Goal: Task Accomplishment & Management: Manage account settings

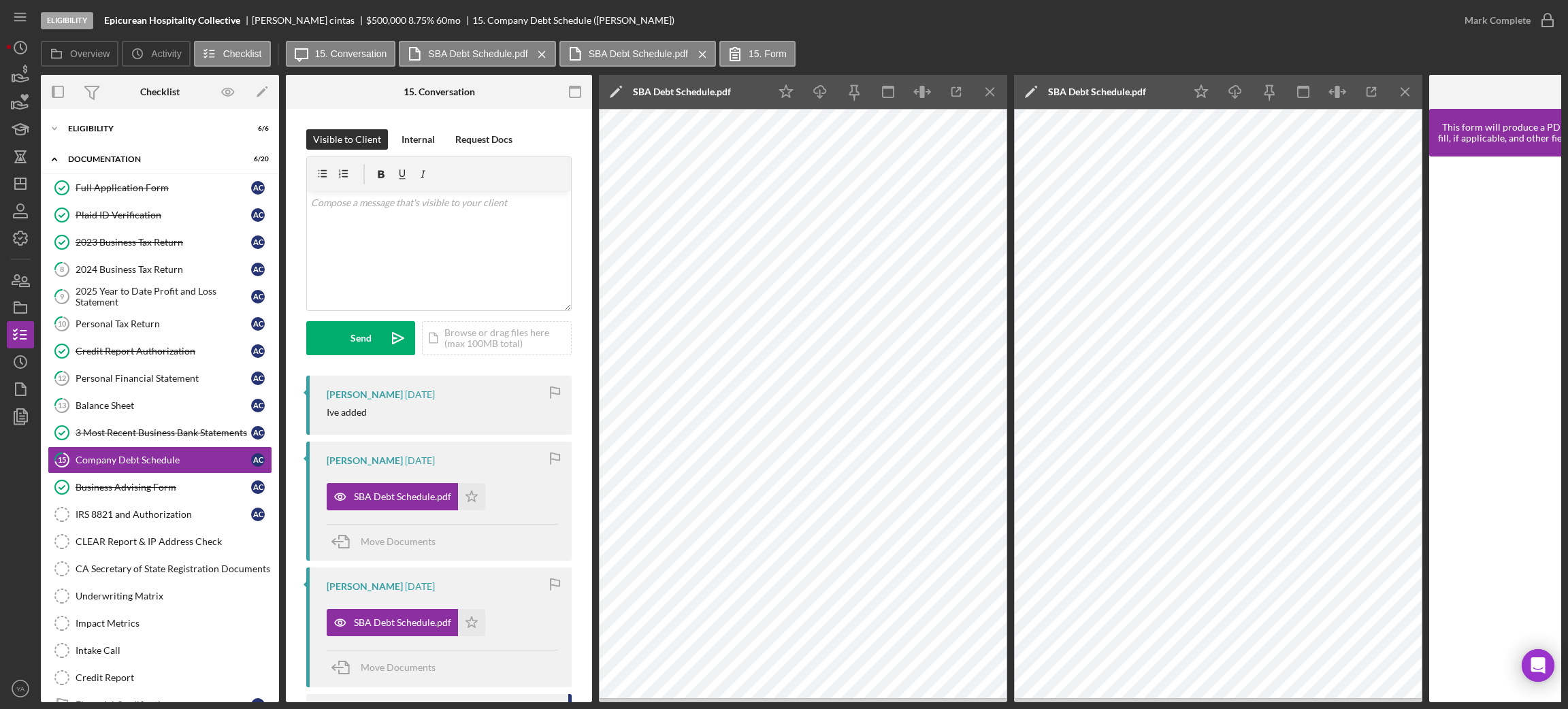
scroll to position [187, 0]
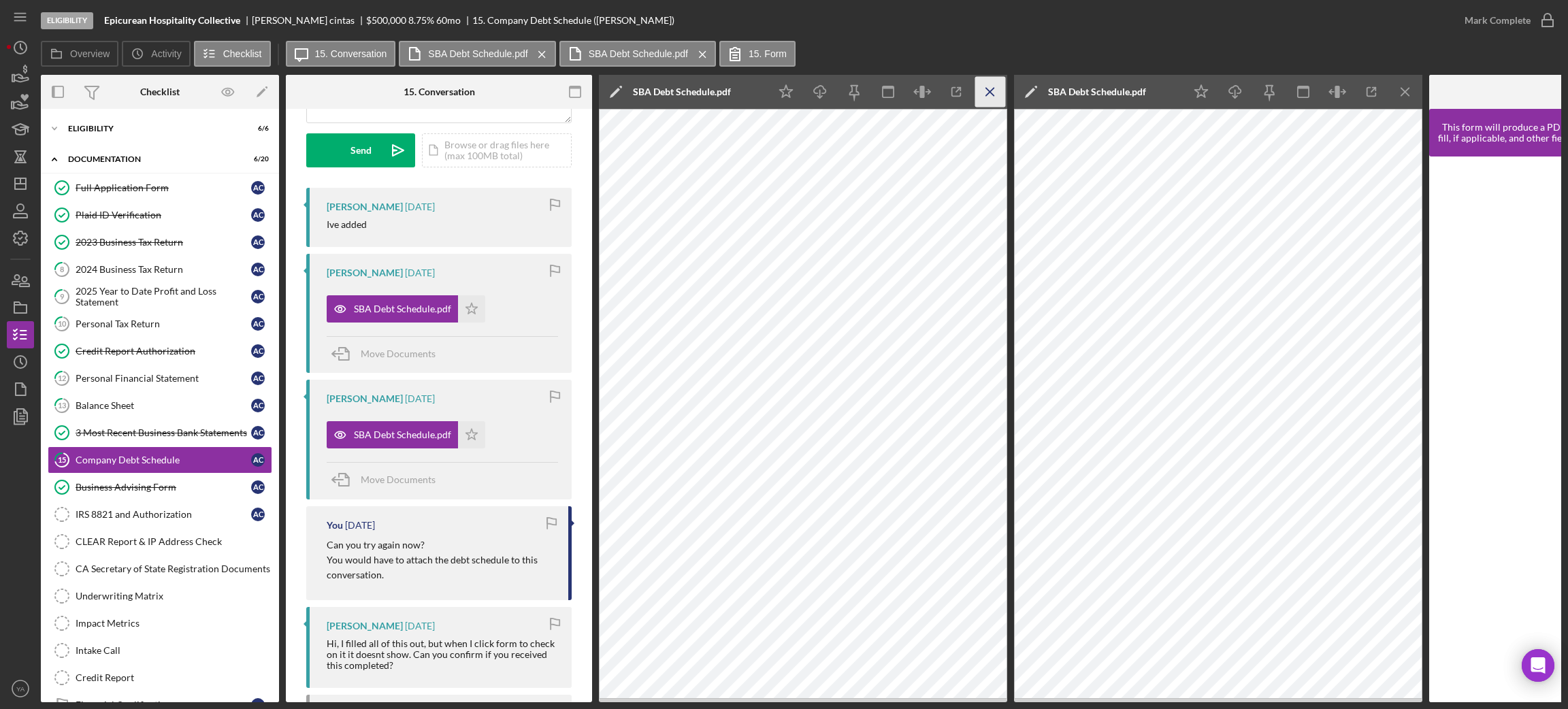
click at [978, 104] on icon "Icon/Menu Close" at bounding box center [990, 92] width 31 height 31
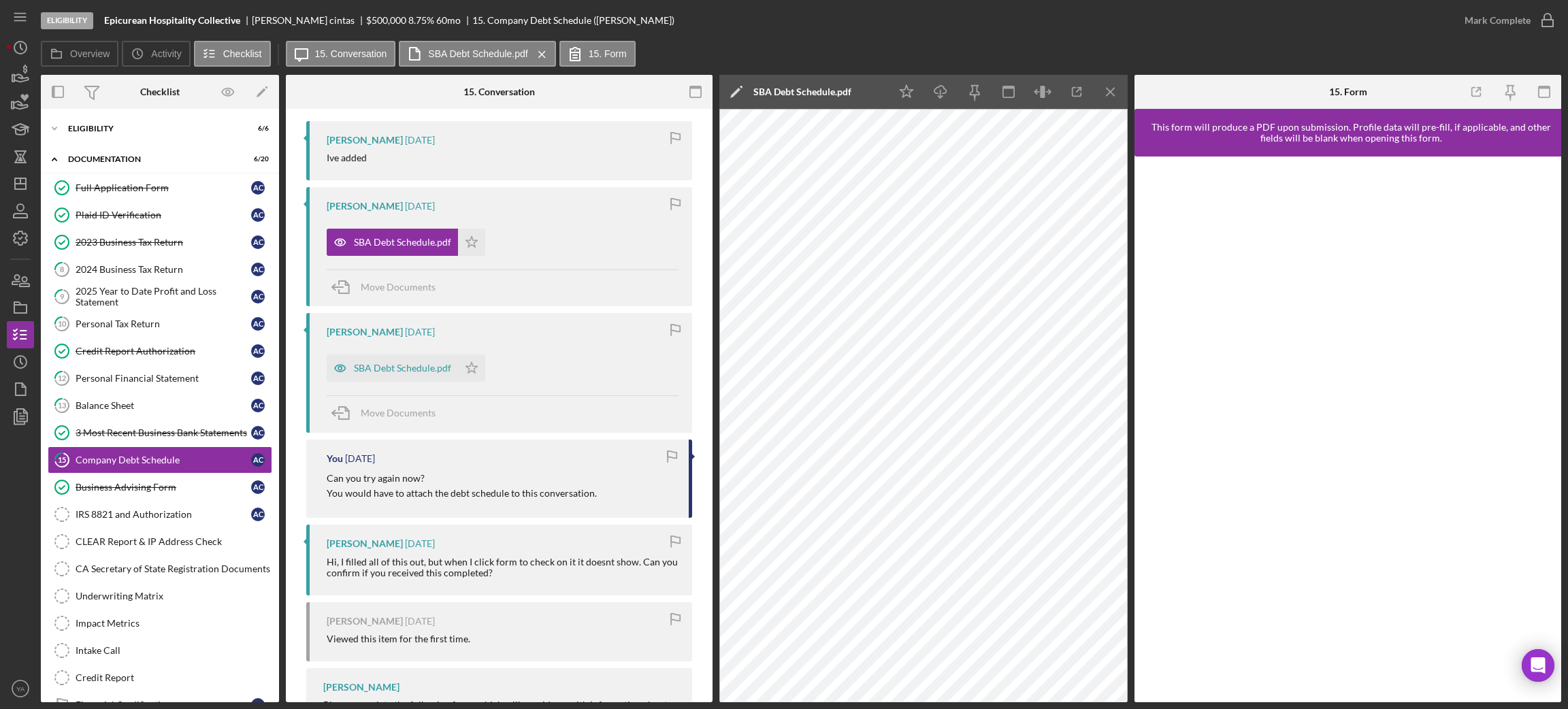
scroll to position [289, 0]
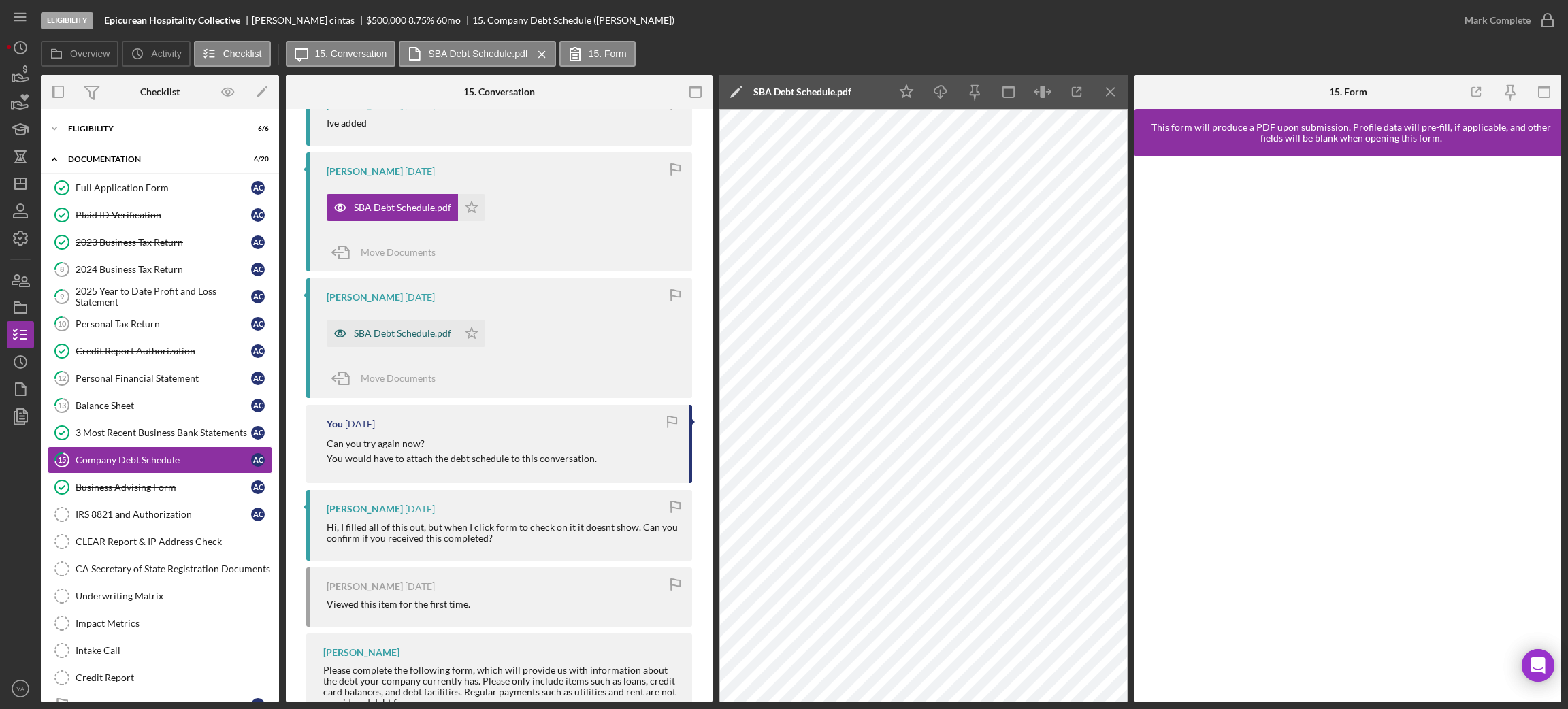
click at [413, 342] on div "SBA Debt Schedule.pdf" at bounding box center [393, 333] width 132 height 27
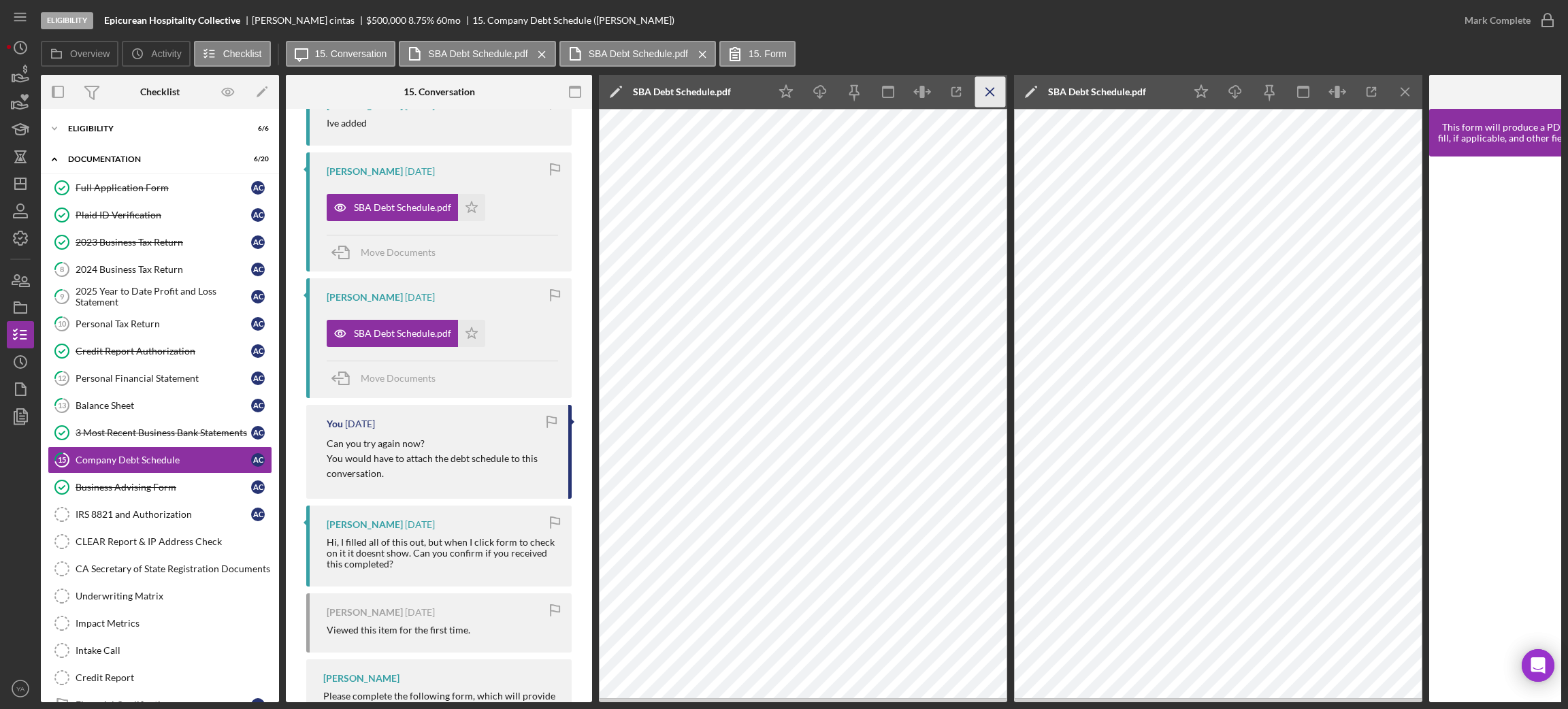
click at [987, 88] on icon "Icon/Menu Close" at bounding box center [990, 92] width 31 height 31
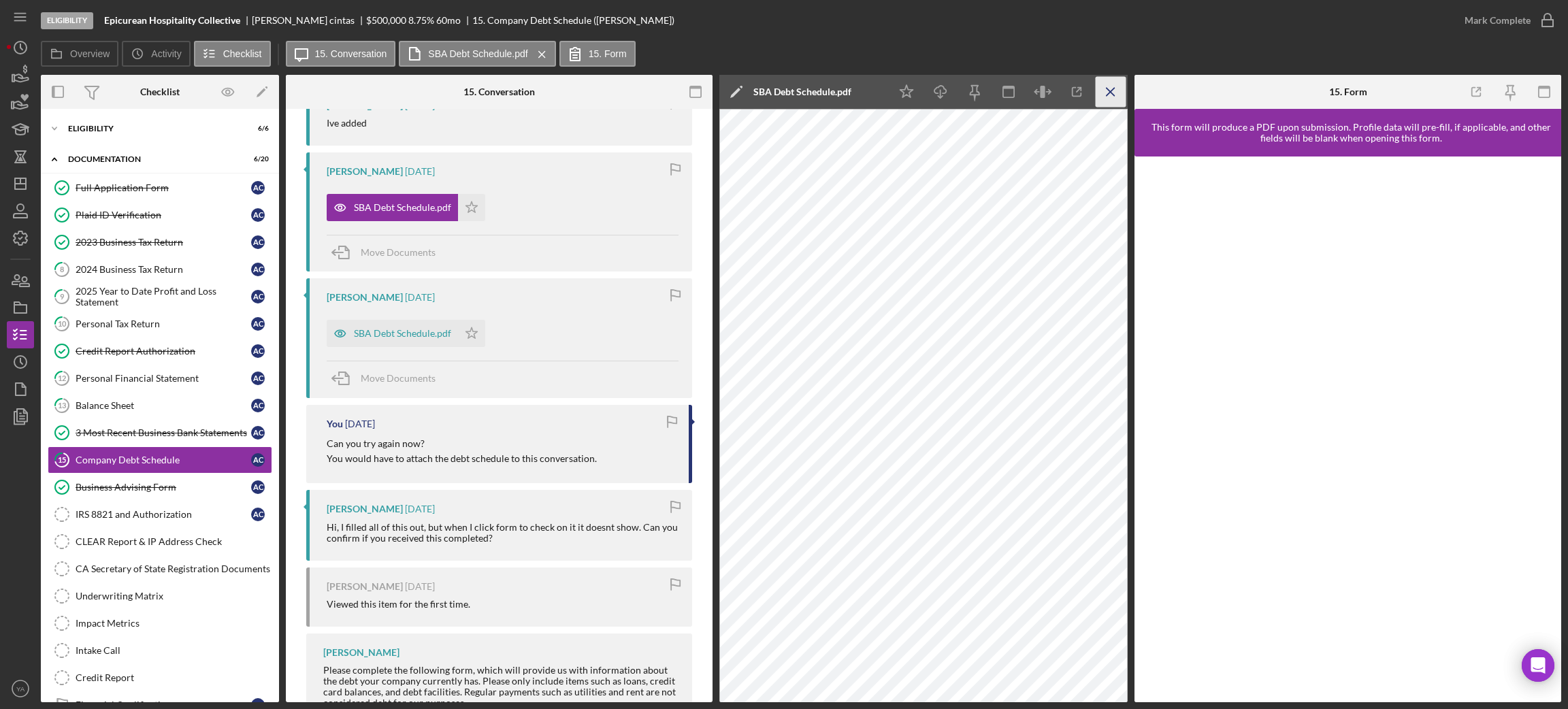
click at [1117, 98] on icon "Icon/Menu Close" at bounding box center [1110, 92] width 31 height 31
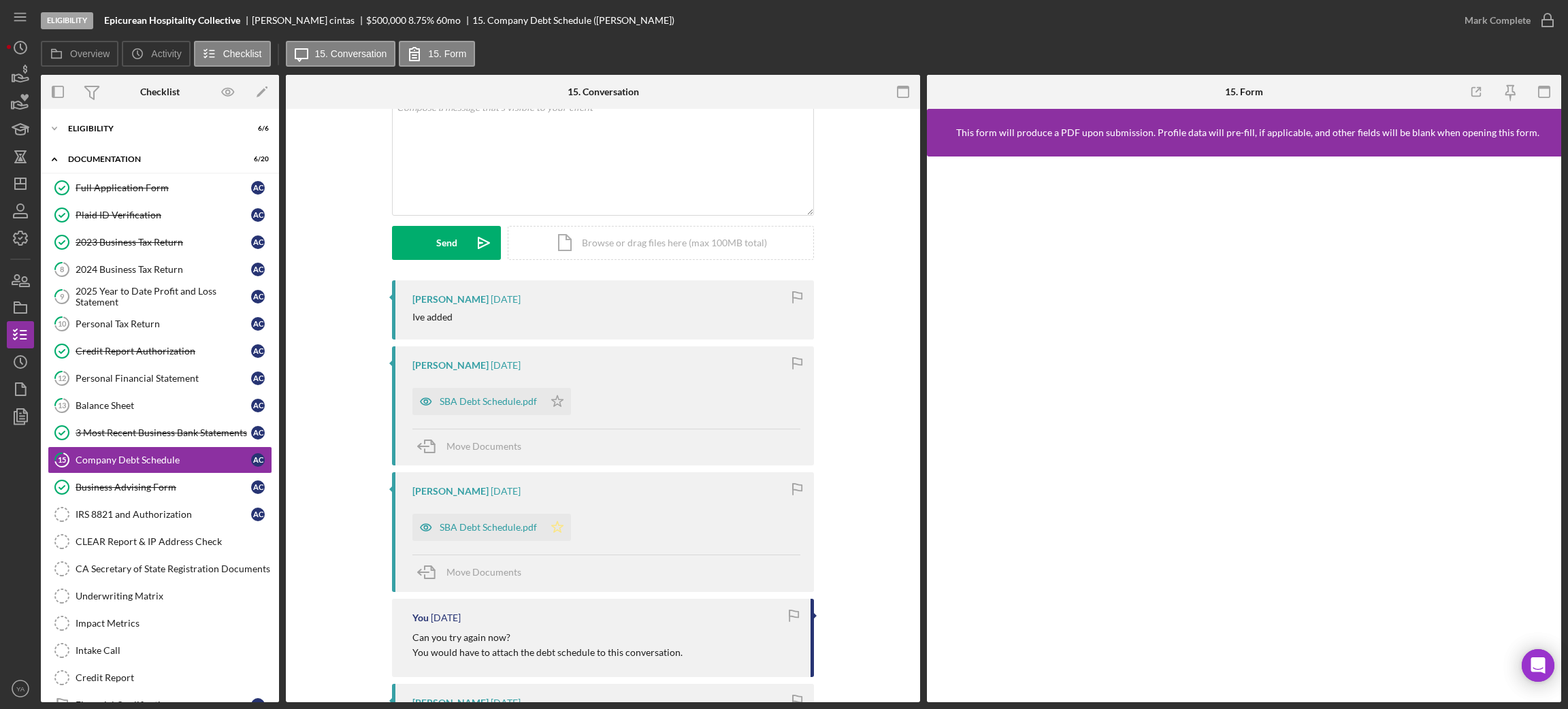
scroll to position [0, 0]
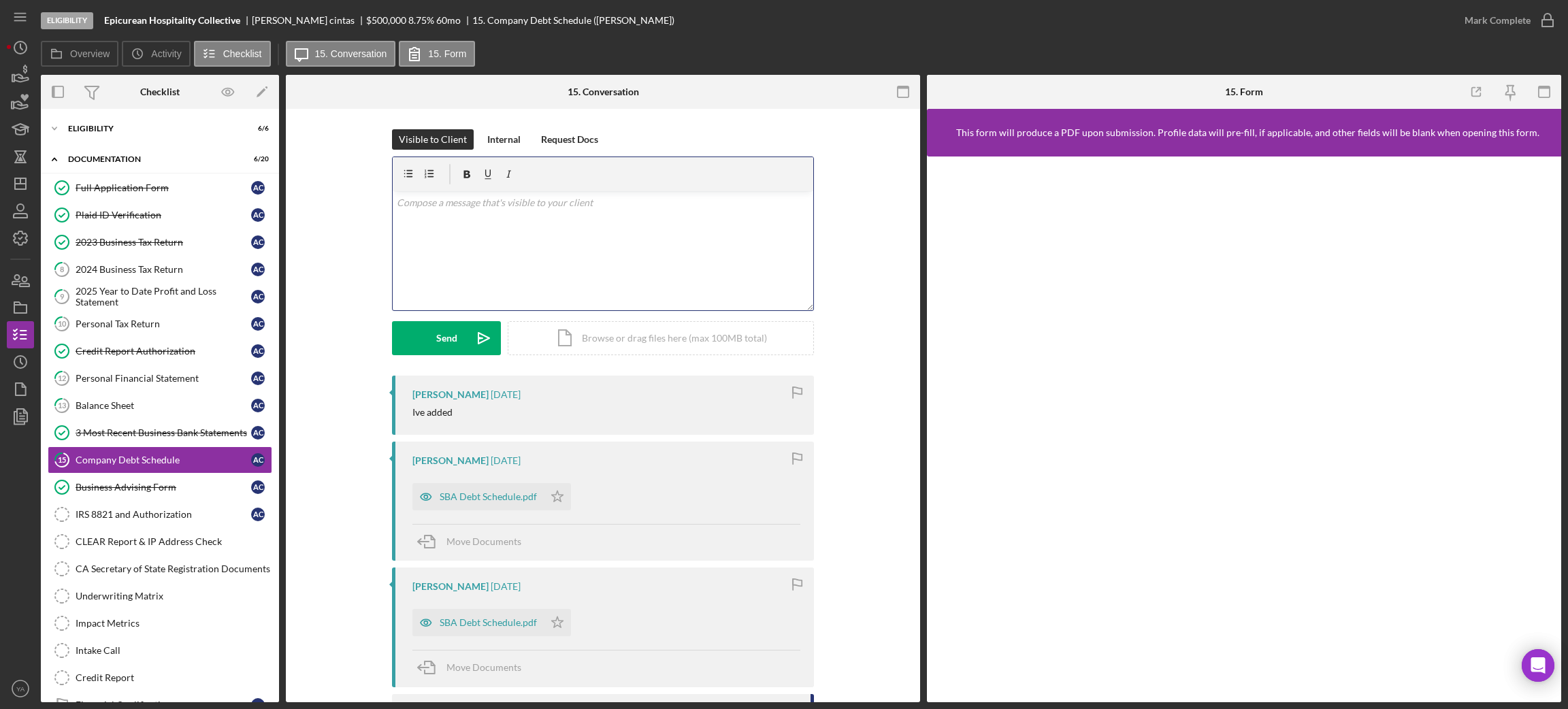
click at [524, 249] on div "v Color teal Color pink Remove color Add row above Add row below Add column bef…" at bounding box center [603, 250] width 421 height 119
click at [456, 220] on p "Hey Ashley," at bounding box center [603, 210] width 413 height 31
click at [517, 244] on div "v Color teal Color pink Remove color Add row above Add row below Add column bef…" at bounding box center [603, 250] width 421 height 119
drag, startPoint x: 485, startPoint y: 222, endPoint x: 638, endPoint y: 197, distance: 155.0
click at [638, 197] on p "Hey Ashley, Can you use the lenderfit form to fill out debt schedule." at bounding box center [603, 210] width 413 height 31
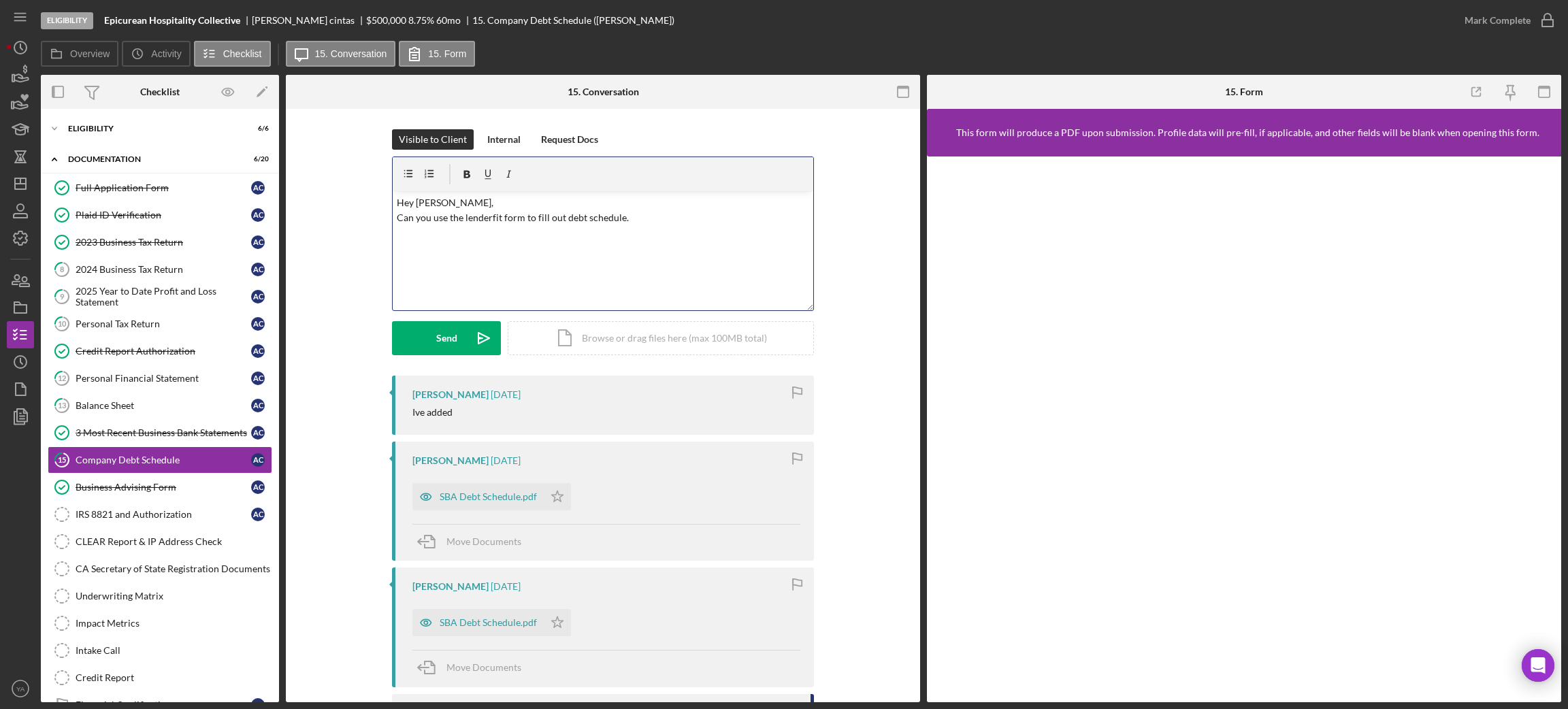
click at [618, 216] on p "Hey Ashley, Can you use the lenderfit form to fill out debt schedule." at bounding box center [603, 210] width 413 height 31
click at [635, 218] on p "Hey Ashley, Can you use the lenderfit form to fill out debt schedule." at bounding box center [603, 210] width 413 height 31
click at [618, 226] on div "v Color teal Color pink Remove color Add row above Add row below Add column bef…" at bounding box center [603, 250] width 421 height 119
click at [632, 222] on p "Hey Ashley, Can you use the lenderfit form to fill out debt schedule." at bounding box center [603, 210] width 413 height 31
click at [463, 342] on button "Send Icon/icon-invite-send" at bounding box center [446, 338] width 109 height 34
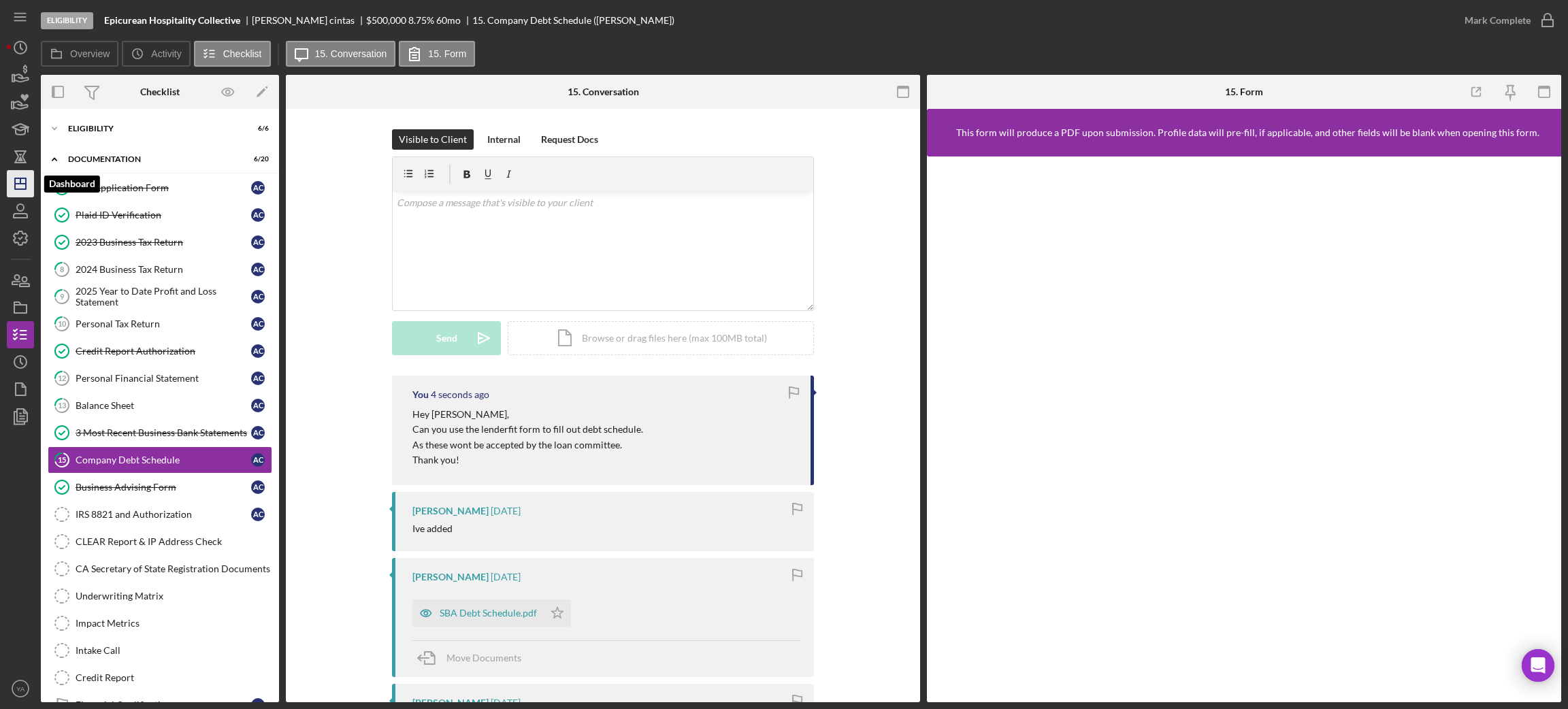
click at [21, 183] on line "button" at bounding box center [20, 183] width 11 height 0
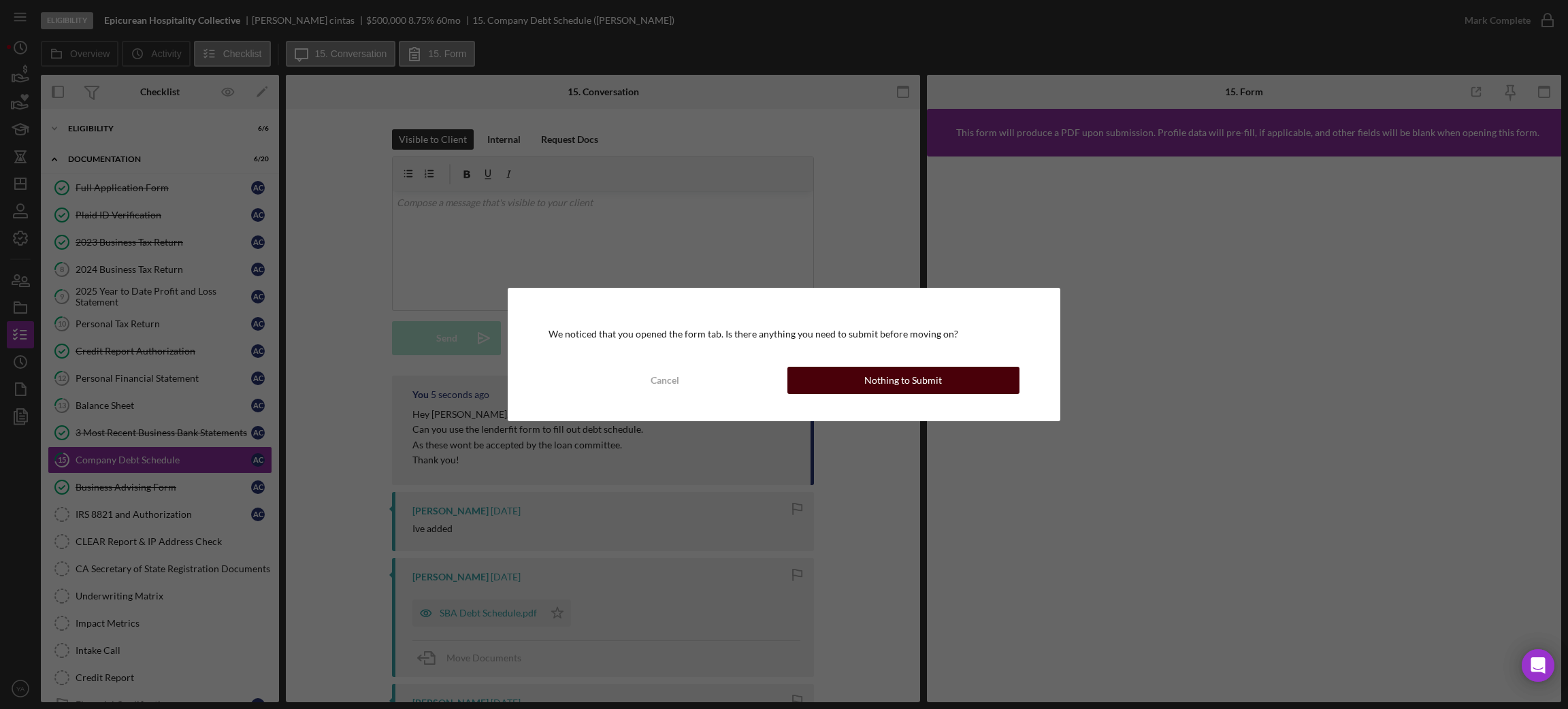
click at [897, 380] on div "Nothing to Submit" at bounding box center [903, 380] width 78 height 27
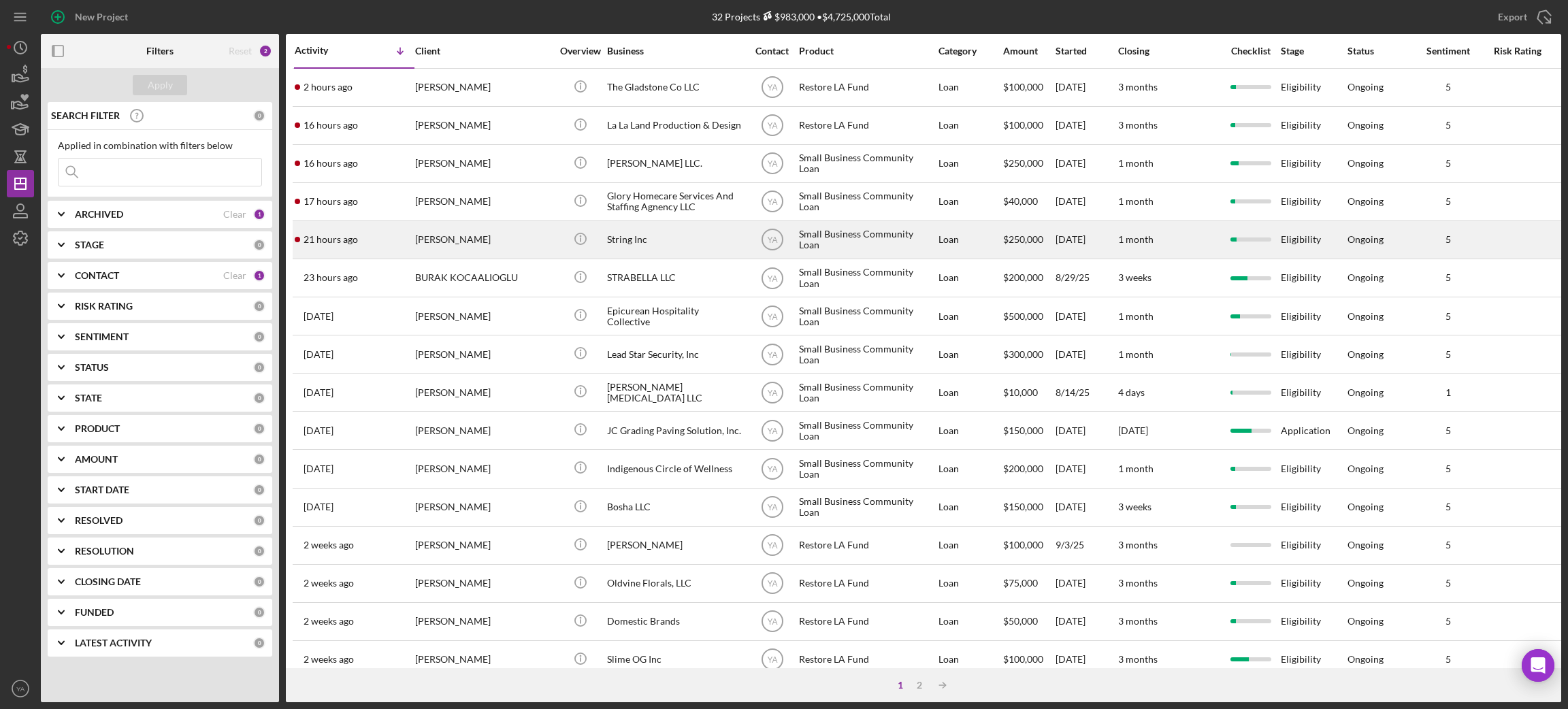
click at [521, 244] on div "[PERSON_NAME]" at bounding box center [482, 240] width 137 height 36
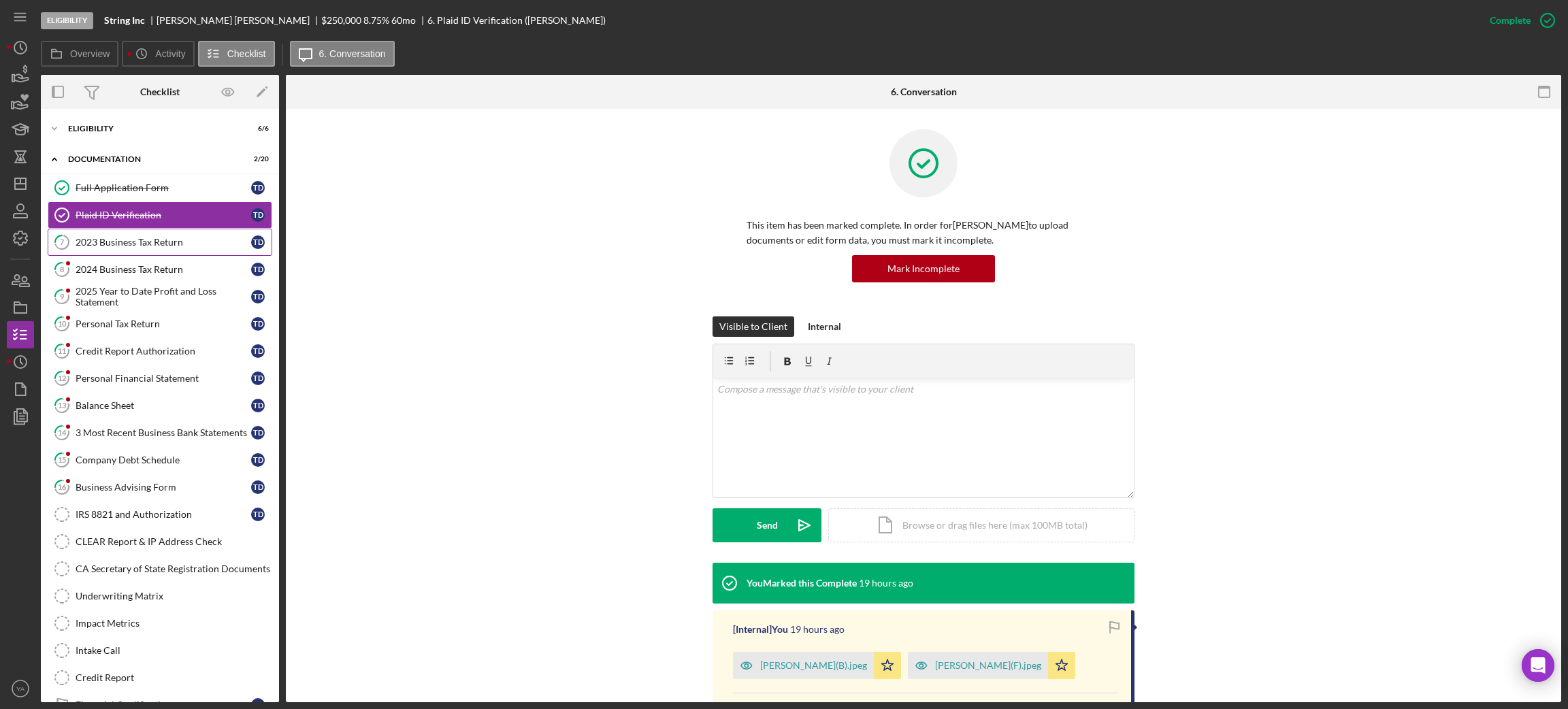
click at [157, 243] on div "2023 Business Tax Return" at bounding box center [163, 242] width 175 height 11
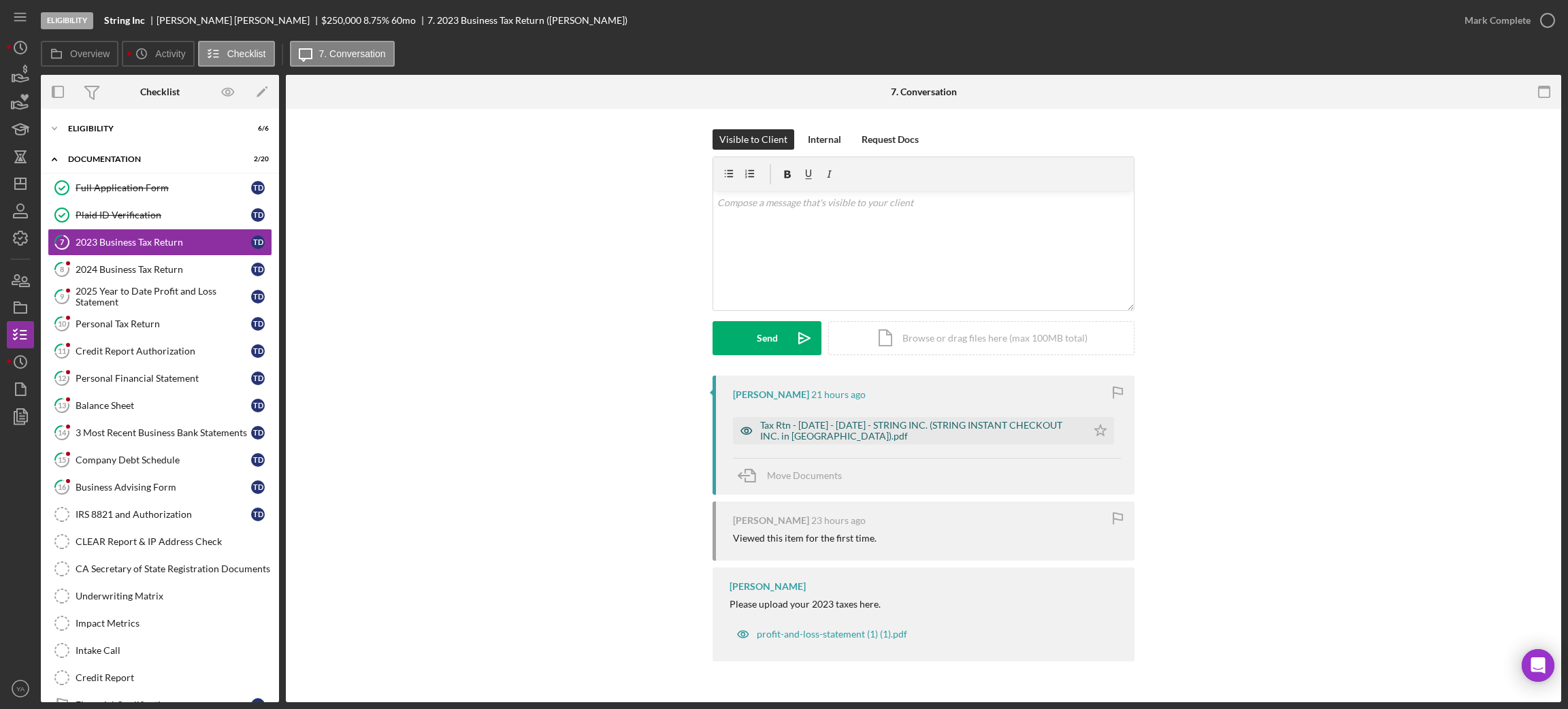
click at [850, 437] on div "Tax Rtn - 1120 - 2023 - STRING INC. (STRING INSTANT CHECKOUT INC. in CA).pdf" at bounding box center [919, 431] width 320 height 22
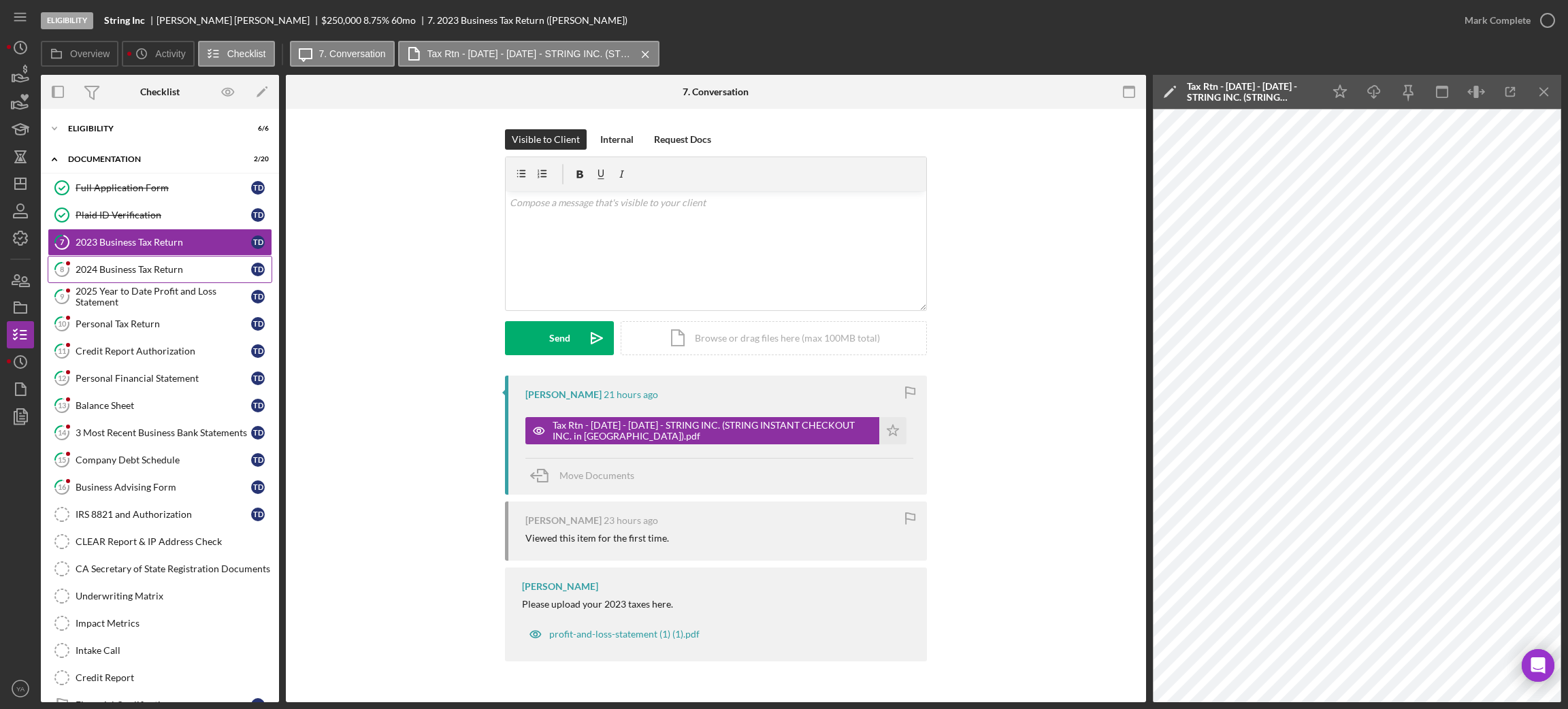
click at [149, 271] on div "2024 Business Tax Return" at bounding box center [163, 269] width 175 height 11
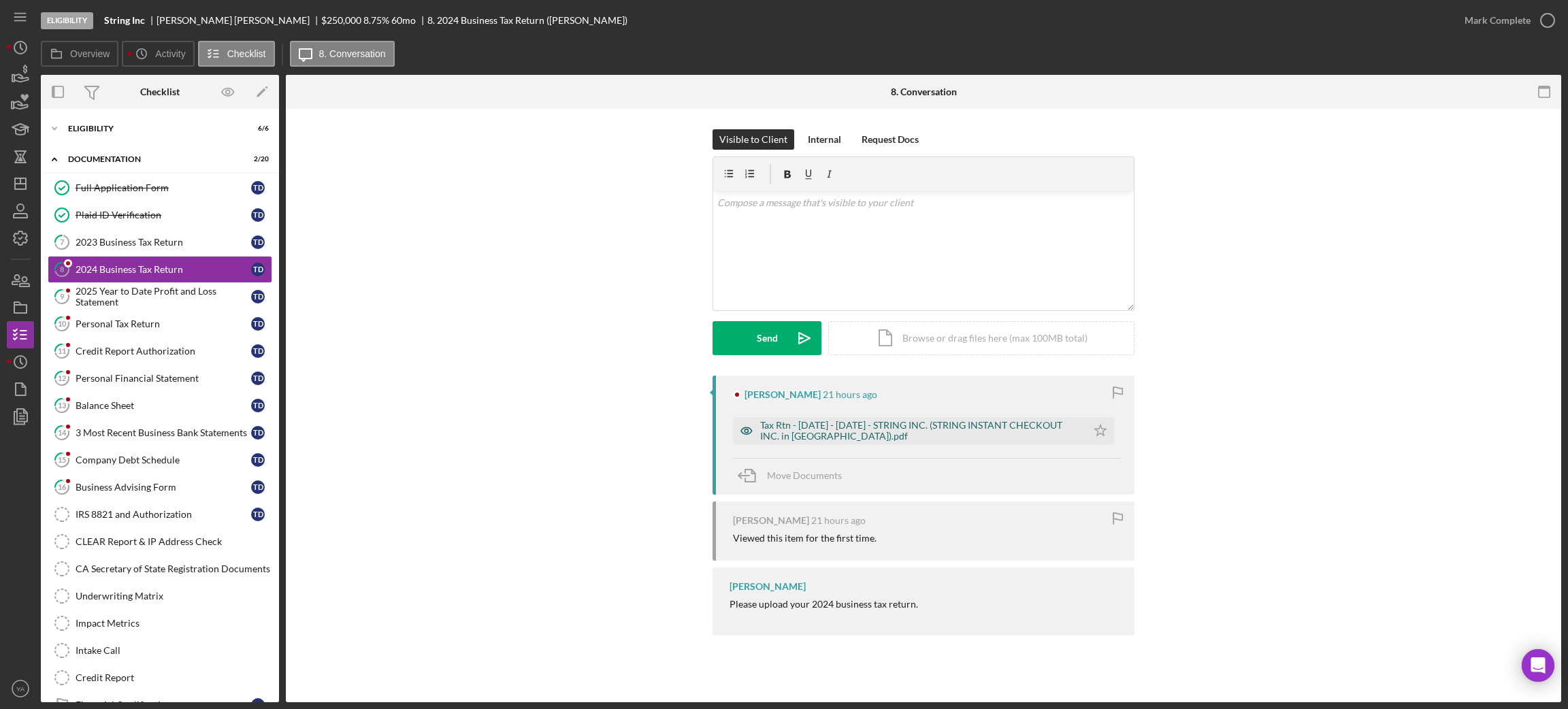
click at [920, 432] on div "Tax Rtn - 1120 - 2024 - STRING INC. (STRING INSTANT CHECKOUT INC. in CA).pdf" at bounding box center [919, 431] width 320 height 22
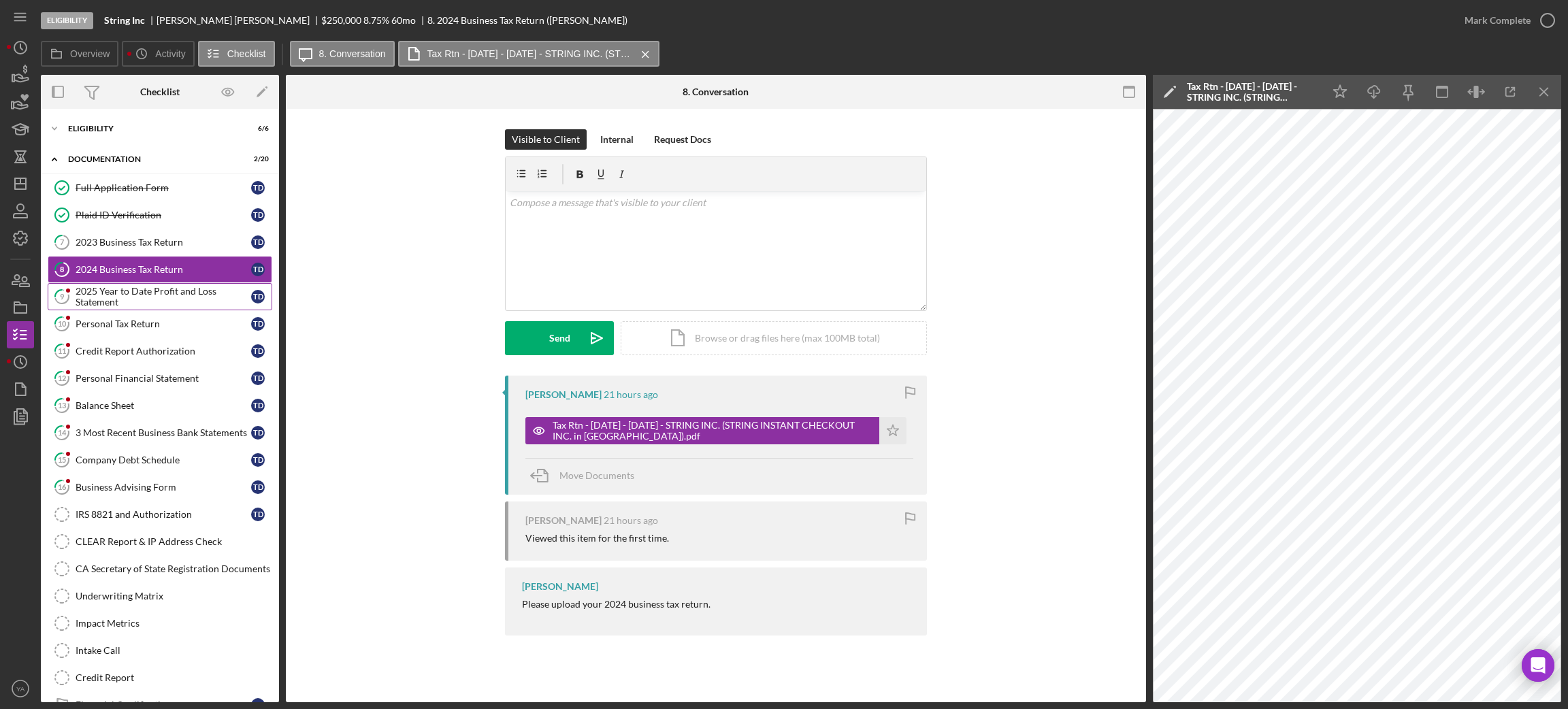
click at [187, 304] on div "2025 Year to Date Profit and Loss Statement" at bounding box center [163, 297] width 175 height 22
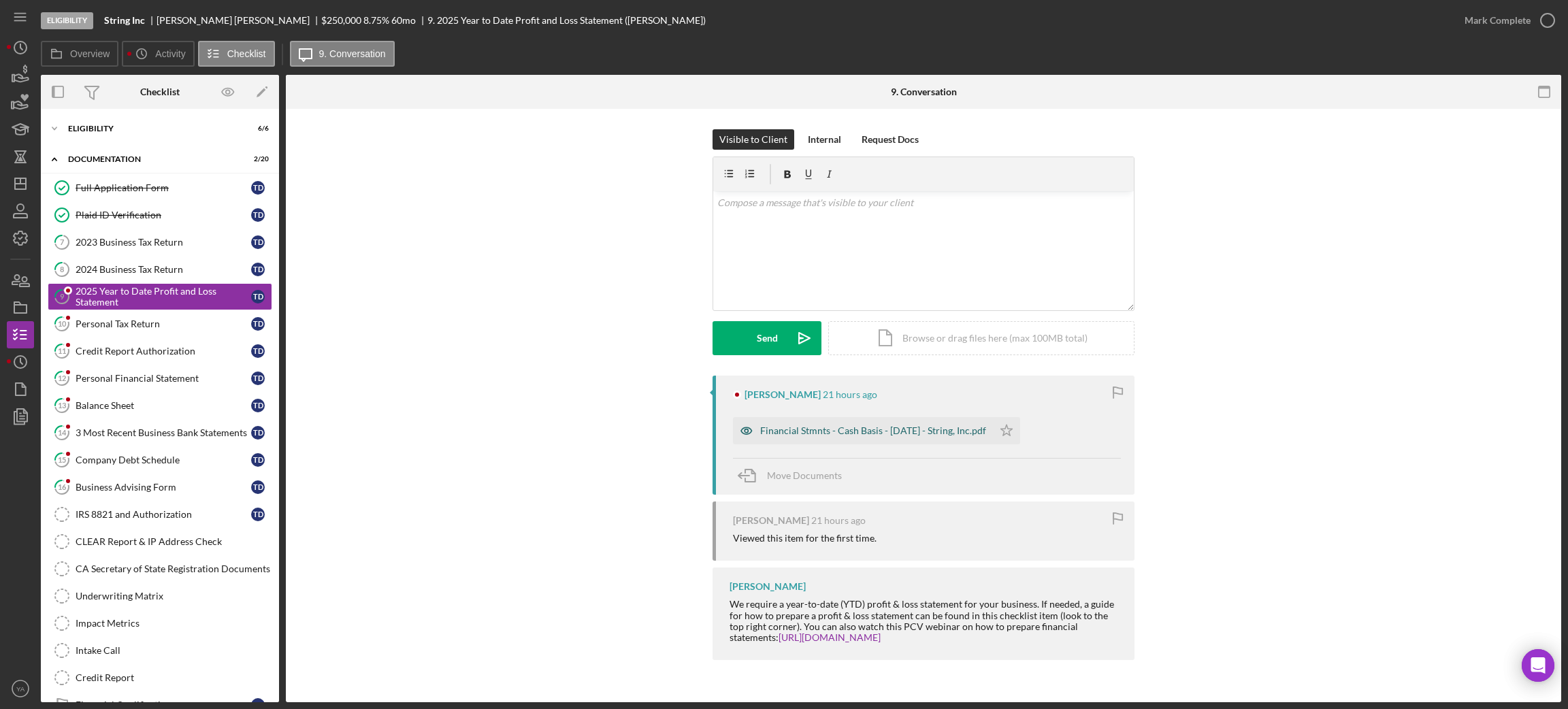
click at [838, 422] on div "Financial Stmnts - Cash Basis - [DATE] - String, Inc.pdf" at bounding box center [862, 430] width 260 height 27
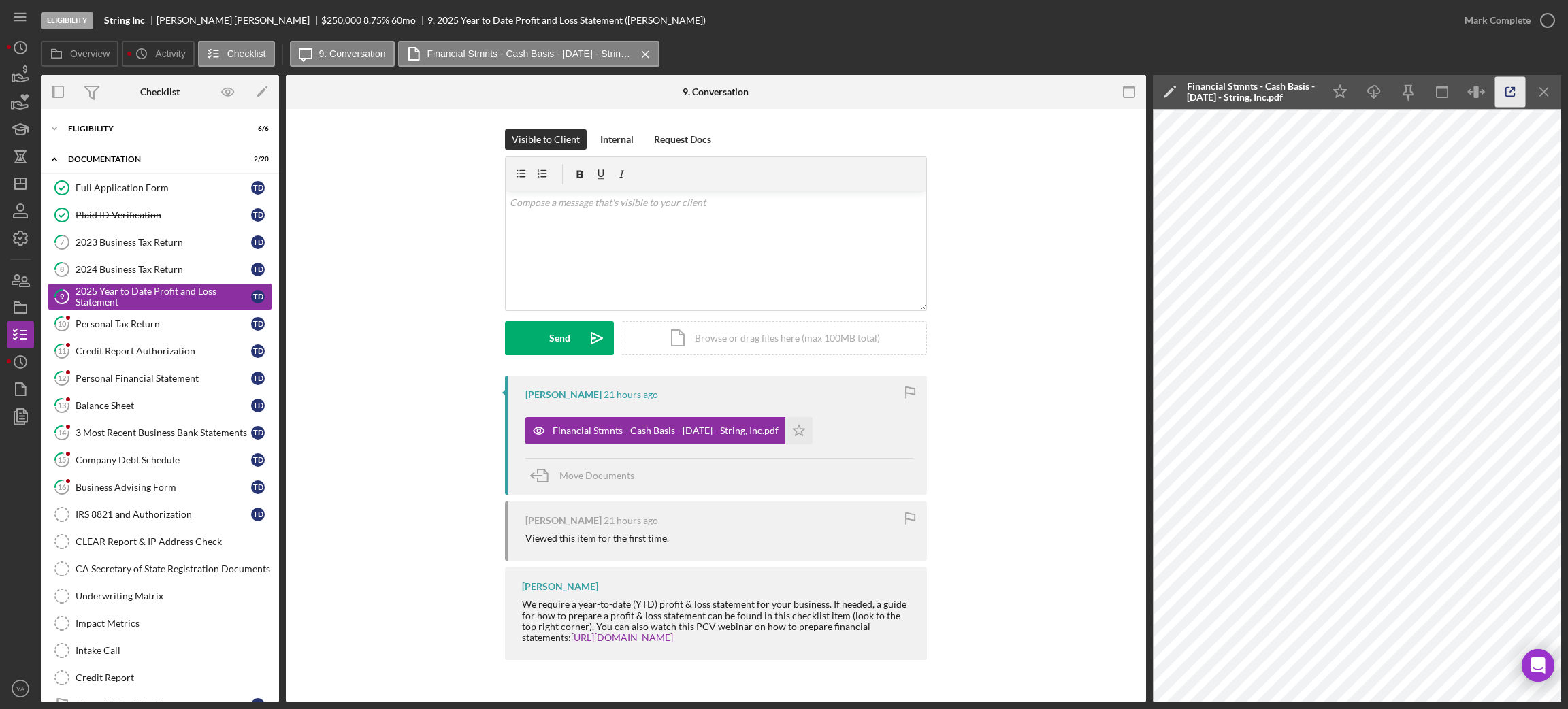
click at [1497, 90] on icon "button" at bounding box center [1510, 92] width 31 height 31
click at [157, 272] on div "2024 Business Tax Return" at bounding box center [163, 269] width 175 height 11
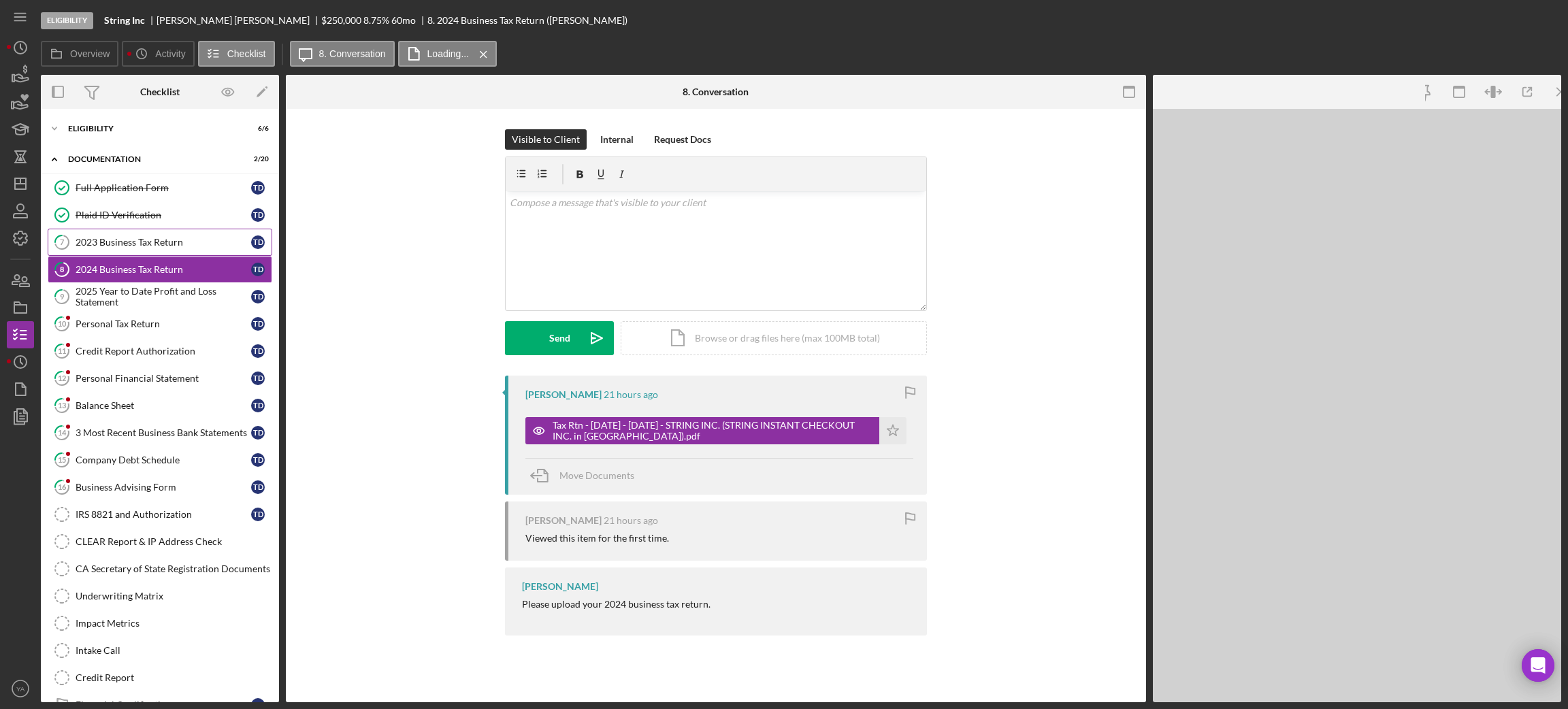
click at [172, 249] on link "7 2023 Business Tax Return T D" at bounding box center [159, 241] width 224 height 27
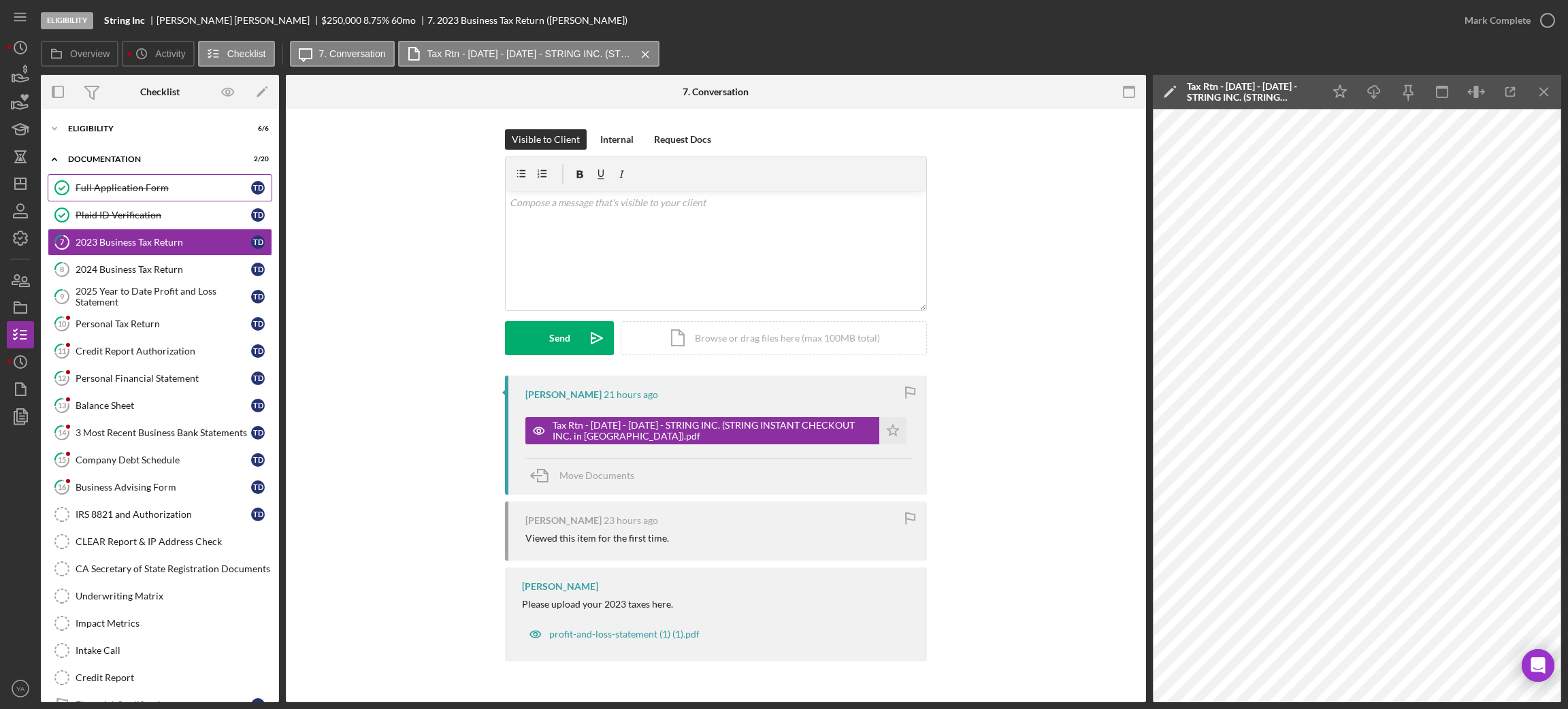
click at [173, 194] on link "Full Application Form Full Application Form T D" at bounding box center [159, 187] width 224 height 27
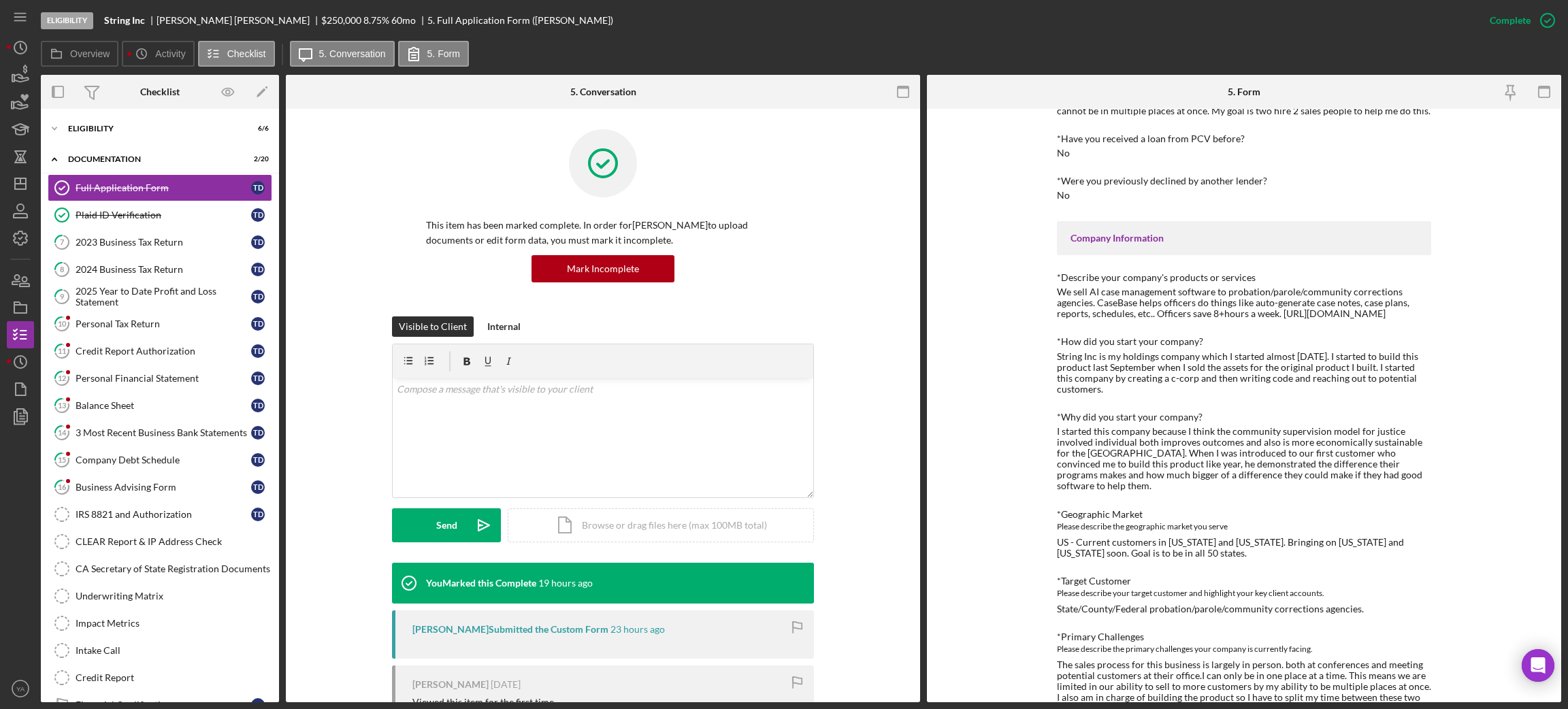
scroll to position [204, 0]
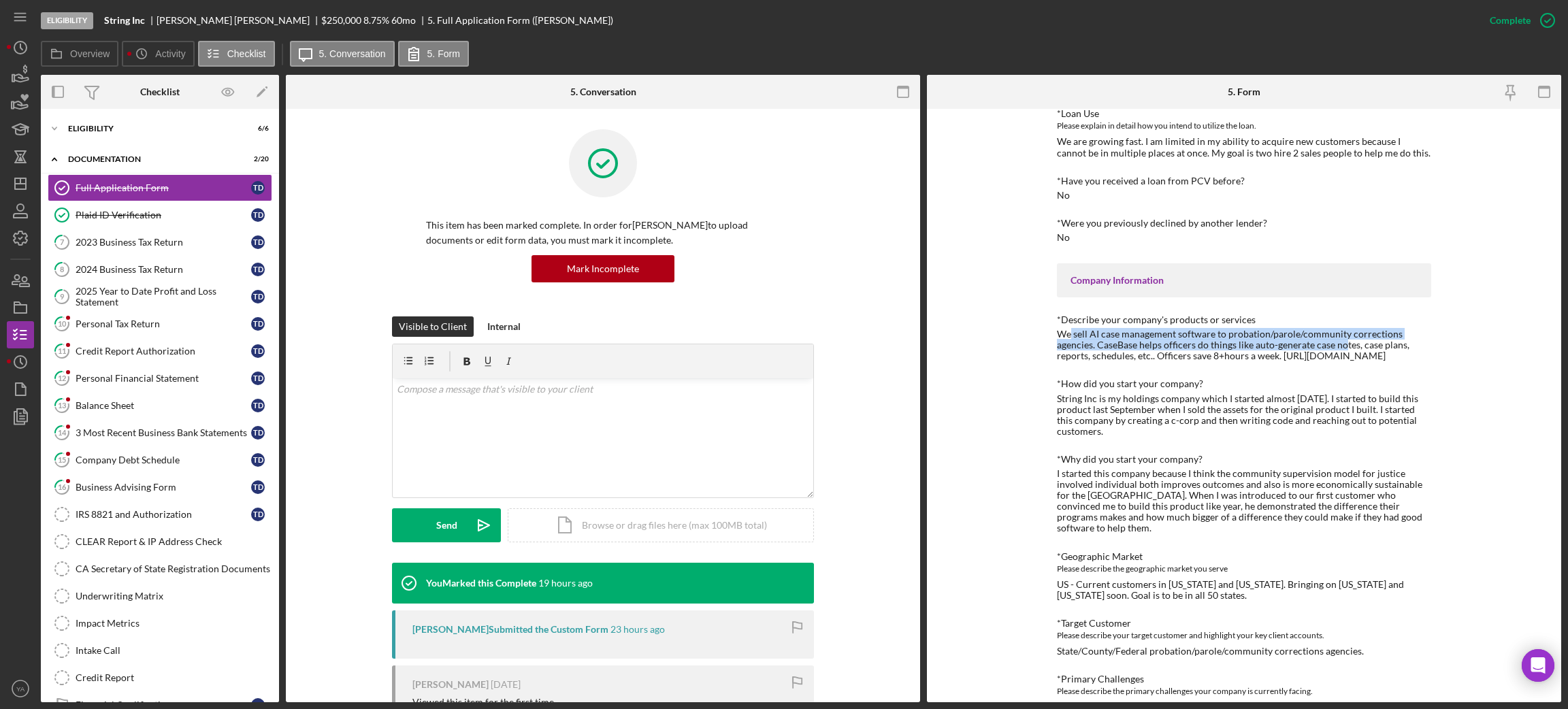
drag, startPoint x: 1069, startPoint y: 337, endPoint x: 1344, endPoint y: 341, distance: 275.0
click at [1344, 341] on div "We sell AI case management software to probation/parole/community corrections a…" at bounding box center [1243, 345] width 374 height 33
click at [1140, 349] on div "We sell AI case management software to probation/parole/community corrections a…" at bounding box center [1243, 345] width 374 height 33
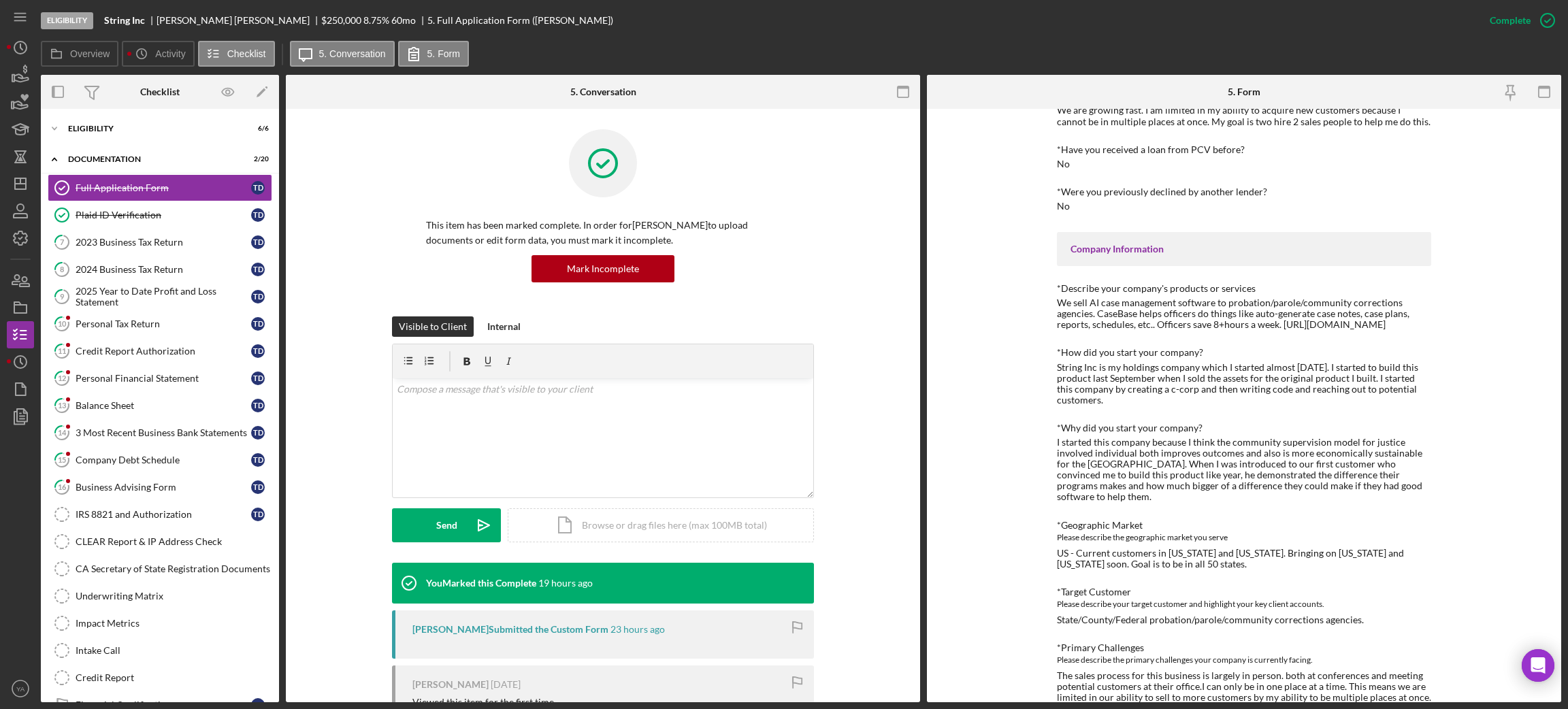
scroll to position [308, 0]
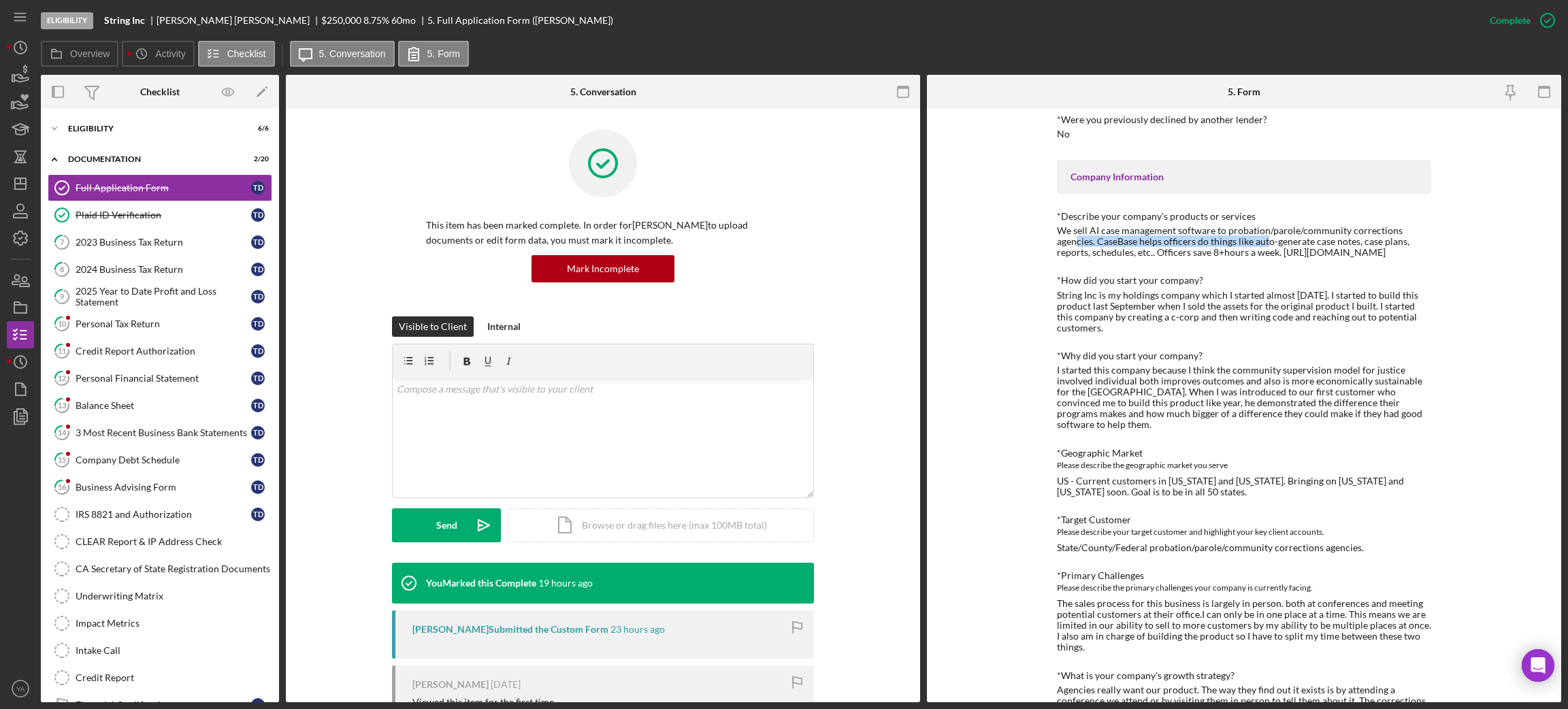
drag, startPoint x: 1075, startPoint y: 239, endPoint x: 1262, endPoint y: 240, distance: 187.0
click at [1262, 240] on div "We sell AI case management software to probation/parole/community corrections a…" at bounding box center [1243, 241] width 374 height 33
click at [1276, 239] on div "We sell AI case management software to probation/parole/community corrections a…" at bounding box center [1243, 241] width 374 height 33
drag, startPoint x: 1059, startPoint y: 236, endPoint x: 1259, endPoint y: 242, distance: 200.1
click at [1259, 242] on div "We sell AI case management software to probation/parole/community corrections a…" at bounding box center [1243, 241] width 374 height 33
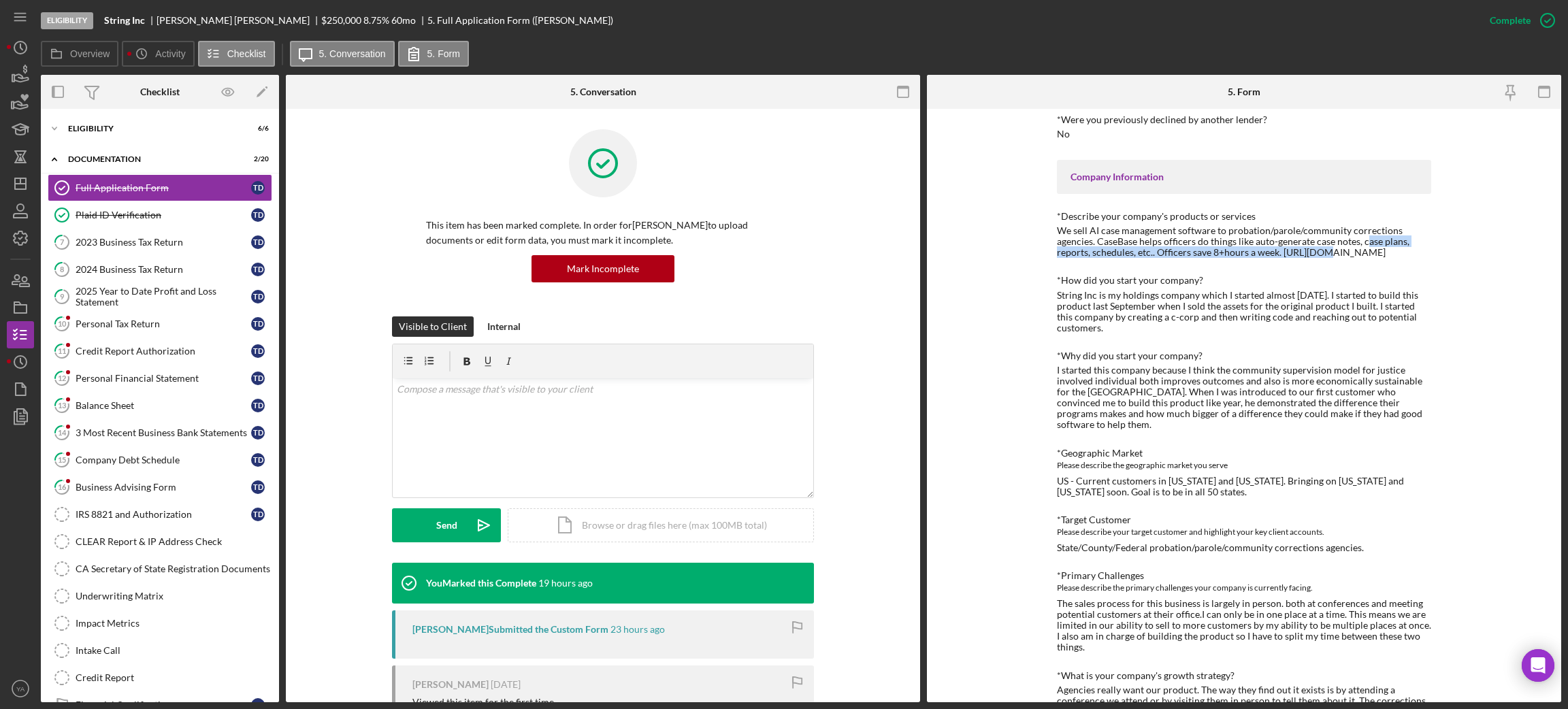
drag, startPoint x: 1361, startPoint y: 244, endPoint x: 1314, endPoint y: 253, distance: 47.9
click at [1314, 253] on div "We sell AI case management software to probation/parole/community corrections a…" at bounding box center [1243, 241] width 374 height 33
click at [1370, 250] on div "We sell AI case management software to probation/parole/community corrections a…" at bounding box center [1243, 241] width 374 height 33
drag, startPoint x: 1360, startPoint y: 251, endPoint x: 1276, endPoint y: 255, distance: 84.1
click at [1276, 255] on div "We sell AI case management software to probation/parole/community corrections a…" at bounding box center [1243, 241] width 374 height 33
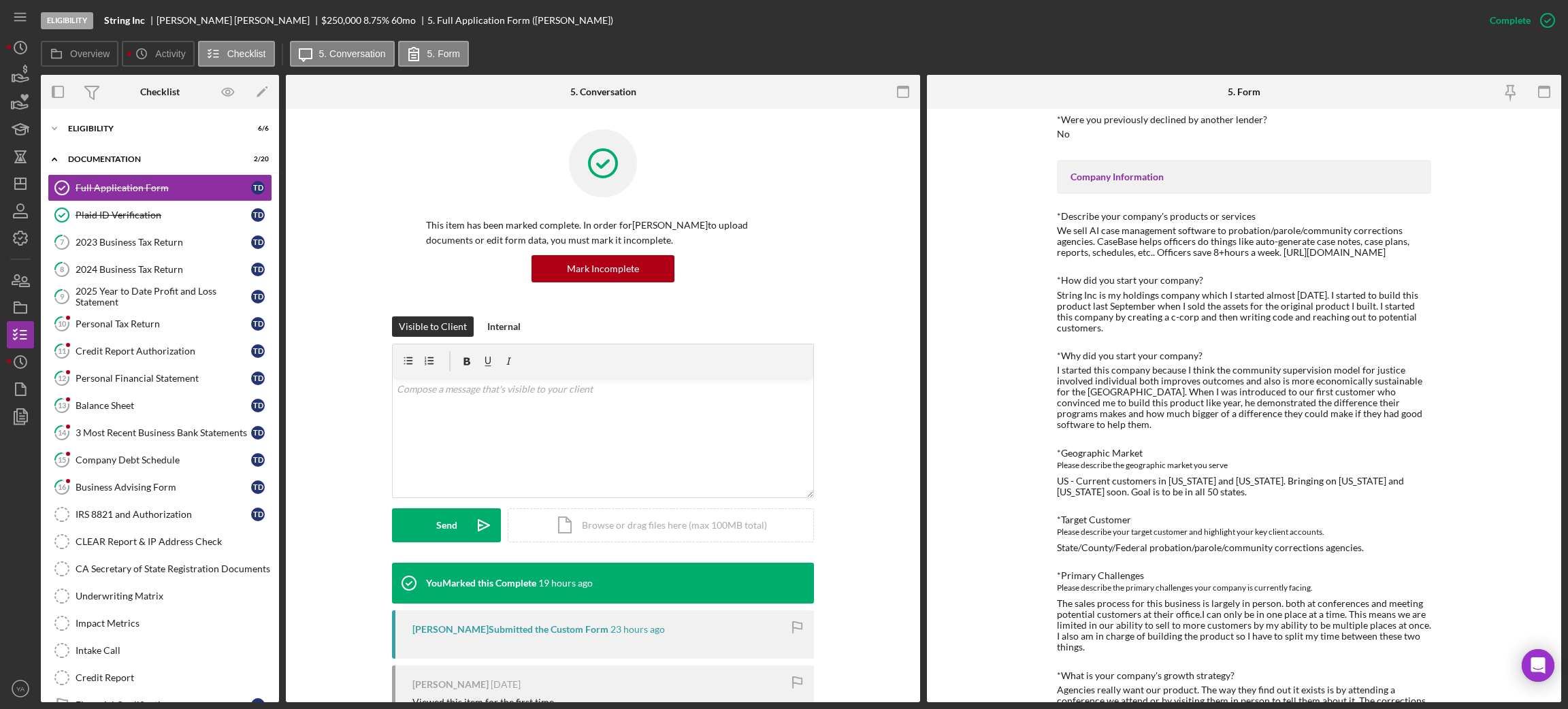
copy div "https://casebase.co"
click at [145, 113] on div "Icon/Expander Eligibility 6 / 6 Icon/Expander Documentation 2 / 20 Full Applica…" at bounding box center [159, 405] width 238 height 593
click at [139, 128] on div "Eligibility" at bounding box center [164, 129] width 194 height 8
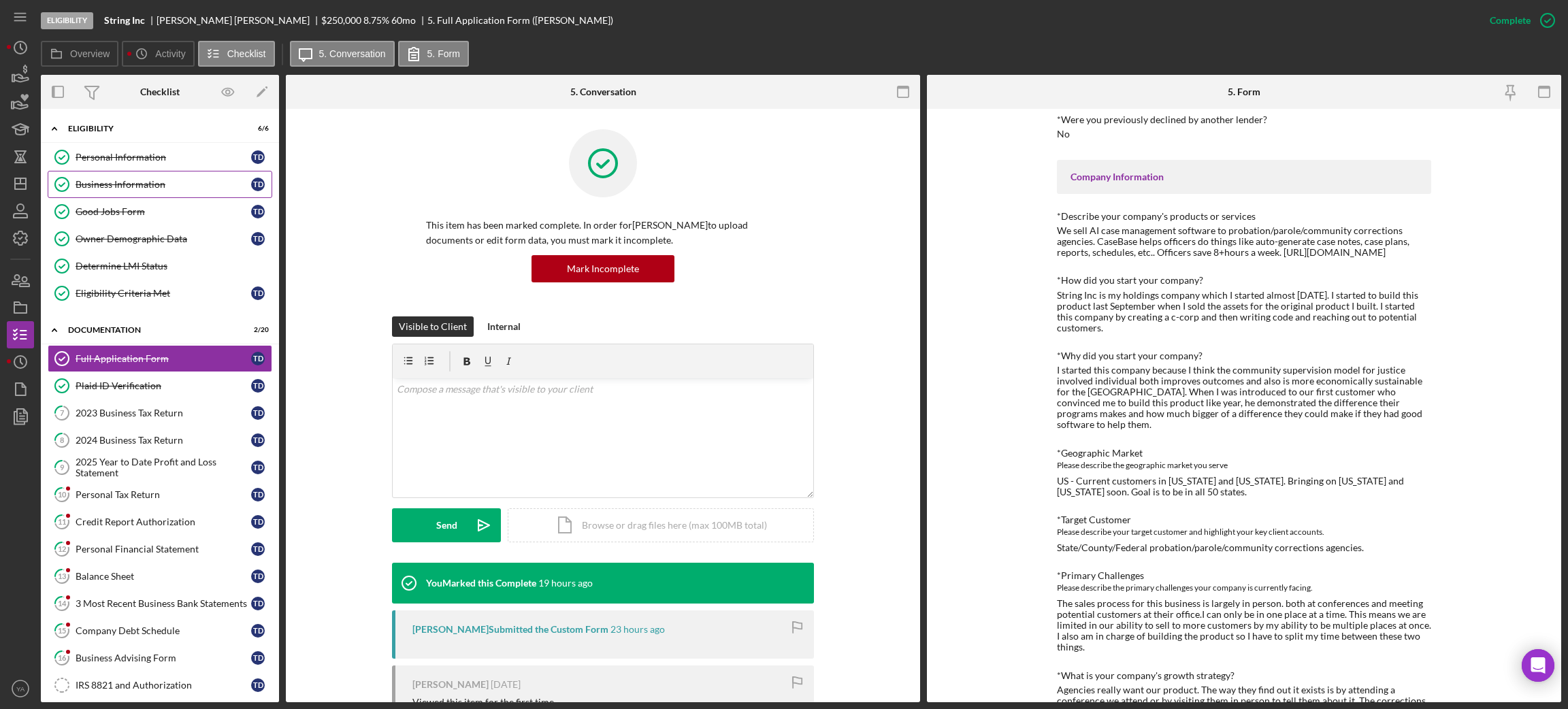
click at [165, 182] on div "Business Information" at bounding box center [163, 184] width 175 height 11
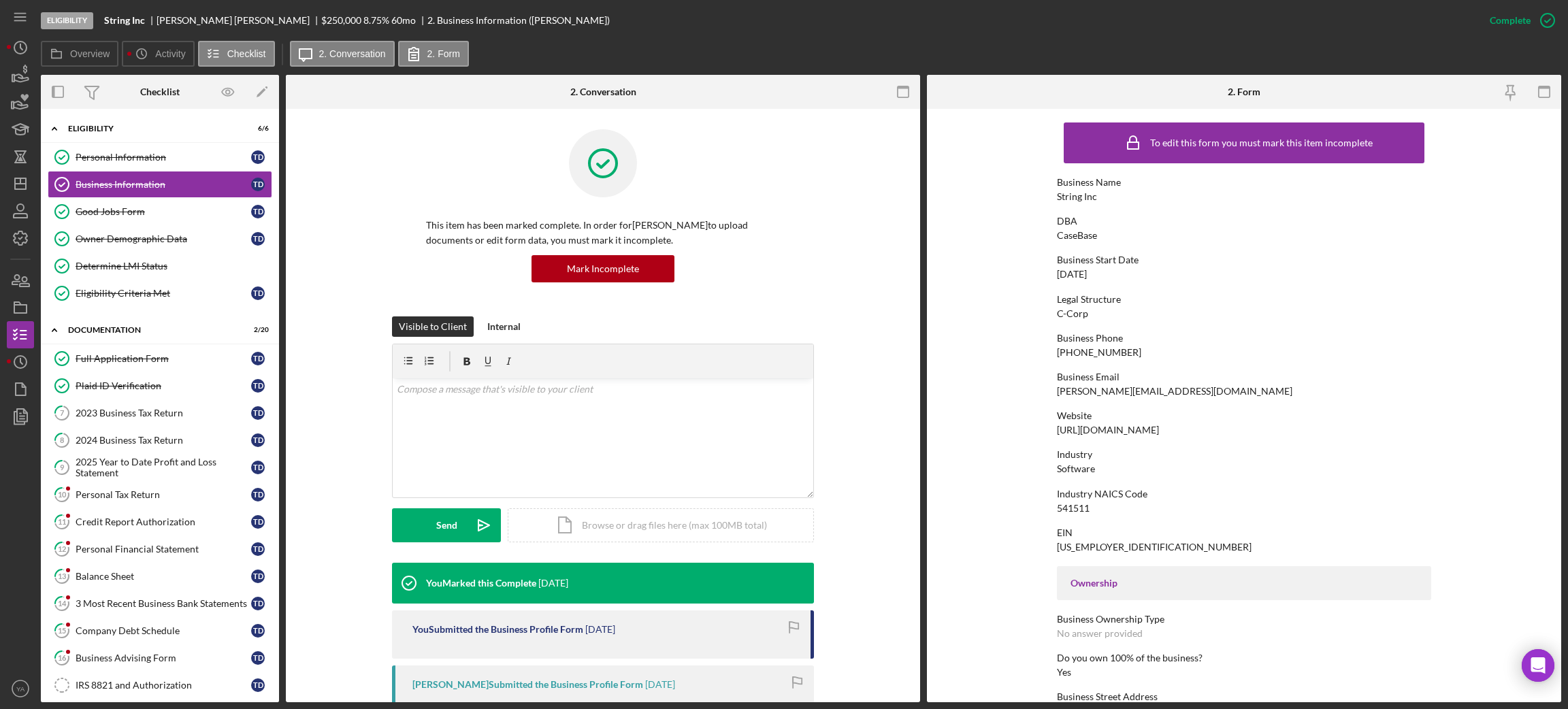
drag, startPoint x: 1102, startPoint y: 276, endPoint x: 1094, endPoint y: 273, distance: 8.5
click at [1057, 277] on div "12/07/2021" at bounding box center [1072, 274] width 30 height 11
click at [1087, 273] on div "12/07/2021" at bounding box center [1072, 274] width 30 height 11
drag, startPoint x: 1050, startPoint y: 196, endPoint x: 1113, endPoint y: 194, distance: 63.0
click at [1113, 194] on form "To edit this form you must mark this item incomplete Business Name String Inc D…" at bounding box center [1244, 405] width 634 height 593
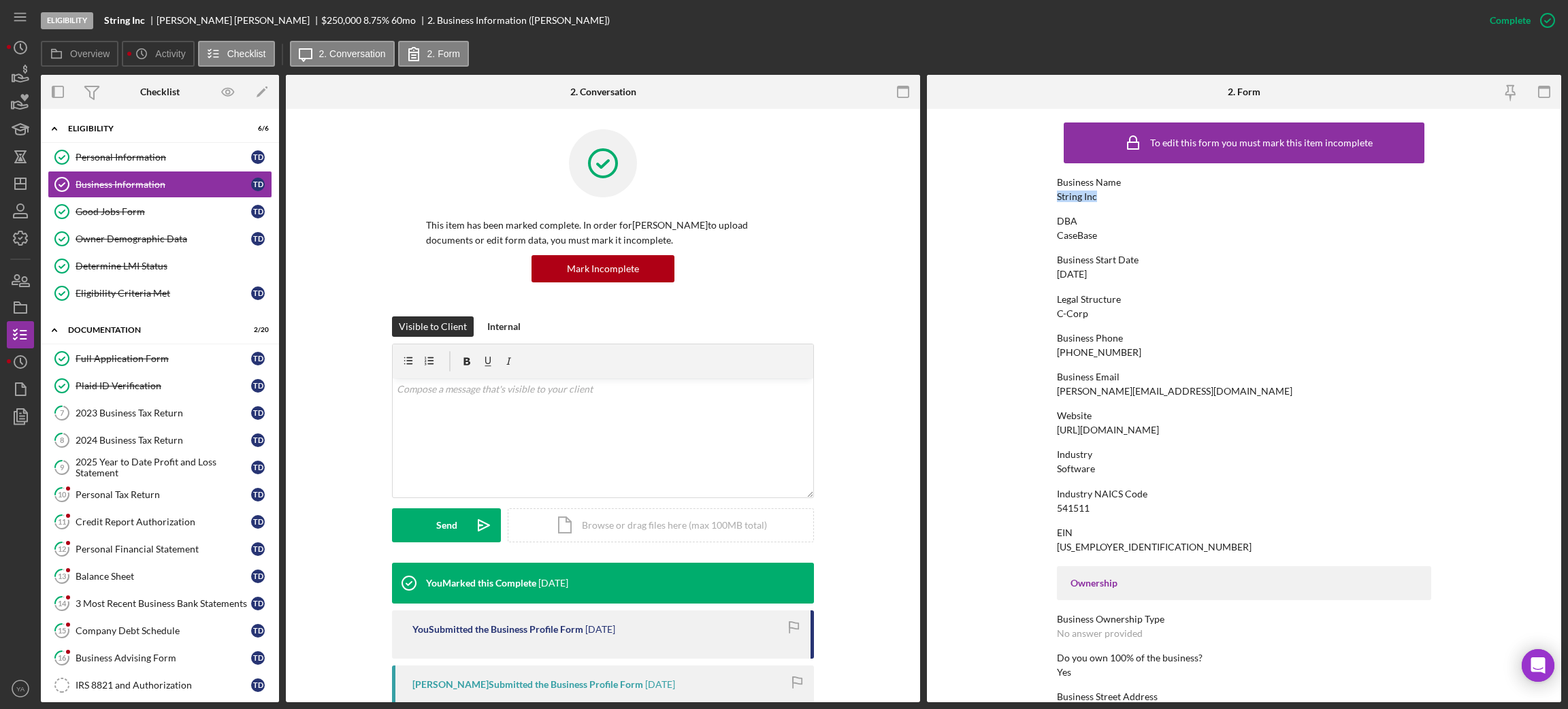
copy div "String Inc"
click at [1063, 235] on div "CaseBase" at bounding box center [1077, 235] width 40 height 11
drag, startPoint x: 1063, startPoint y: 235, endPoint x: 1100, endPoint y: 232, distance: 37.1
click at [1100, 232] on div "DBA CaseBase" at bounding box center [1243, 227] width 374 height 25
copy div "CaseBase"
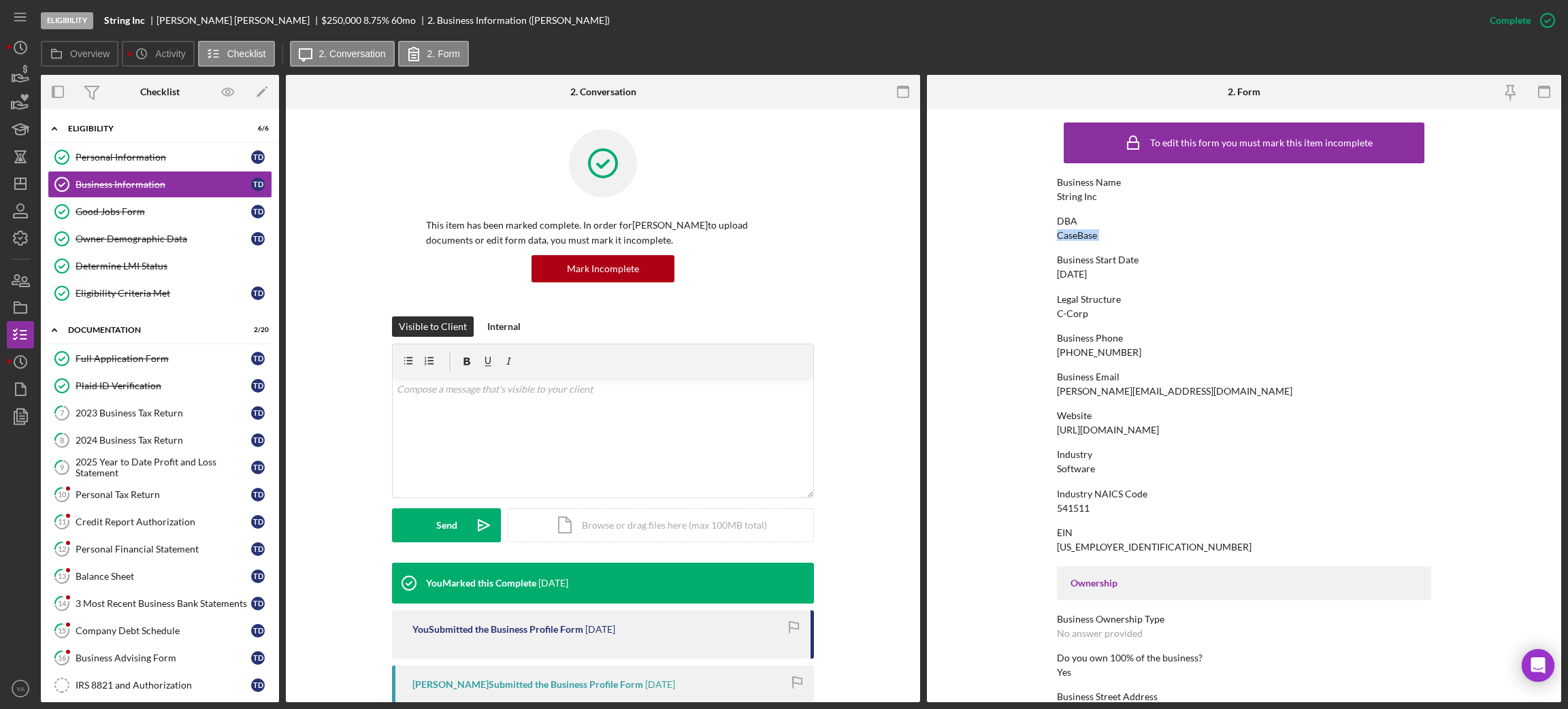
drag, startPoint x: 1056, startPoint y: 275, endPoint x: 1161, endPoint y: 275, distance: 105.0
click at [1161, 275] on div "Business Start Date 12/07/2021" at bounding box center [1243, 266] width 374 height 25
copy div "12/07/2021"
click at [108, 16] on b "String Inc" at bounding box center [124, 20] width 41 height 11
drag, startPoint x: 108, startPoint y: 16, endPoint x: 155, endPoint y: 12, distance: 47.2
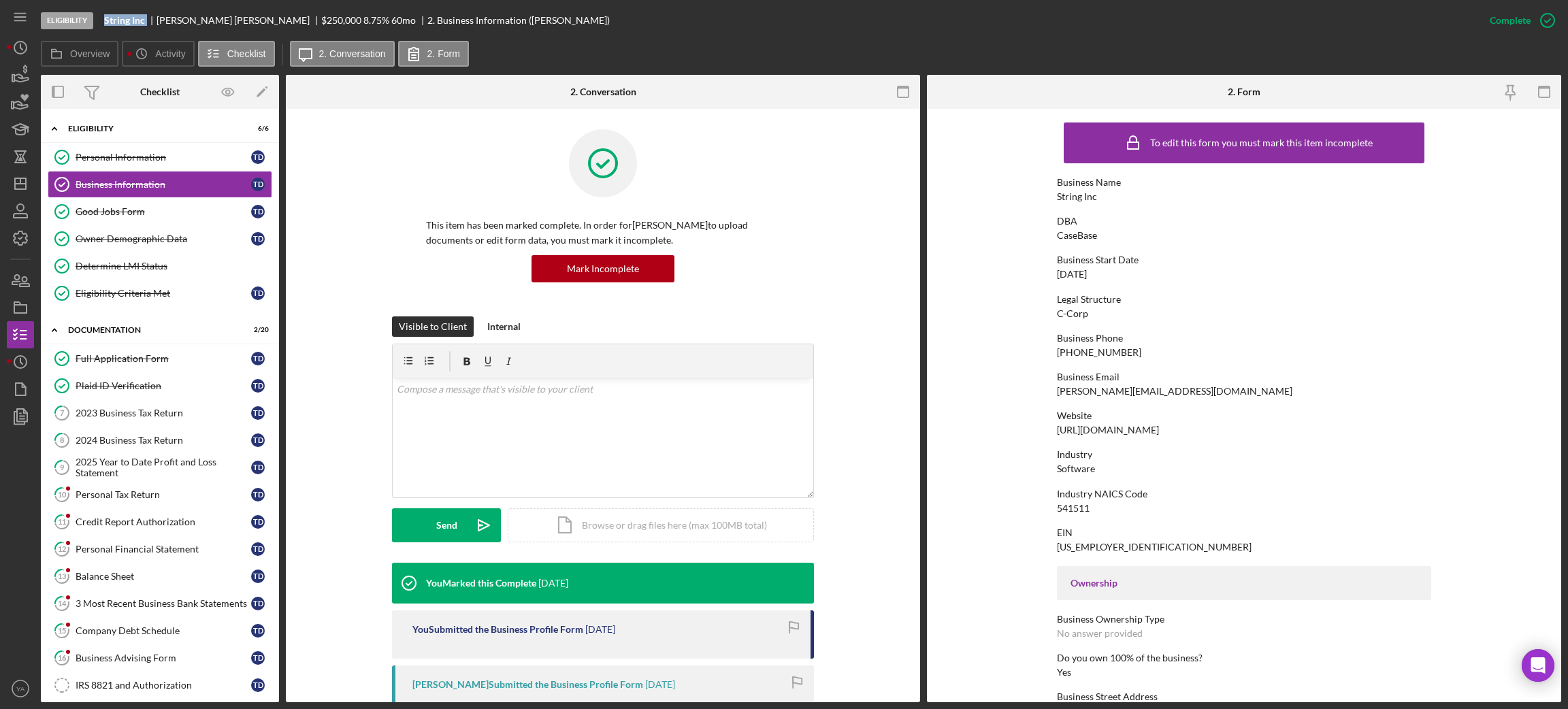
click at [155, 12] on div "Eligibility String Inc Tyler Douglas $250,000 $50,000 8.75 % 60 mo 2. Business …" at bounding box center [759, 20] width 1435 height 41
copy b "String Inc"
click at [1080, 242] on div "To edit this form you must mark this item incomplete Business Name String Inc D…" at bounding box center [1243, 622] width 374 height 1013
click at [1067, 239] on div "CaseBase" at bounding box center [1077, 235] width 40 height 11
drag, startPoint x: 1067, startPoint y: 240, endPoint x: 1093, endPoint y: 232, distance: 27.2
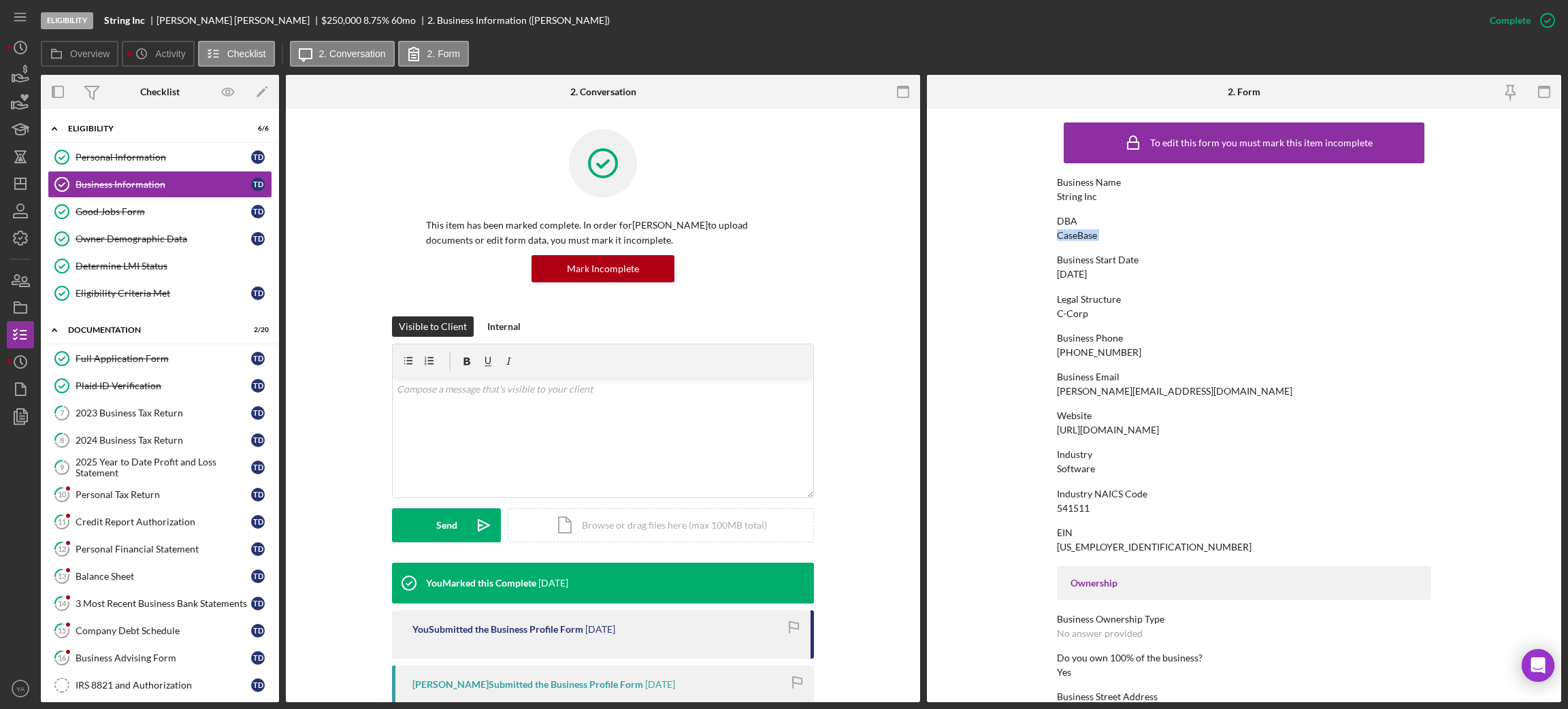
click at [1093, 232] on div "CaseBase" at bounding box center [1077, 235] width 40 height 11
copy div "CaseBase"
click at [1088, 232] on div "CaseBase" at bounding box center [1077, 235] width 40 height 11
click at [1083, 265] on div "Business Start Date 12/07/2021" at bounding box center [1243, 266] width 374 height 25
click at [1016, 330] on form "To edit this form you must mark this item incomplete Business Name String Inc D…" at bounding box center [1244, 405] width 634 height 593
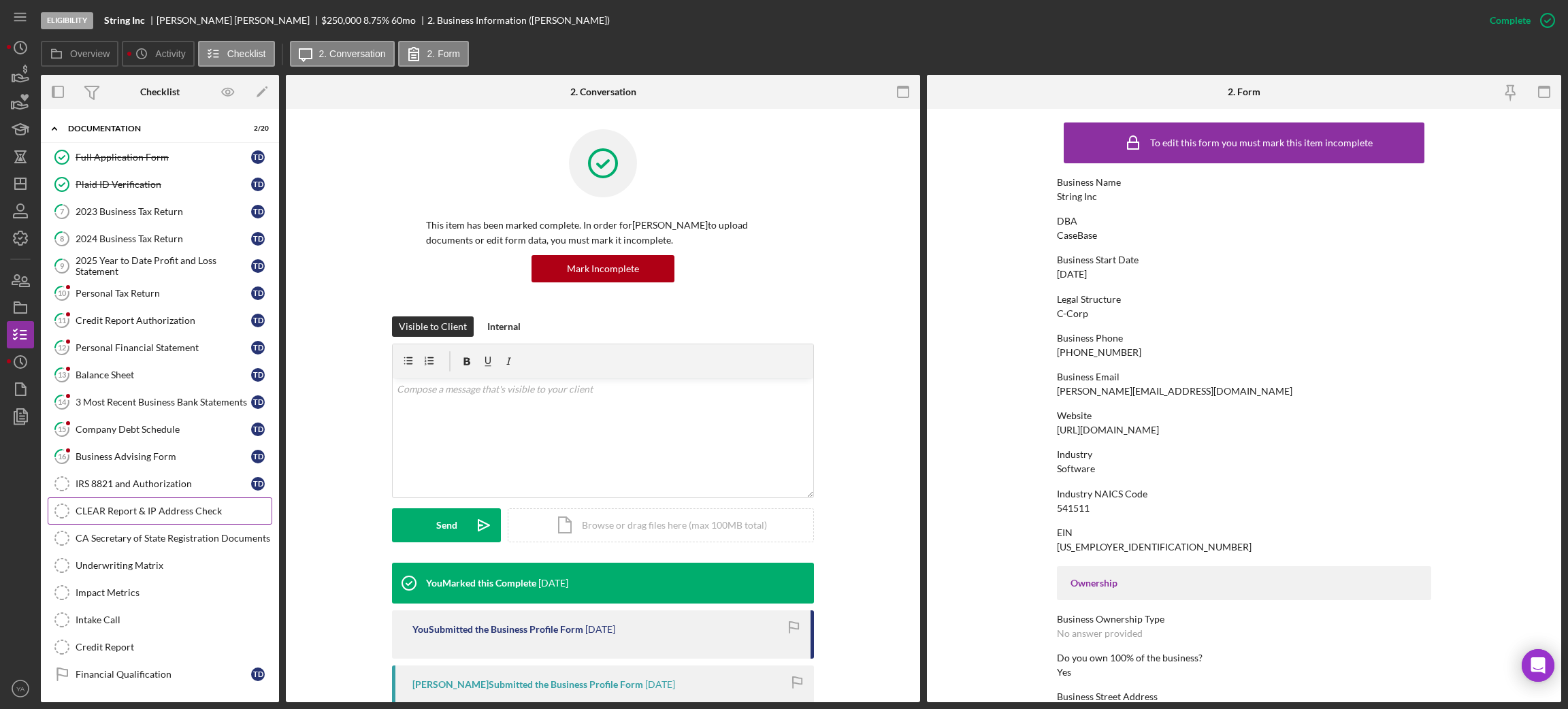
scroll to position [204, 0]
drag, startPoint x: 1051, startPoint y: 431, endPoint x: 1217, endPoint y: 432, distance: 166.0
click at [1217, 432] on form "To edit this form you must mark this item incomplete Business Name String Inc D…" at bounding box center [1244, 405] width 634 height 593
copy div "https://casebase.co"
click at [1109, 439] on div "To edit this form you must mark this item incomplete Business Name String Inc D…" at bounding box center [1243, 622] width 374 height 1013
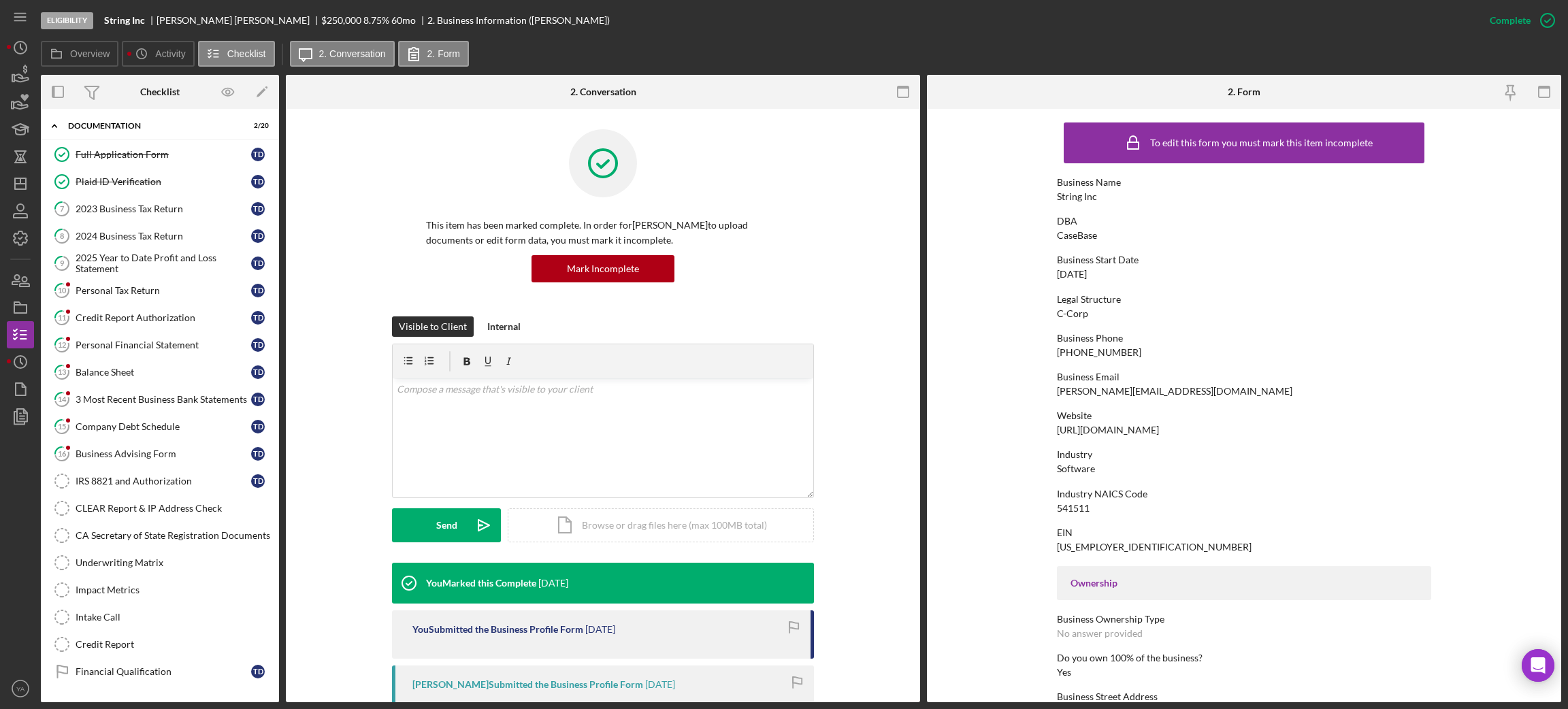
click at [128, 11] on div "Eligibility String Inc Tyler Douglas $250,000 $50,000 8.75 % 60 mo 2. Business …" at bounding box center [759, 20] width 1435 height 41
click at [118, 20] on b "String Inc" at bounding box center [124, 20] width 41 height 11
click at [120, 20] on b "String Inc" at bounding box center [124, 20] width 41 height 11
drag, startPoint x: 120, startPoint y: 20, endPoint x: 149, endPoint y: 19, distance: 29.0
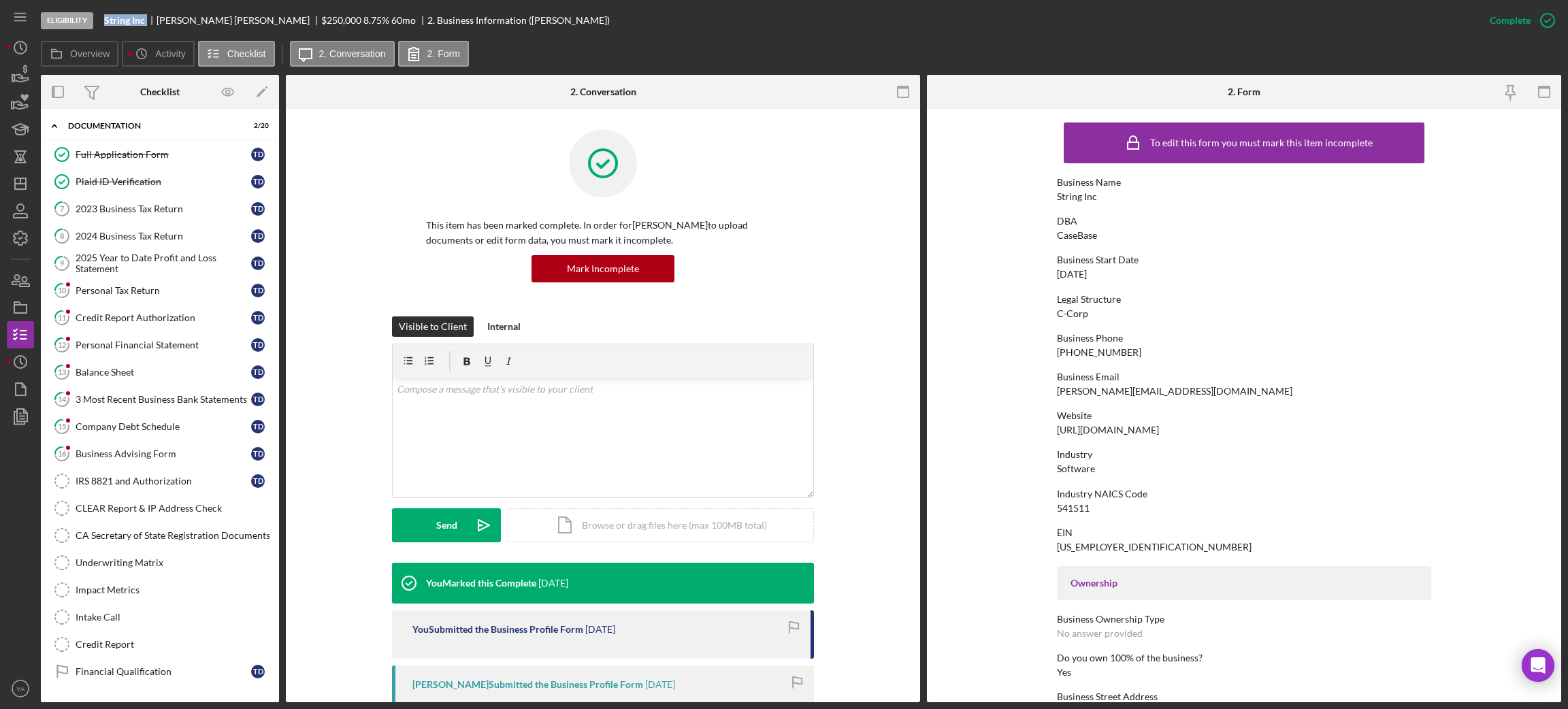
click at [149, 19] on div "String Inc" at bounding box center [130, 20] width 53 height 11
click at [560, 418] on div "v Color teal Color pink Remove color Add row above Add row below Add column bef…" at bounding box center [603, 438] width 421 height 119
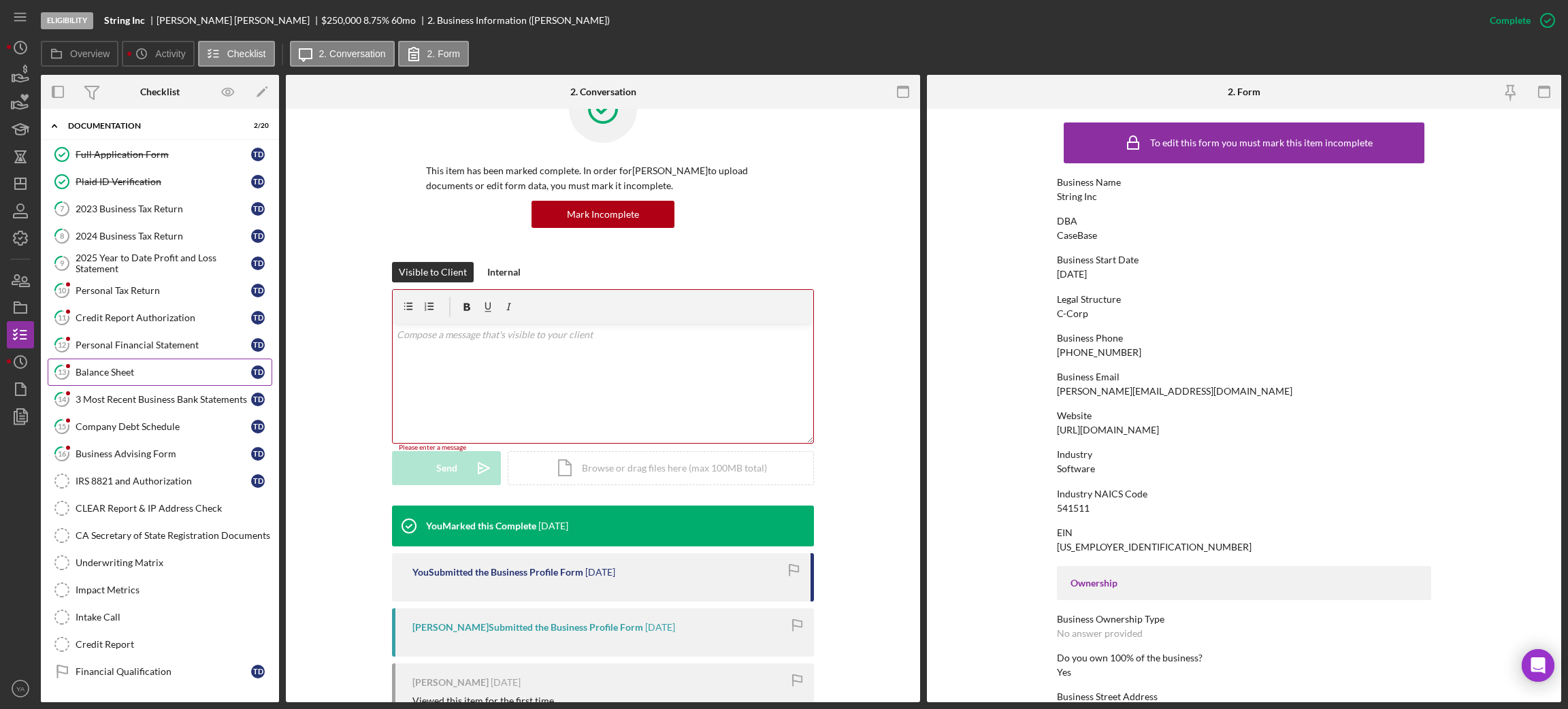
scroll to position [177, 0]
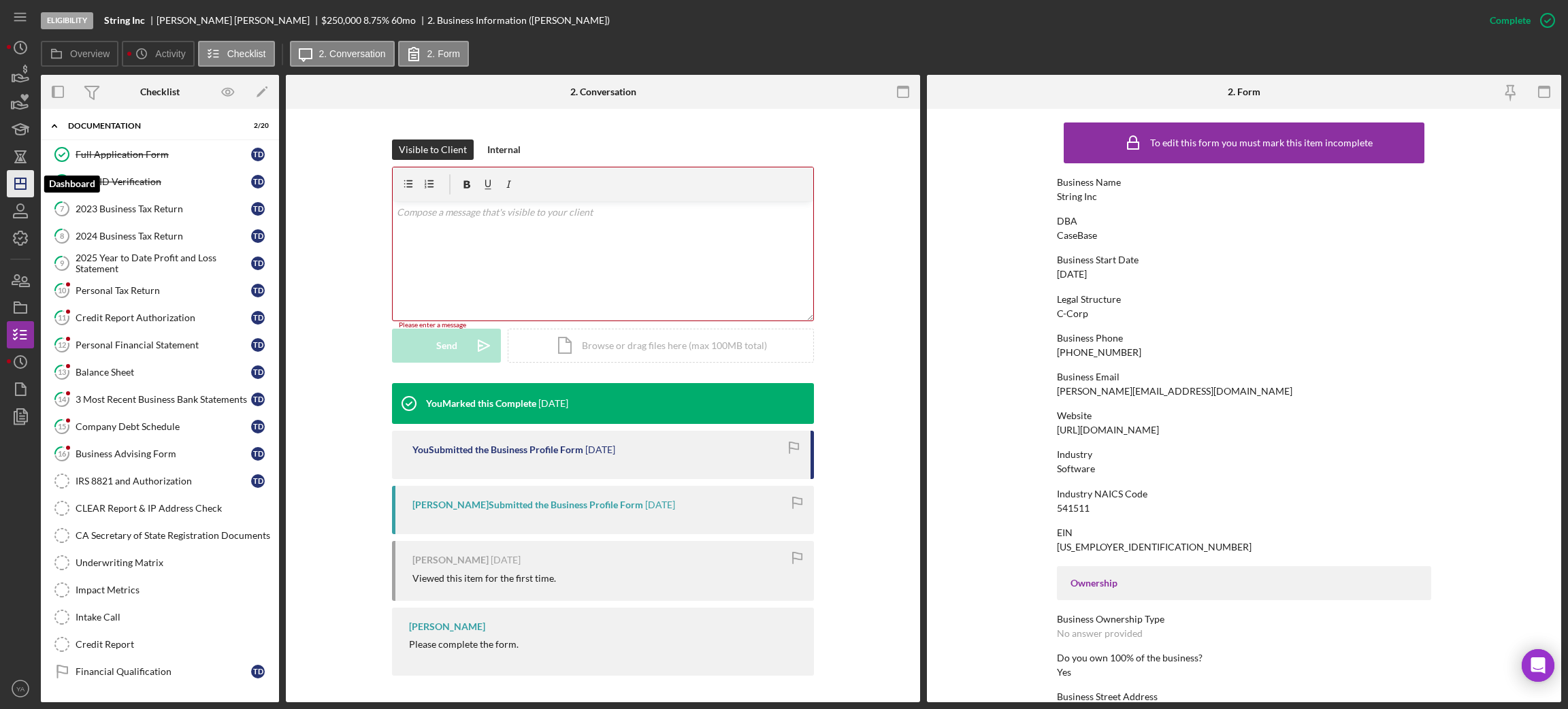
click at [23, 177] on icon "Icon/Dashboard" at bounding box center [20, 183] width 34 height 34
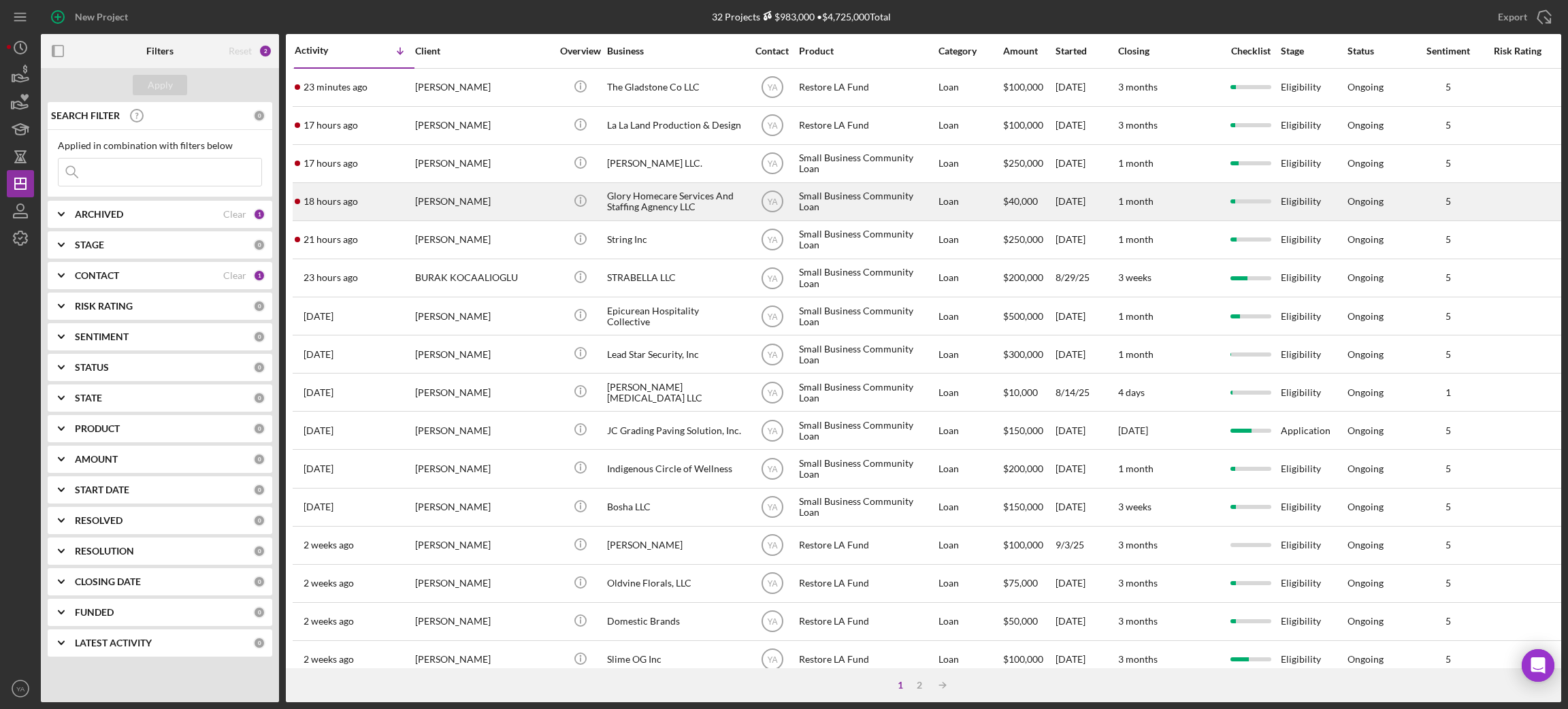
click at [666, 203] on div "Glory Homecare Services And Staffing Agnency LLC" at bounding box center [675, 201] width 137 height 36
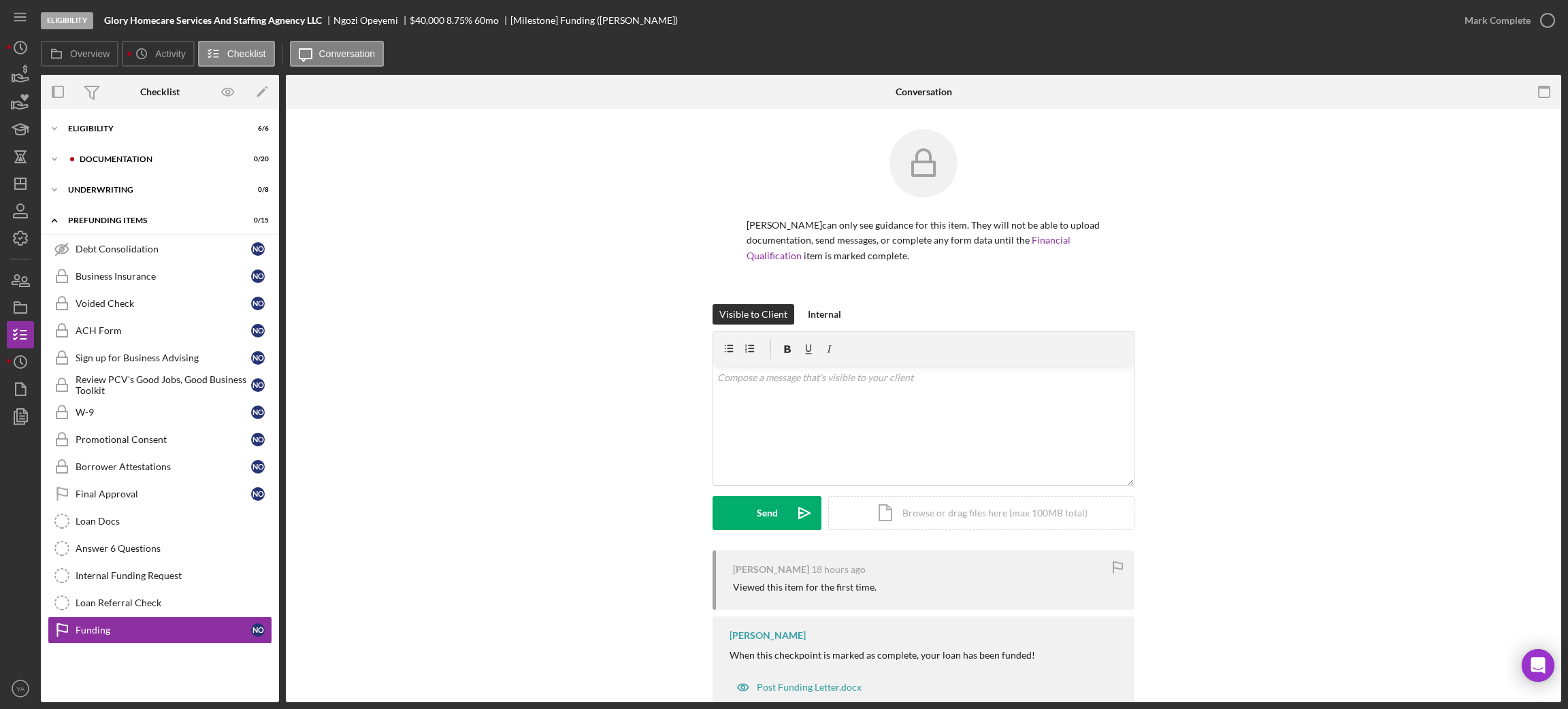
click at [109, 143] on div "Icon/Expander Eligibility 6 / 6 Icon/Expander Documentation 0 / 20 Icon/Expande…" at bounding box center [159, 406] width 238 height 580
click at [126, 152] on div "Icon/Expander Documentation 0 / 20" at bounding box center [159, 159] width 238 height 27
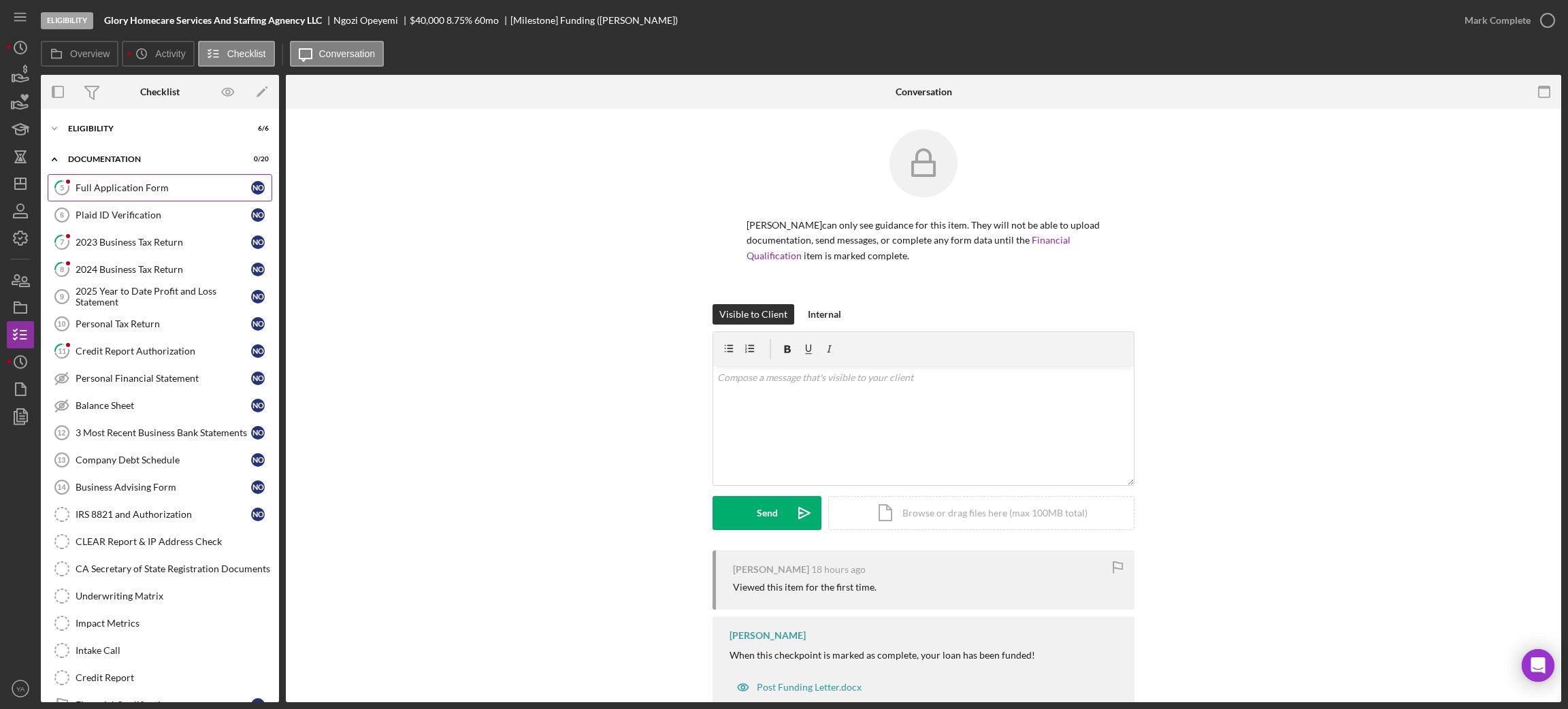
click at [141, 176] on link "5 Full Application Form N O" at bounding box center [159, 187] width 224 height 27
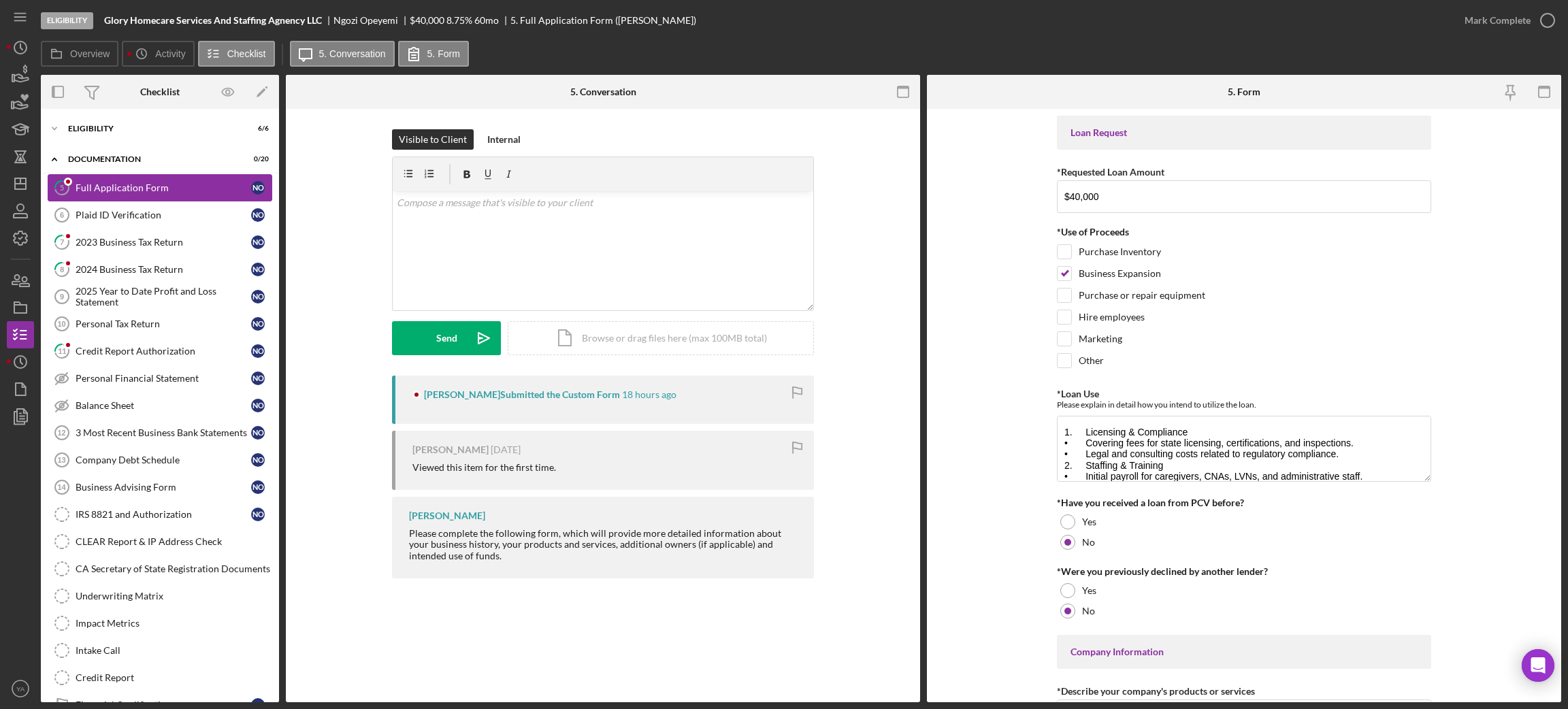
click at [126, 196] on link "5 Full Application Form N O" at bounding box center [159, 187] width 224 height 27
click at [129, 212] on div "Plaid ID Verification" at bounding box center [163, 214] width 175 height 11
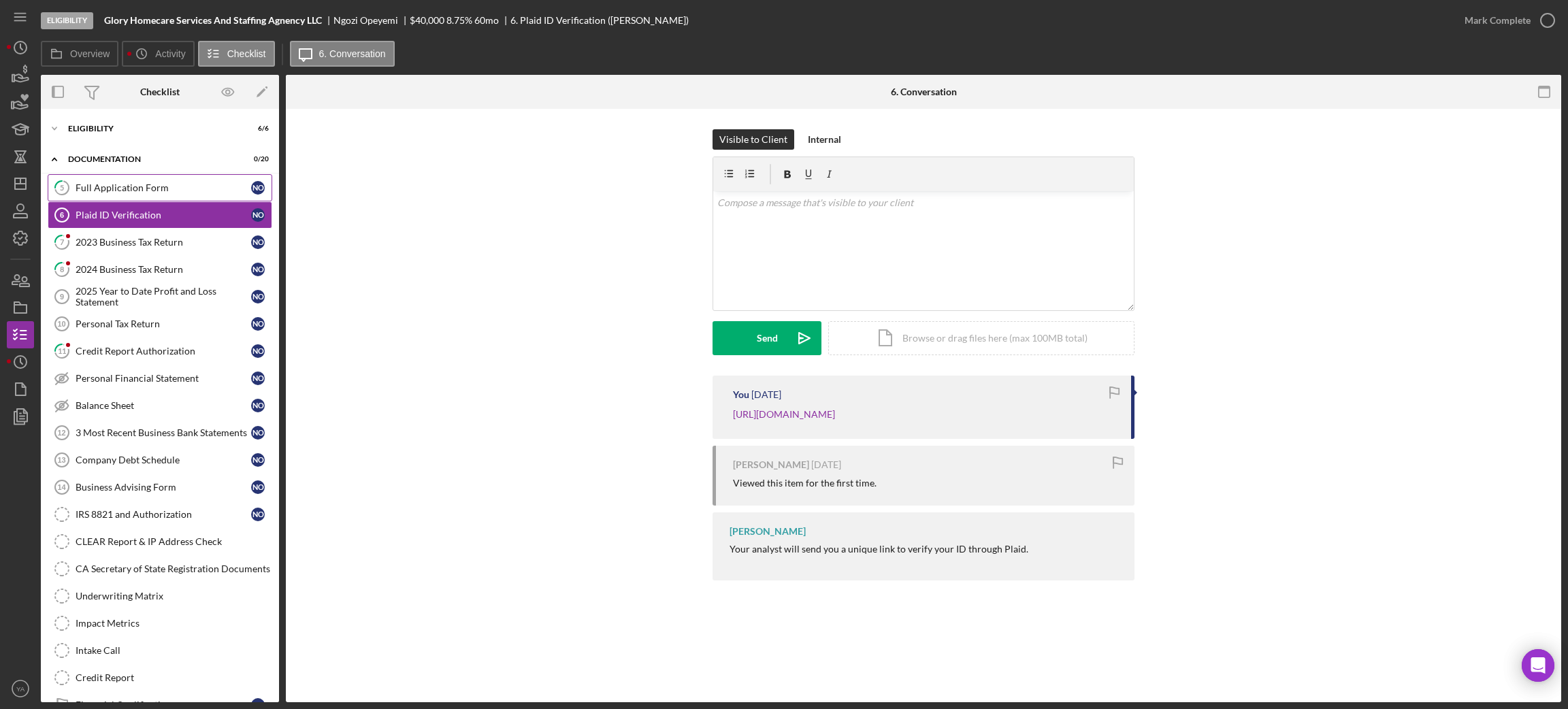
click at [134, 187] on div "Full Application Form" at bounding box center [163, 187] width 175 height 11
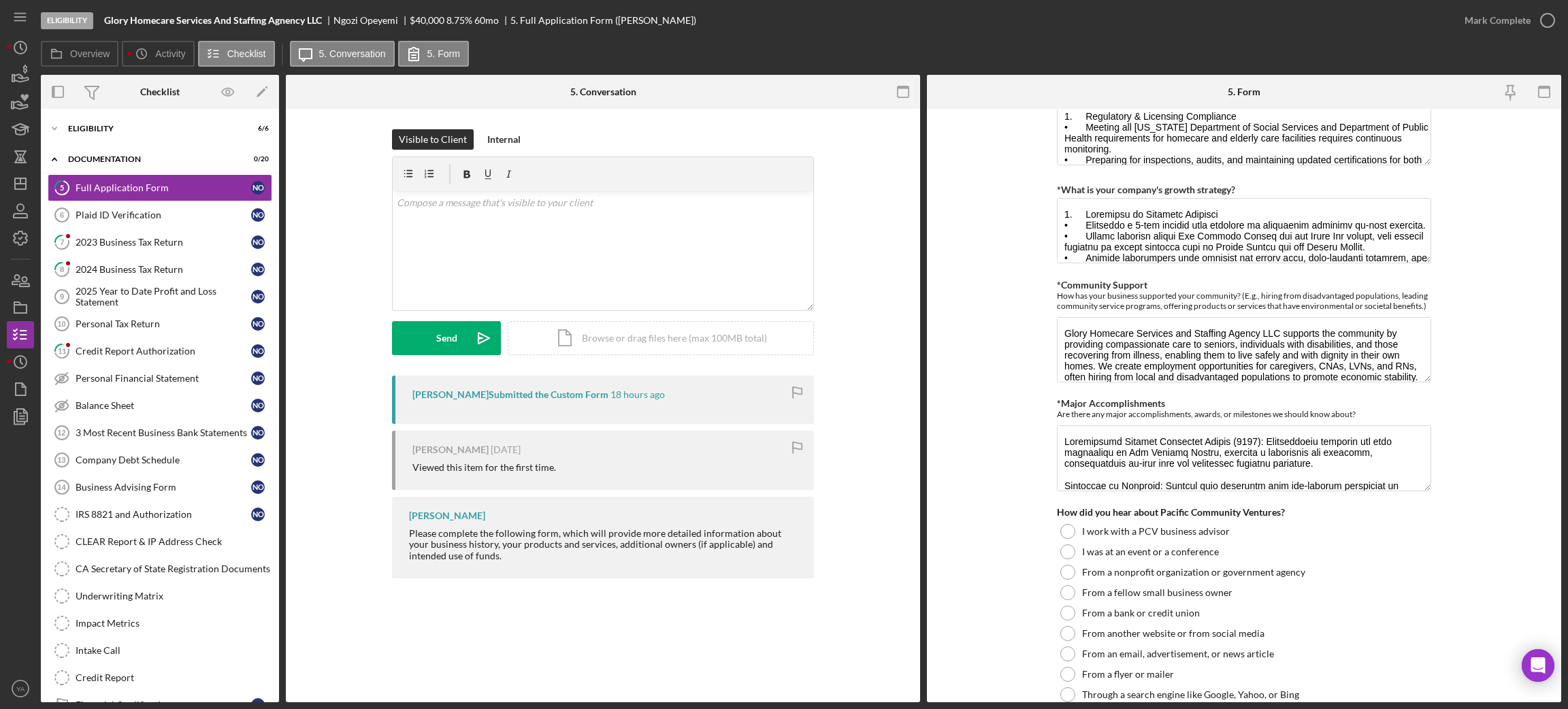
scroll to position [510, 0]
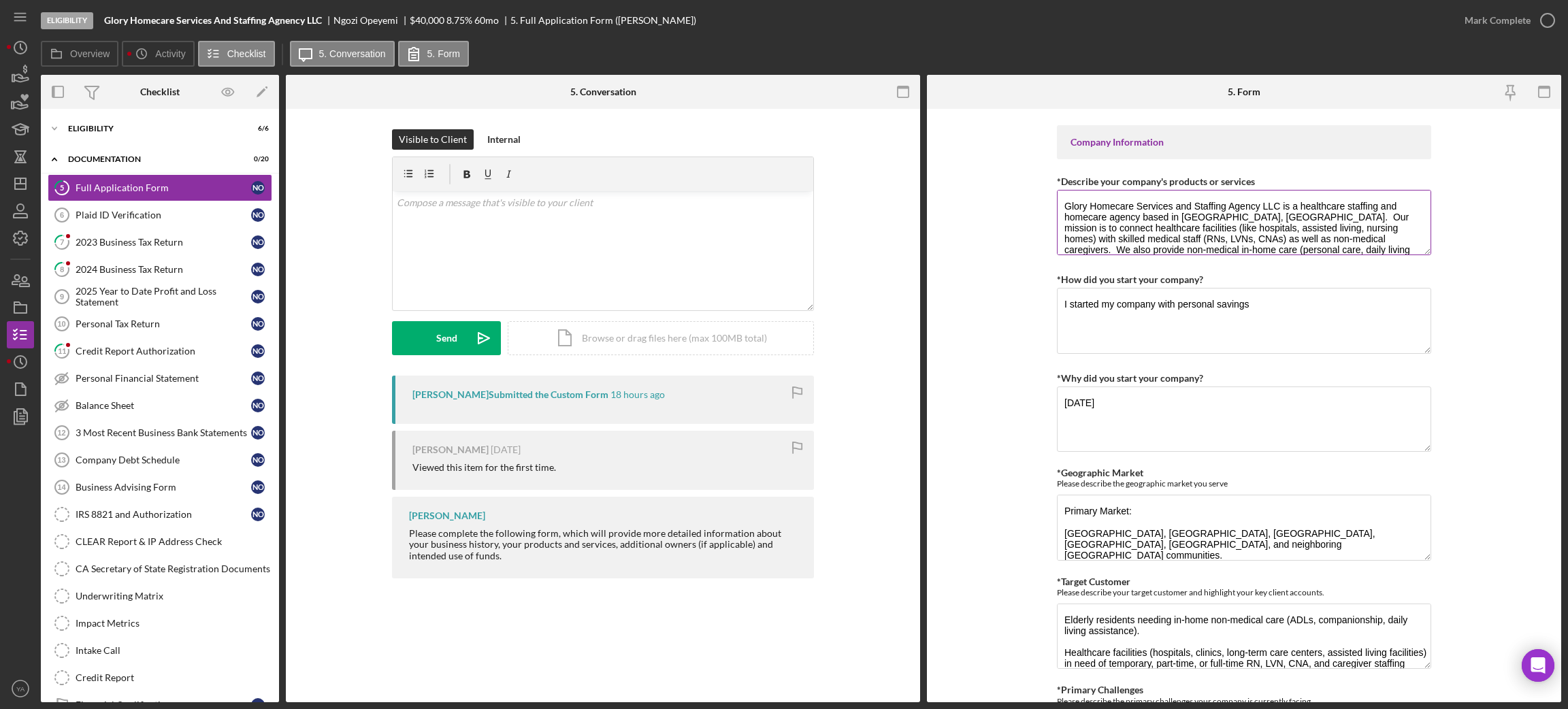
drag, startPoint x: 1069, startPoint y: 210, endPoint x: 1251, endPoint y: 239, distance: 184.3
click at [1251, 239] on textarea "Glory Homecare Services and Staffing Agency LLC is a healthcare staffing and ho…" at bounding box center [1243, 222] width 374 height 66
click at [142, 219] on div "Plaid ID Verification" at bounding box center [163, 214] width 175 height 11
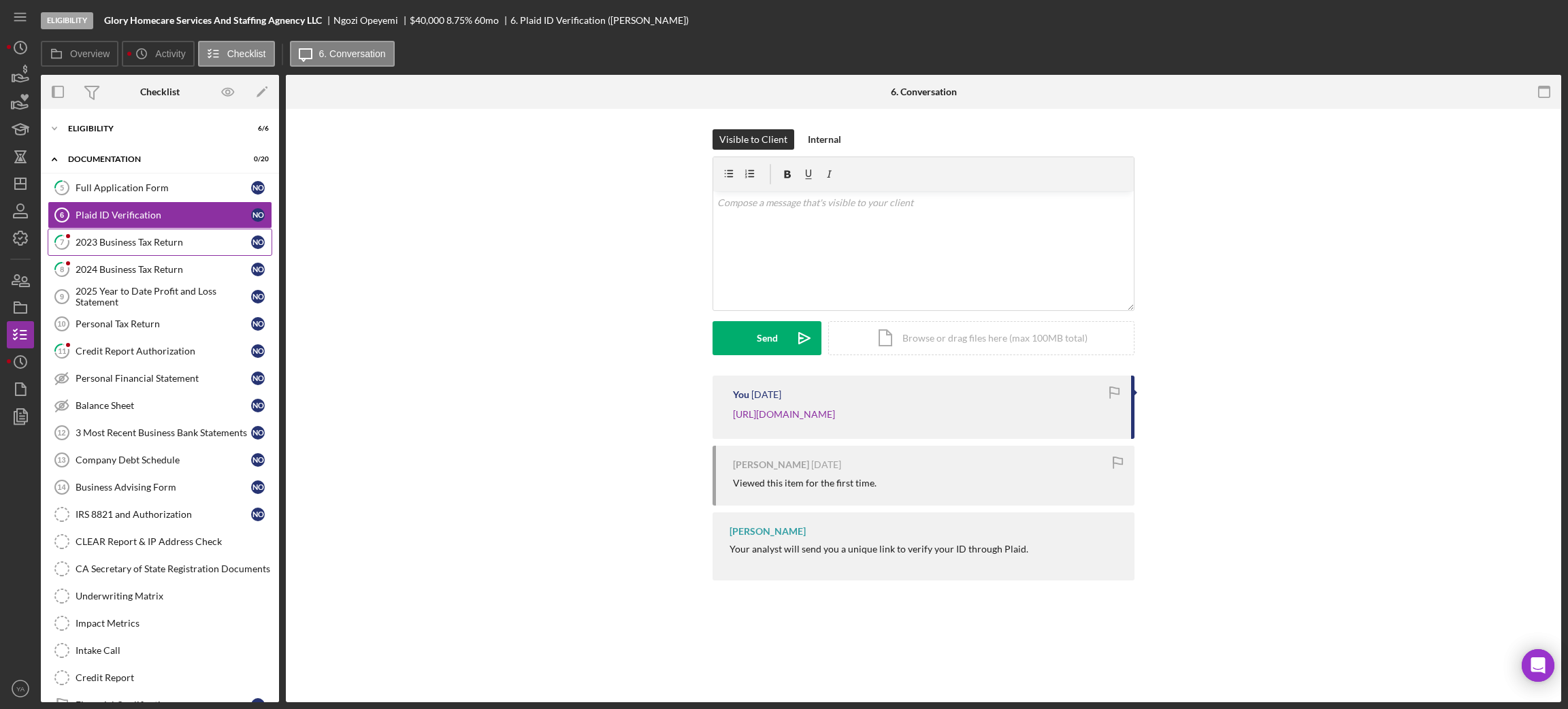
click at [143, 253] on link "7 2023 Business Tax Return N O" at bounding box center [159, 241] width 224 height 27
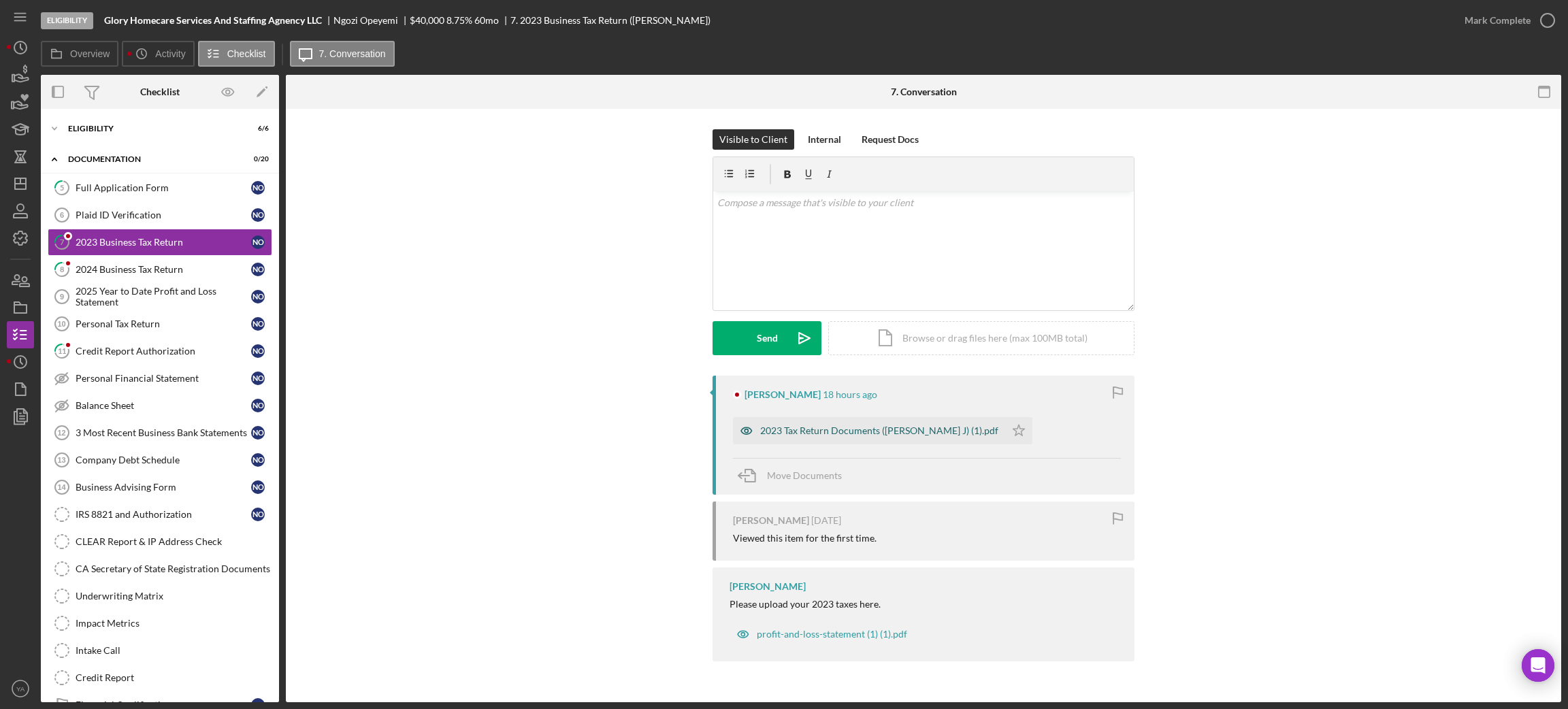
click at [844, 428] on div "2023 Tax Return Documents (OPEYEMI NGOZI J) (1).pdf" at bounding box center [878, 431] width 238 height 11
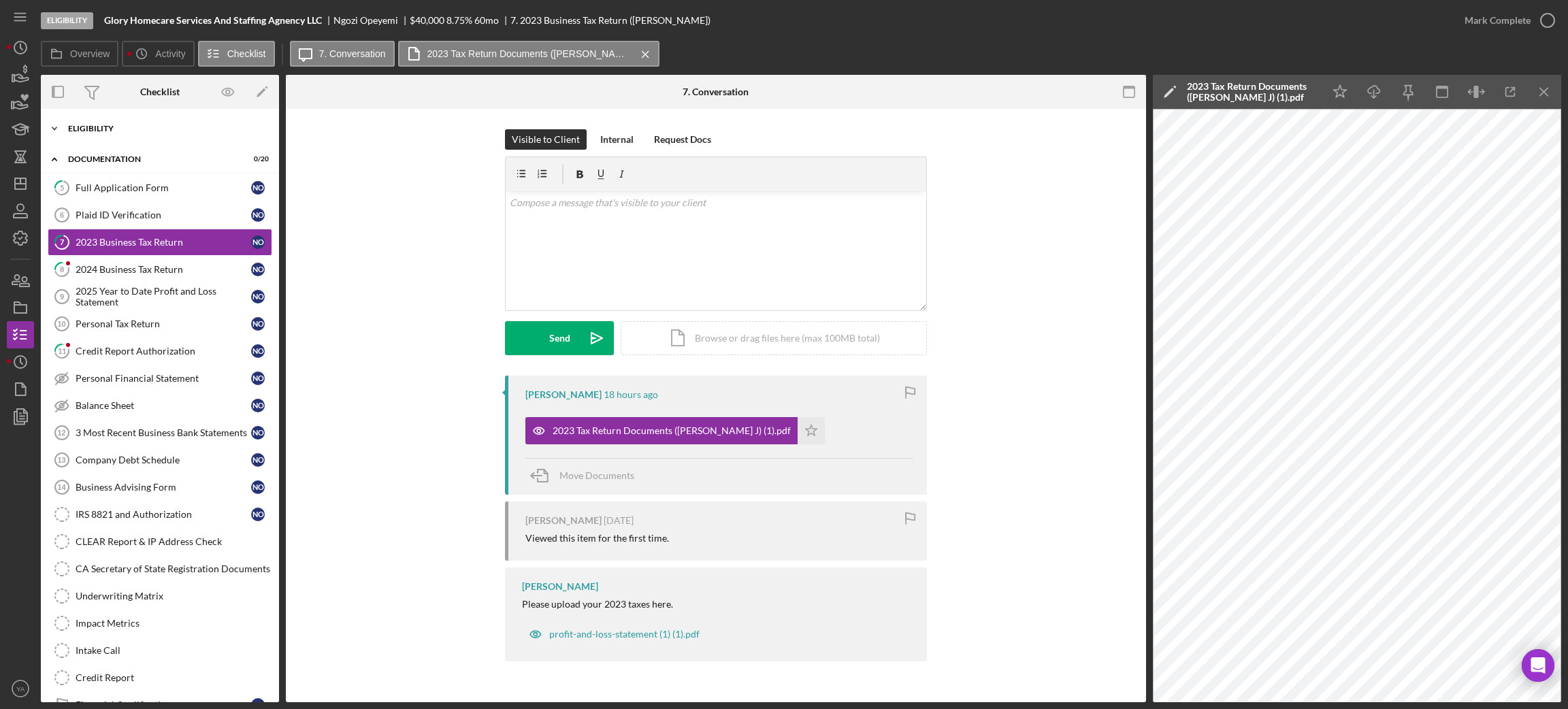
click at [159, 125] on div "Eligibility" at bounding box center [164, 129] width 194 height 8
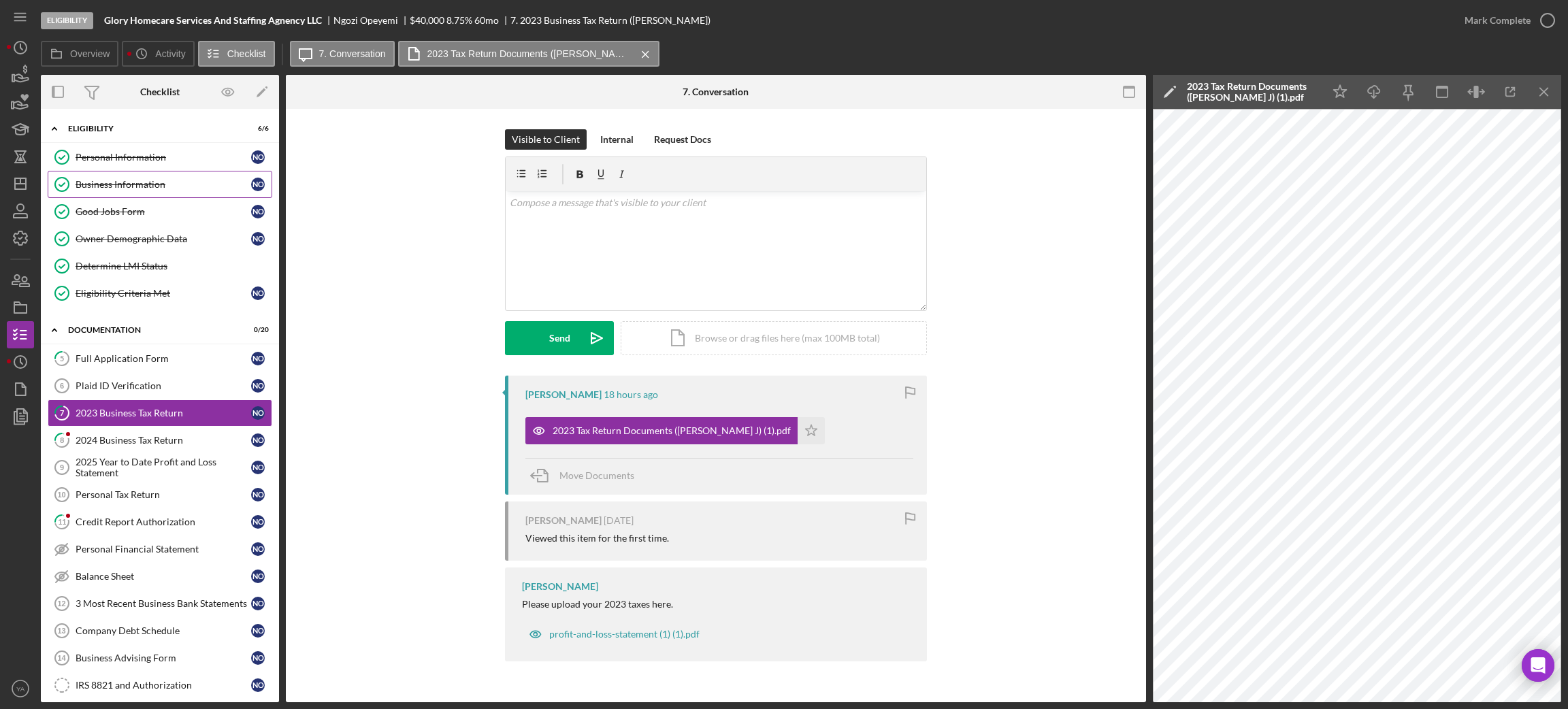
click at [149, 191] on link "Business Information Business Information N O" at bounding box center [159, 183] width 224 height 27
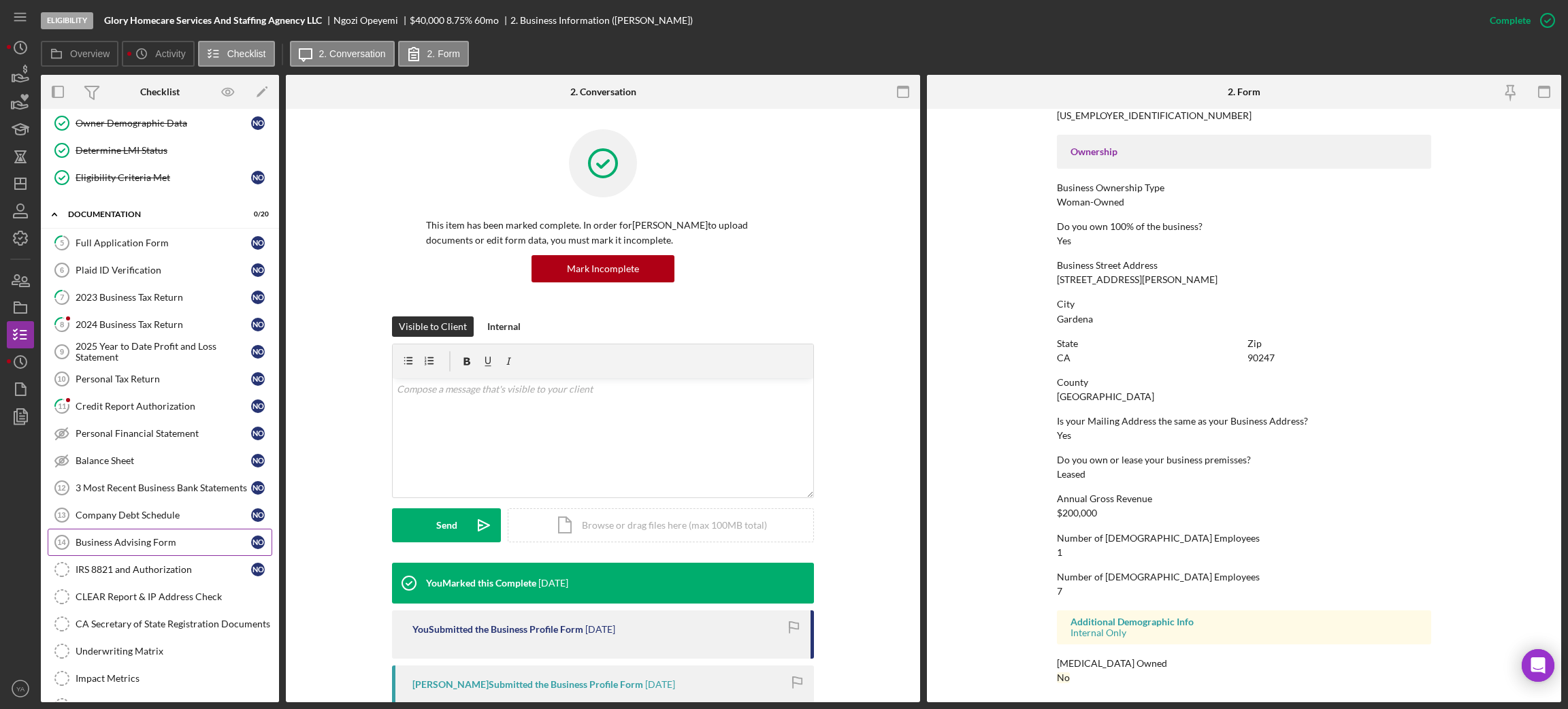
scroll to position [305, 0]
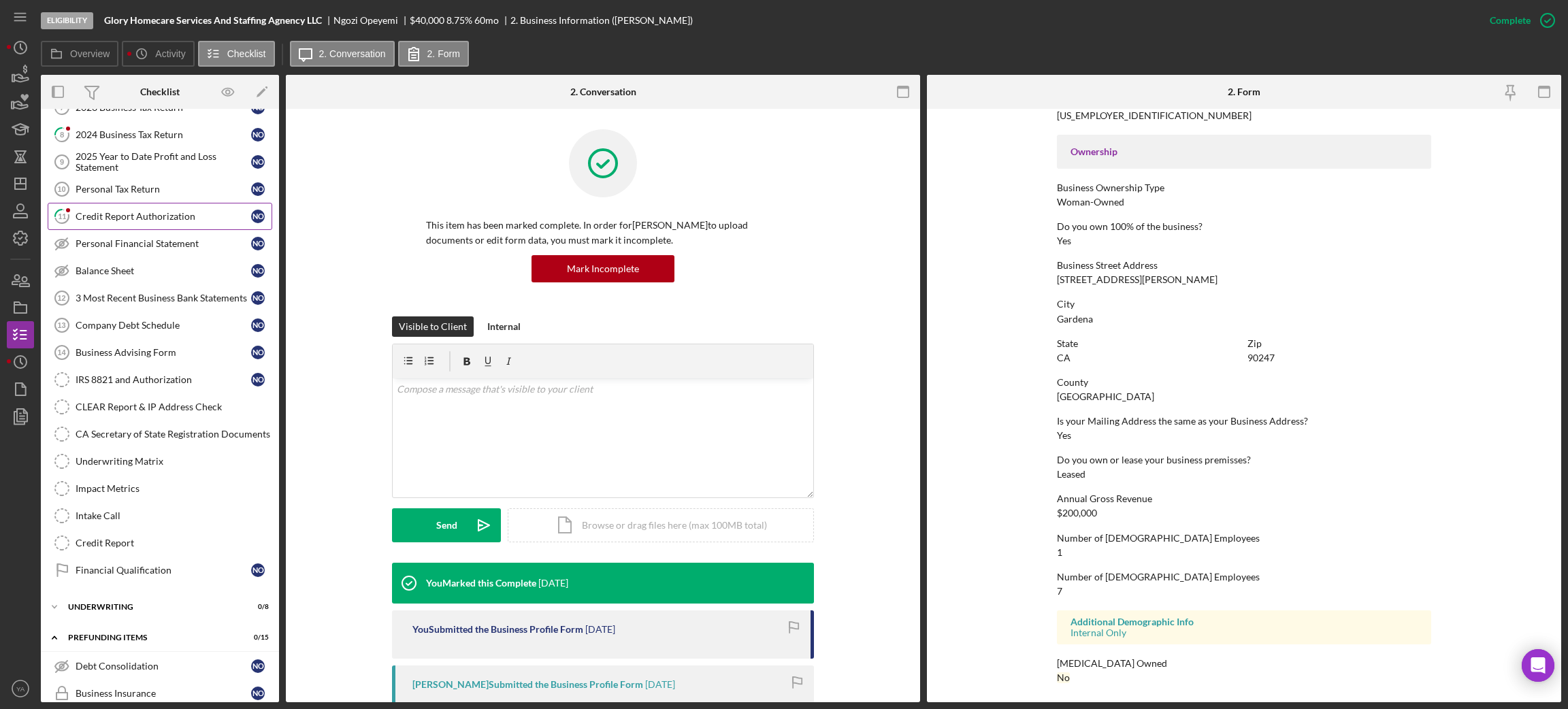
click at [145, 213] on div "Credit Report Authorization" at bounding box center [163, 216] width 175 height 11
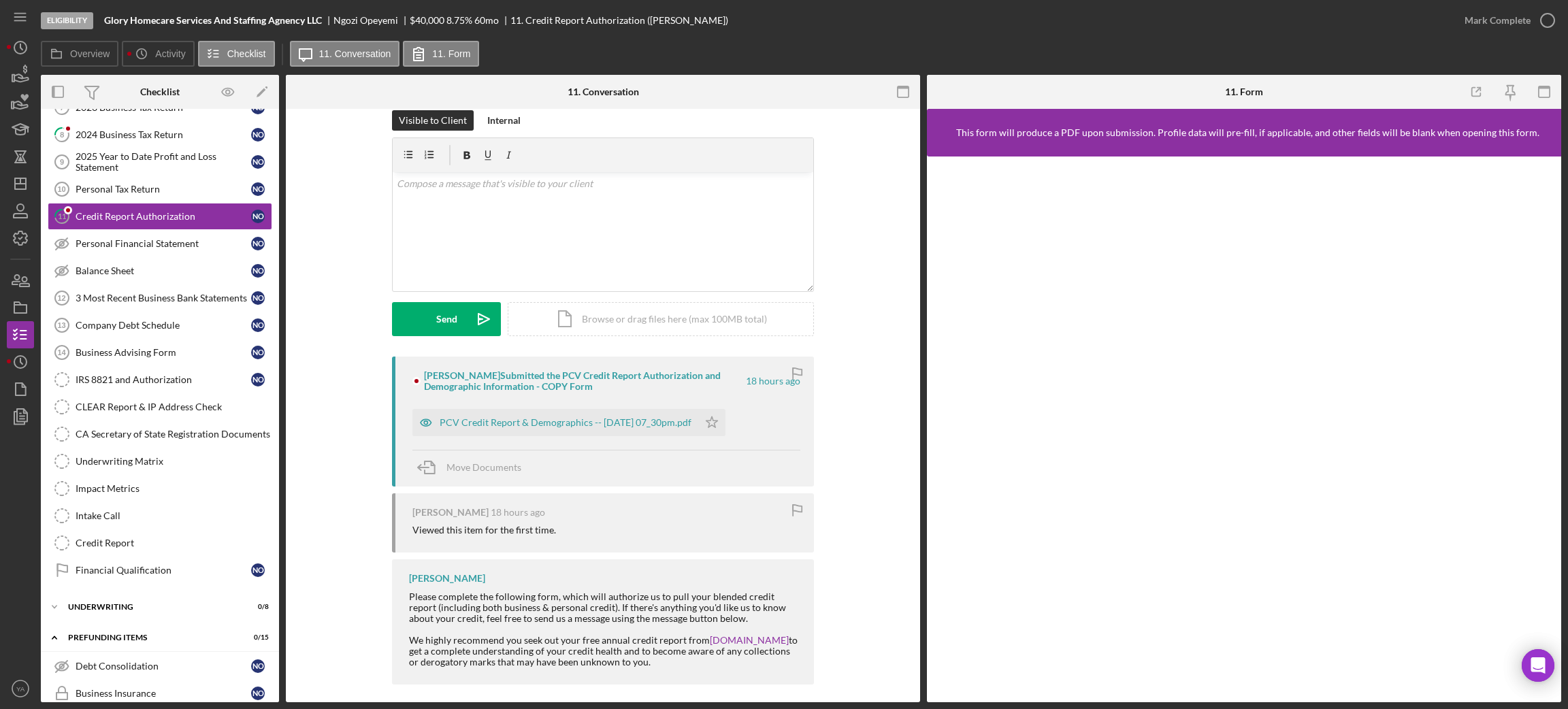
scroll to position [28, 0]
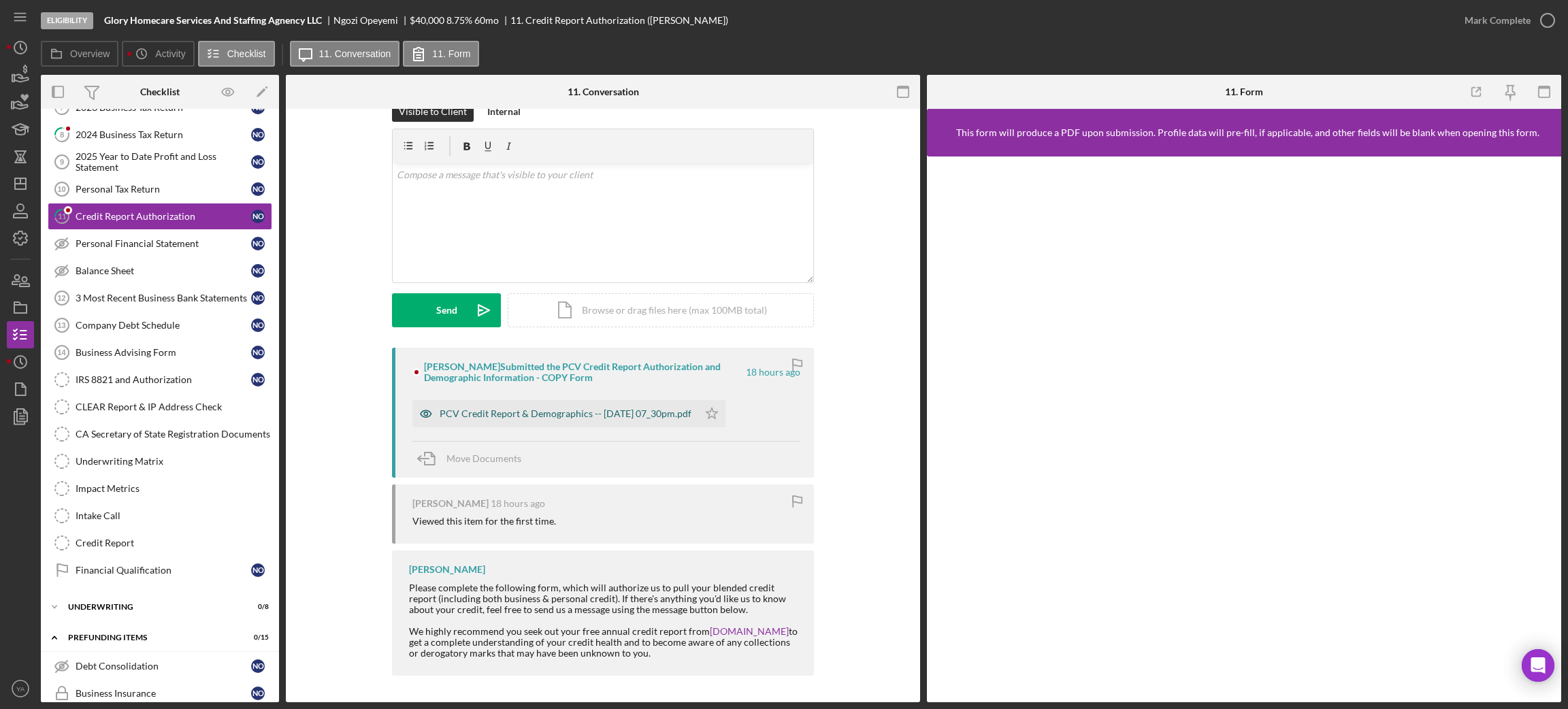
click at [580, 412] on div "PCV Credit Report & Demographics -- 2025-09-23 07_30pm.pdf" at bounding box center [565, 414] width 252 height 11
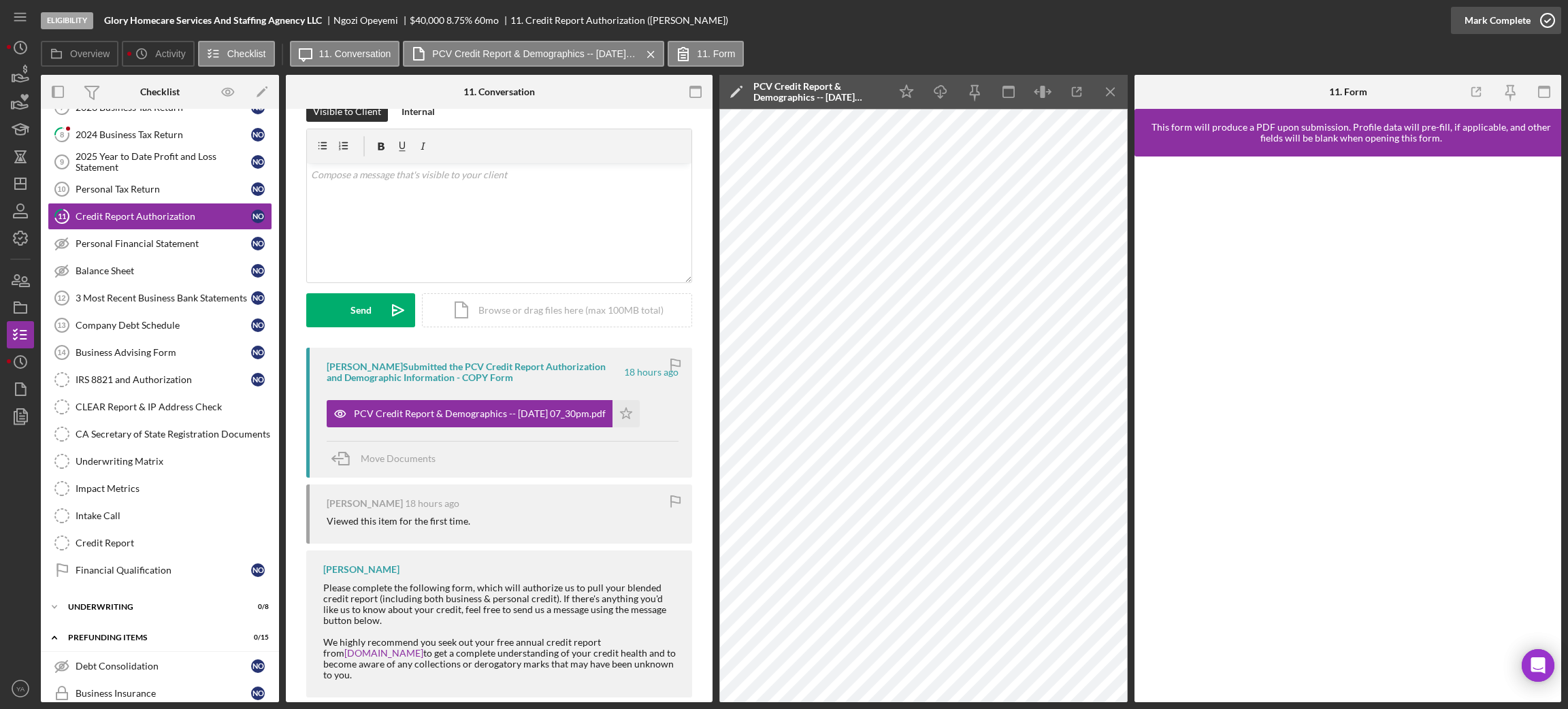
click at [1550, 12] on icon "button" at bounding box center [1547, 20] width 34 height 34
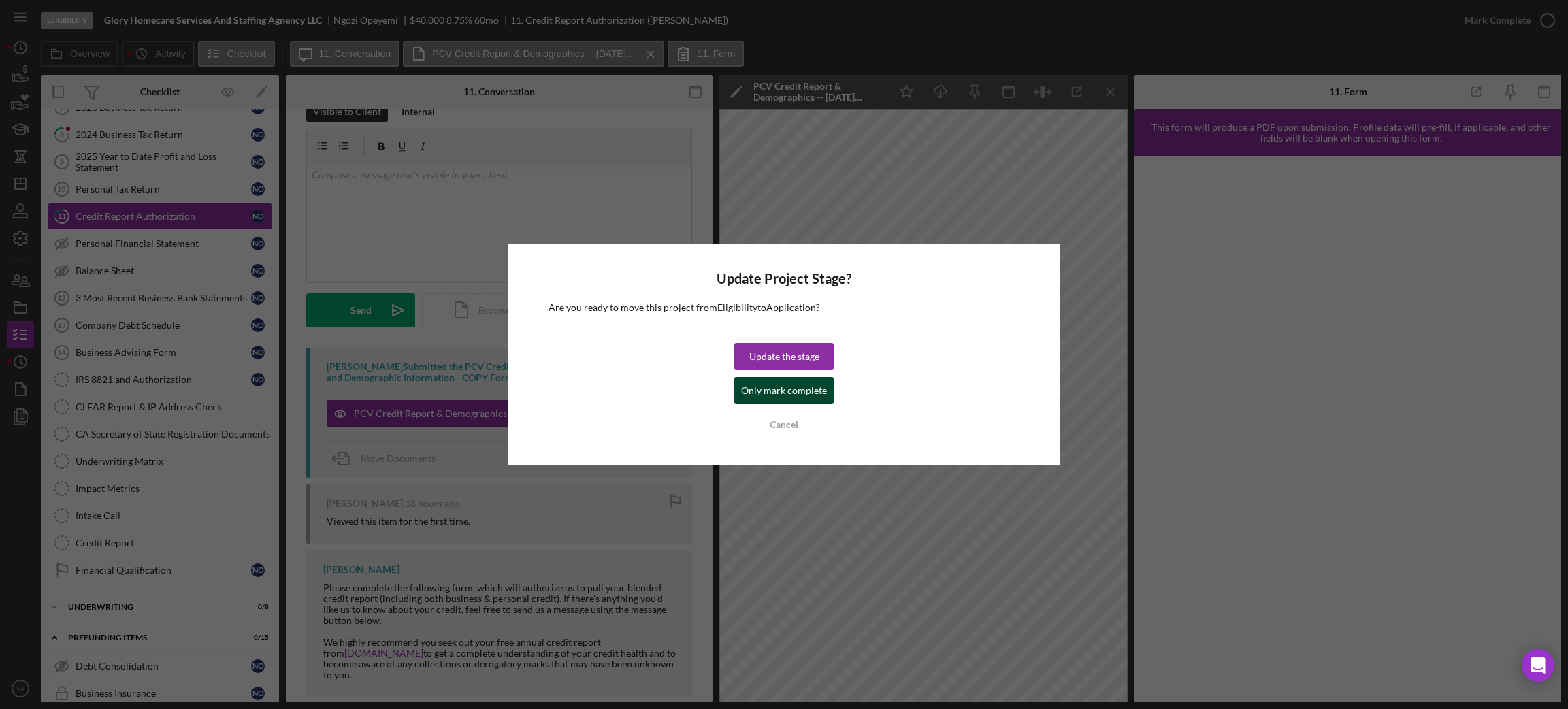
click at [811, 382] on div "Only mark complete" at bounding box center [784, 390] width 86 height 27
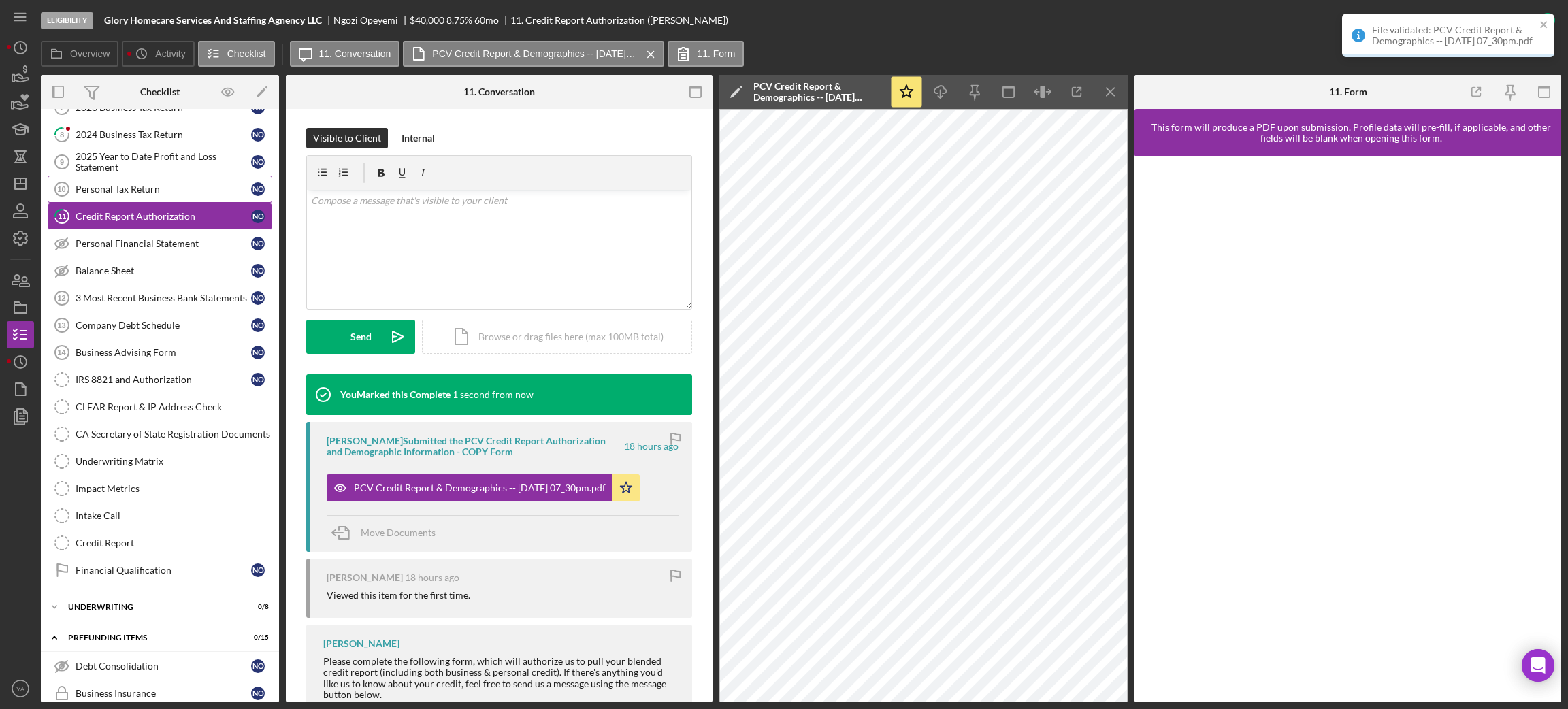
scroll to position [215, 0]
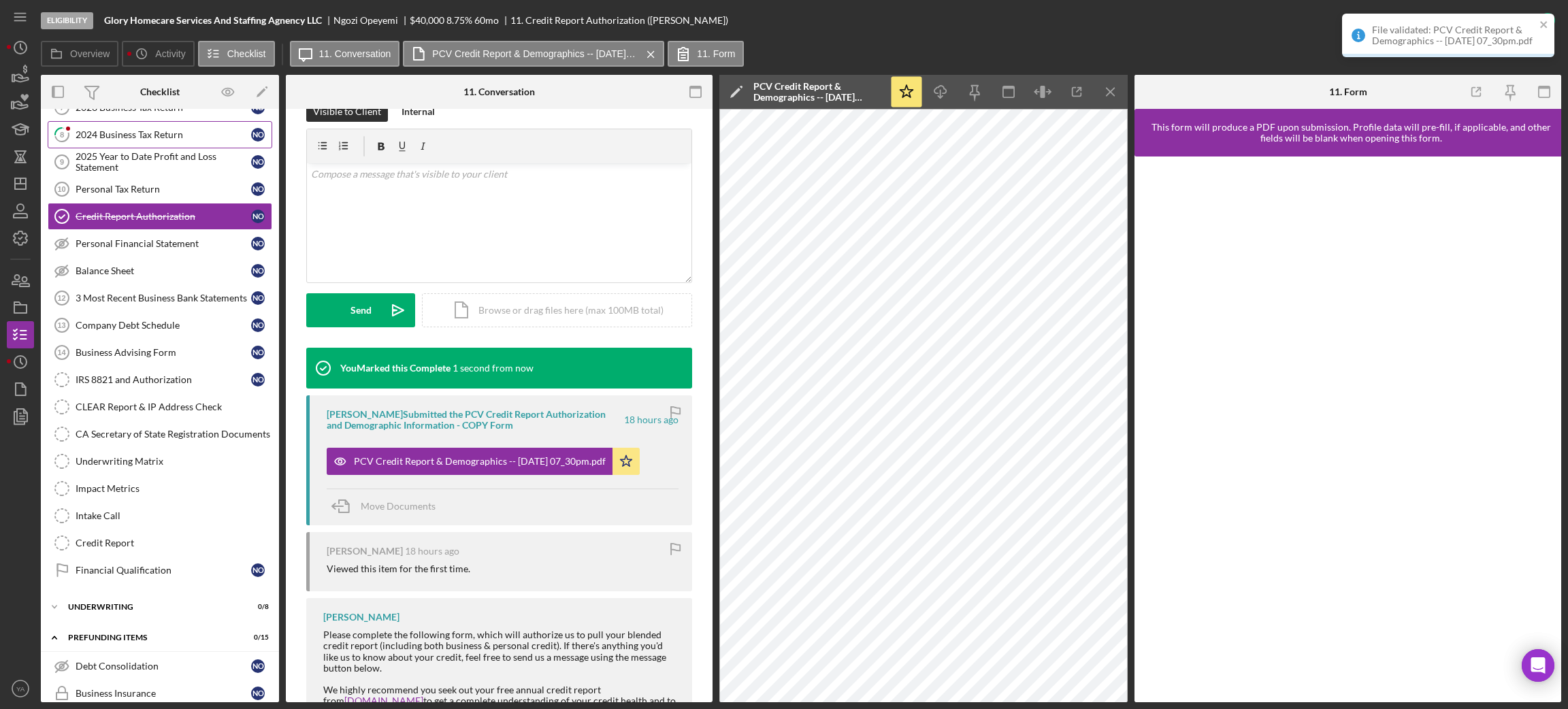
click at [197, 137] on div "2024 Business Tax Return" at bounding box center [163, 135] width 175 height 11
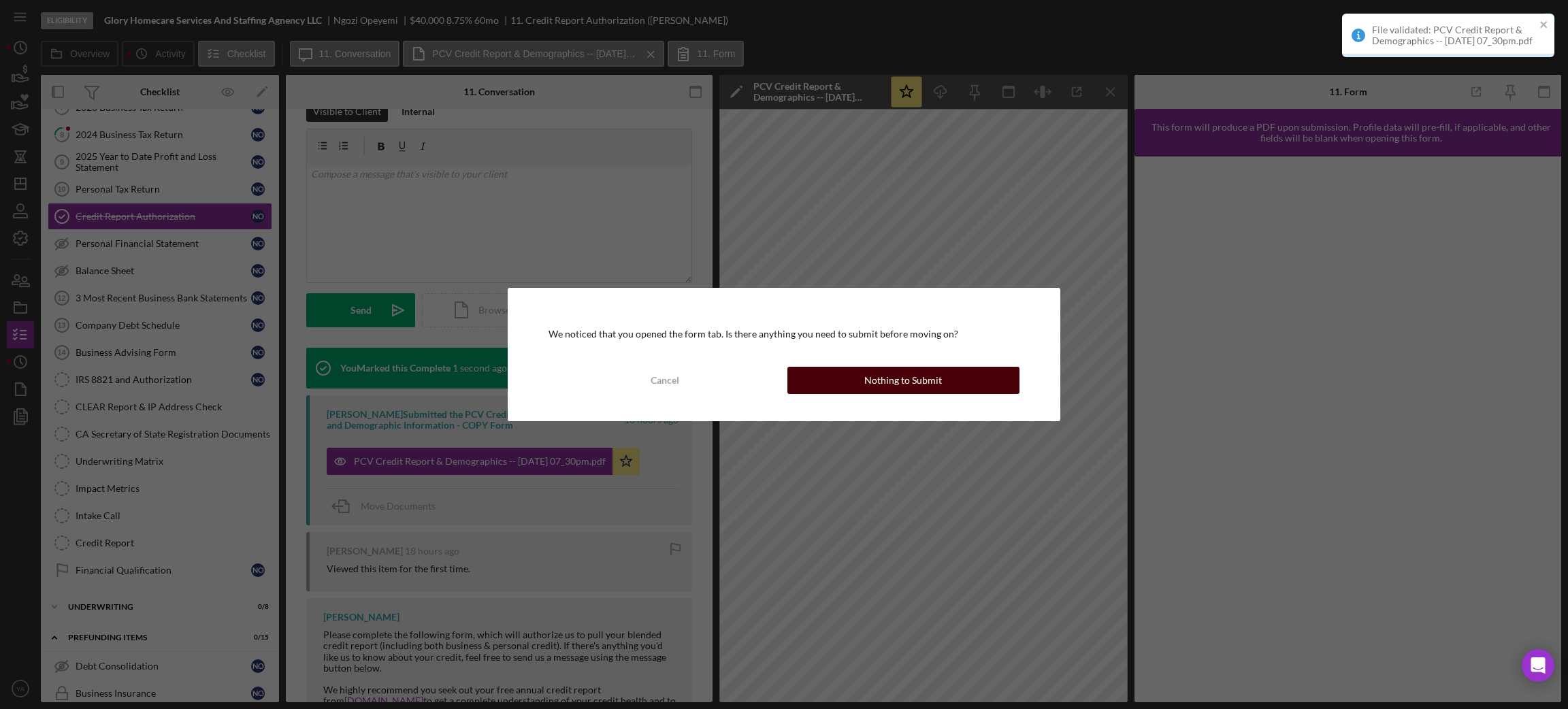
click at [855, 374] on button "Nothing to Submit" at bounding box center [903, 380] width 232 height 27
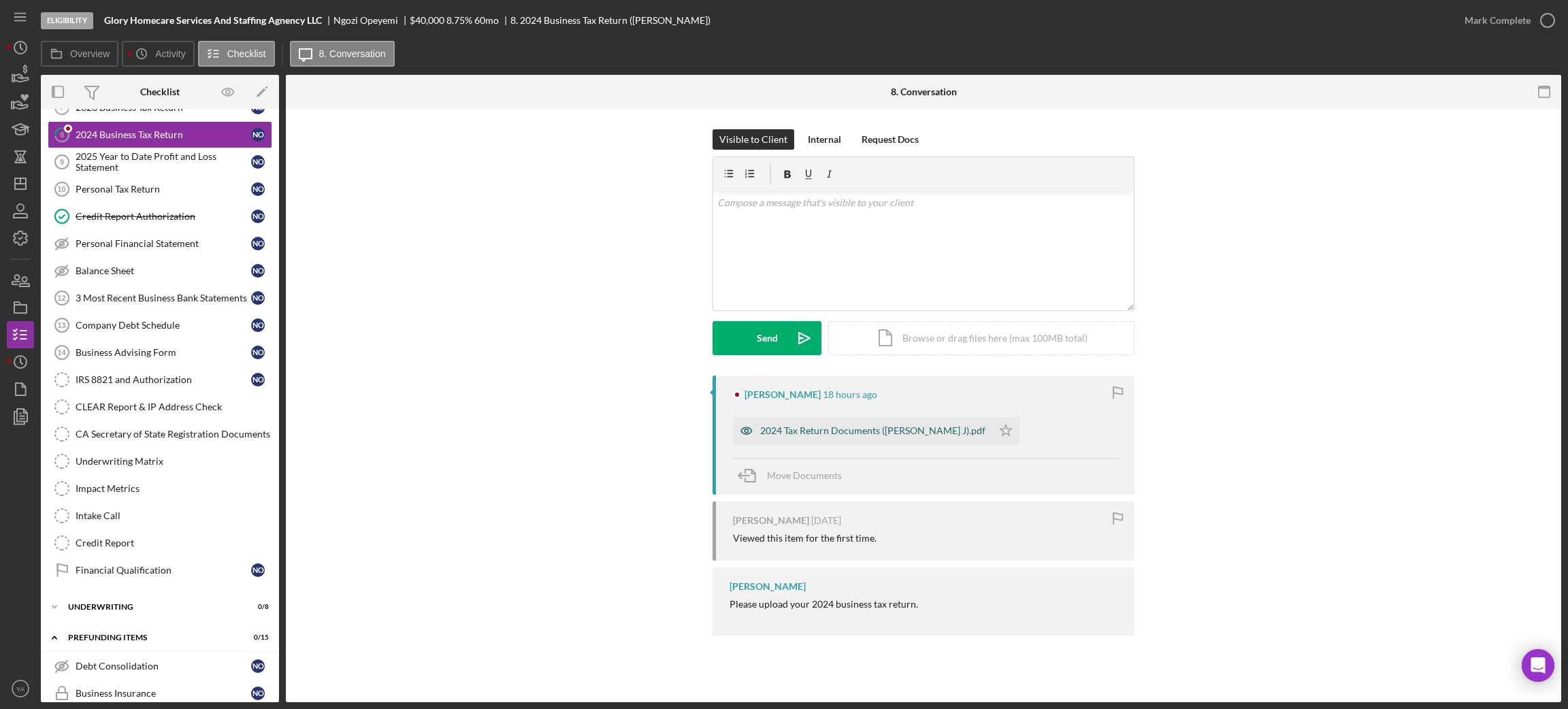
click at [860, 424] on div "2024 Tax Return Documents (OPEYEMI NGOZI J).pdf" at bounding box center [862, 430] width 259 height 27
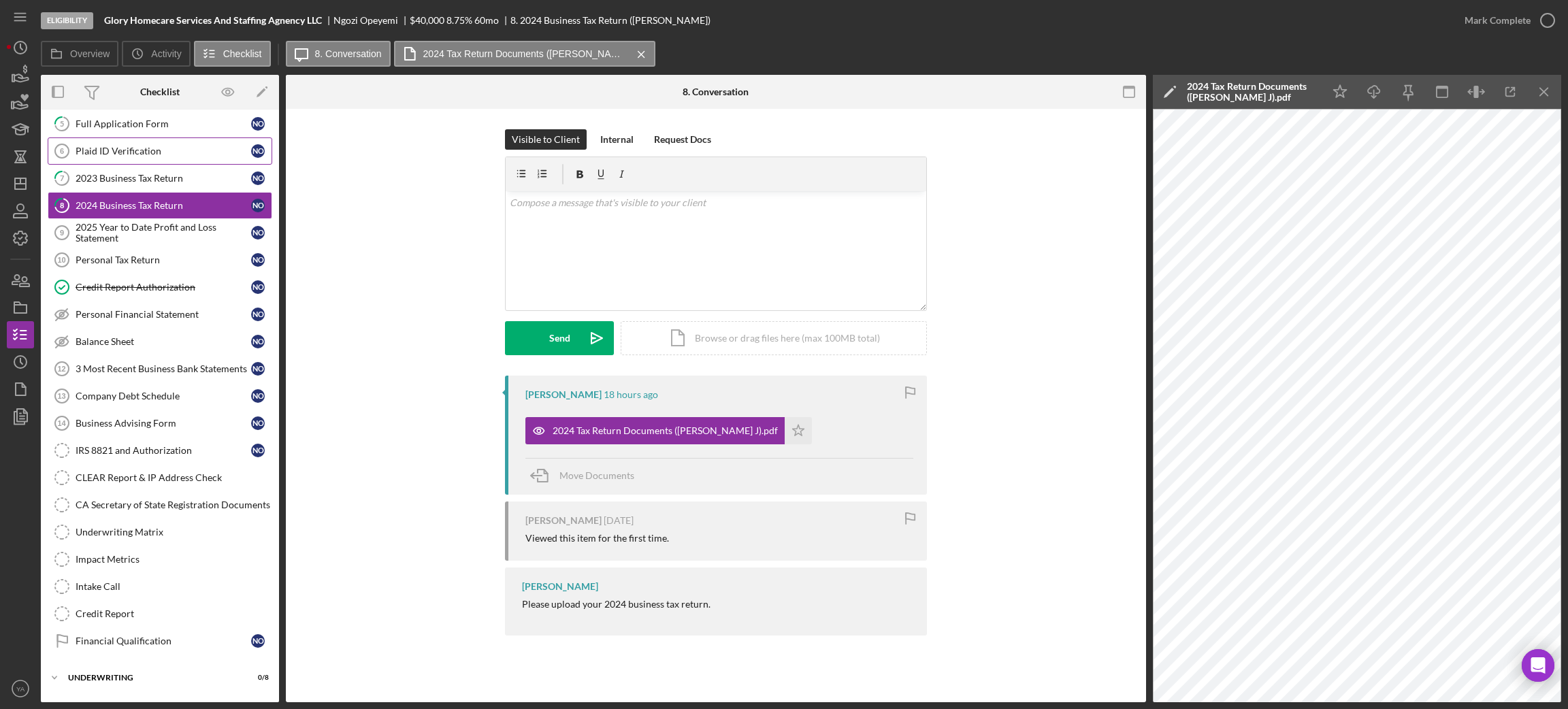
scroll to position [204, 0]
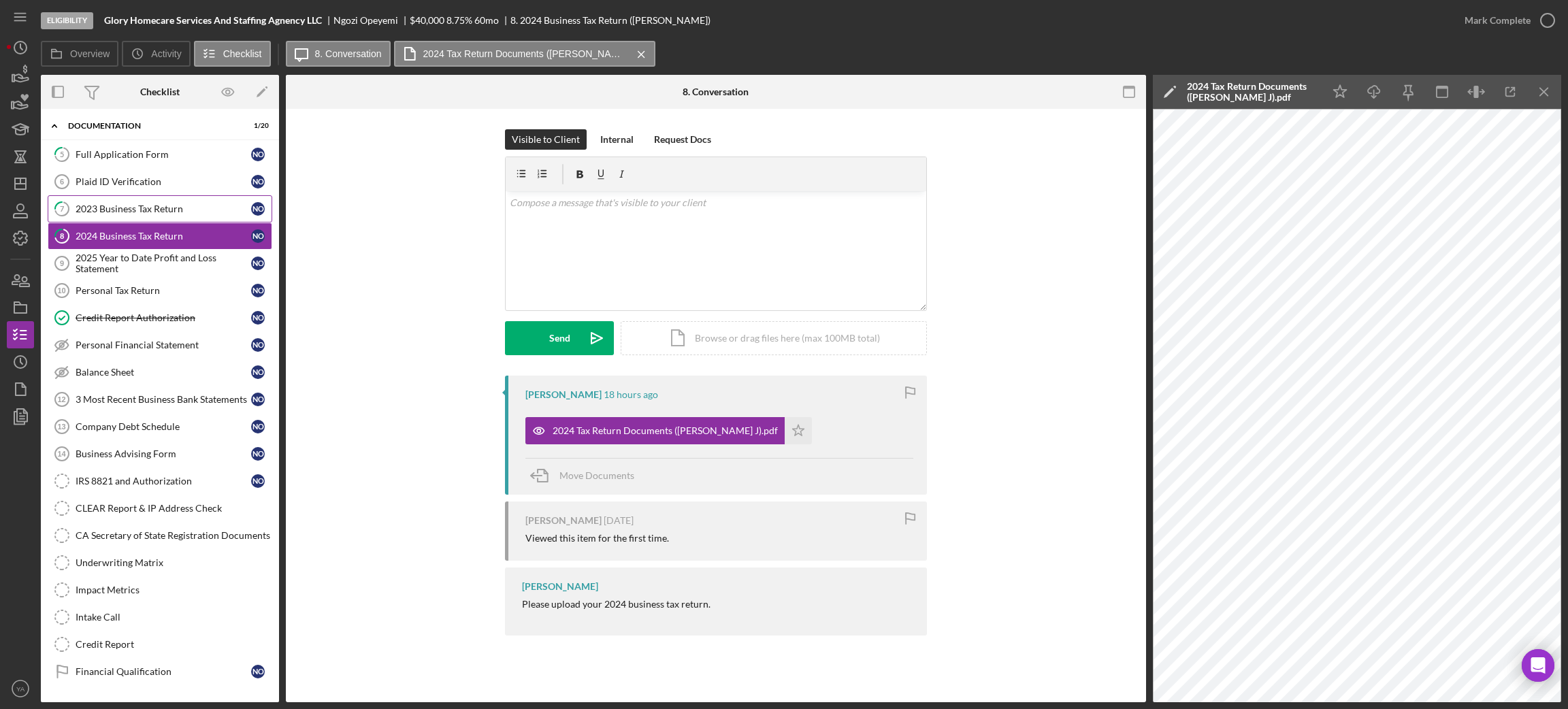
click at [160, 211] on div "2023 Business Tax Return" at bounding box center [163, 208] width 175 height 11
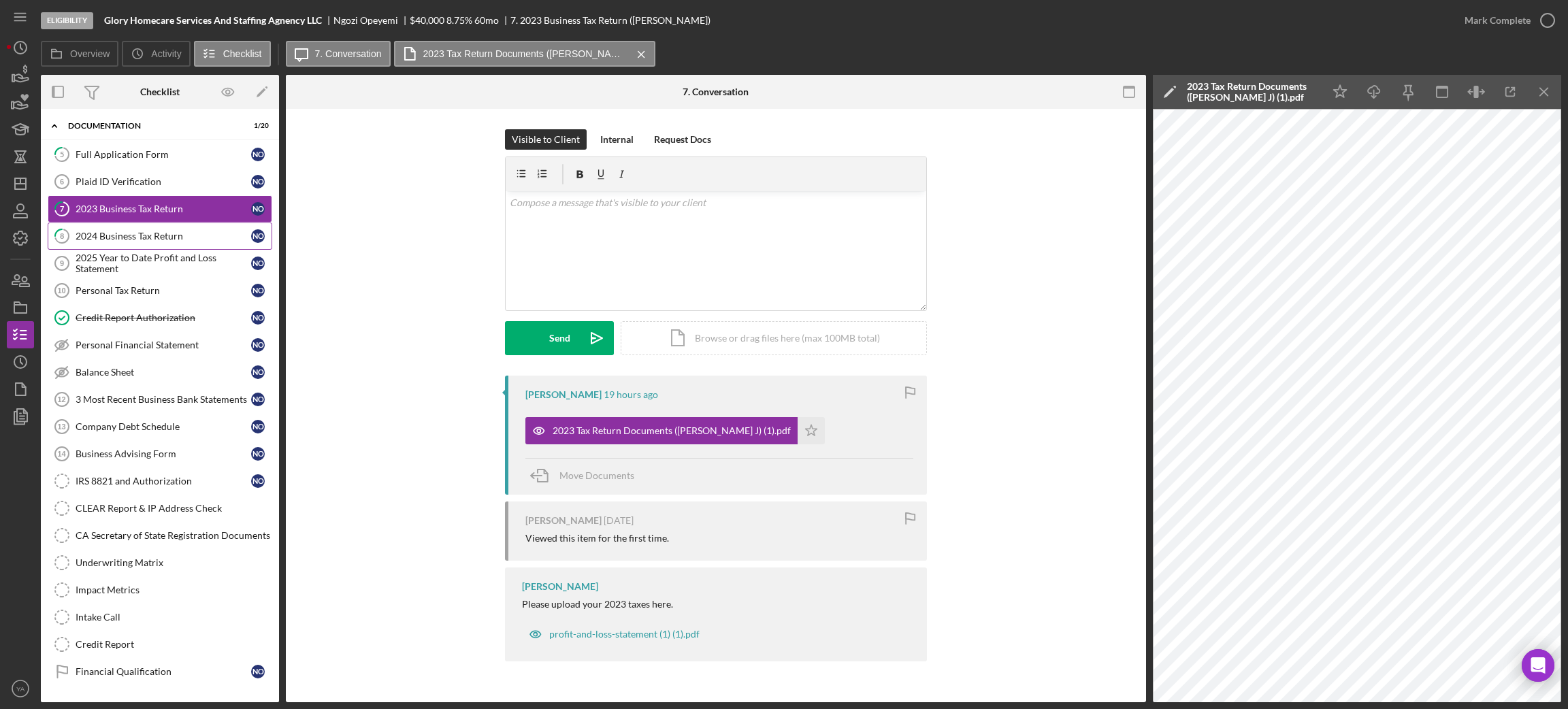
click at [113, 239] on div "2024 Business Tax Return" at bounding box center [163, 235] width 175 height 11
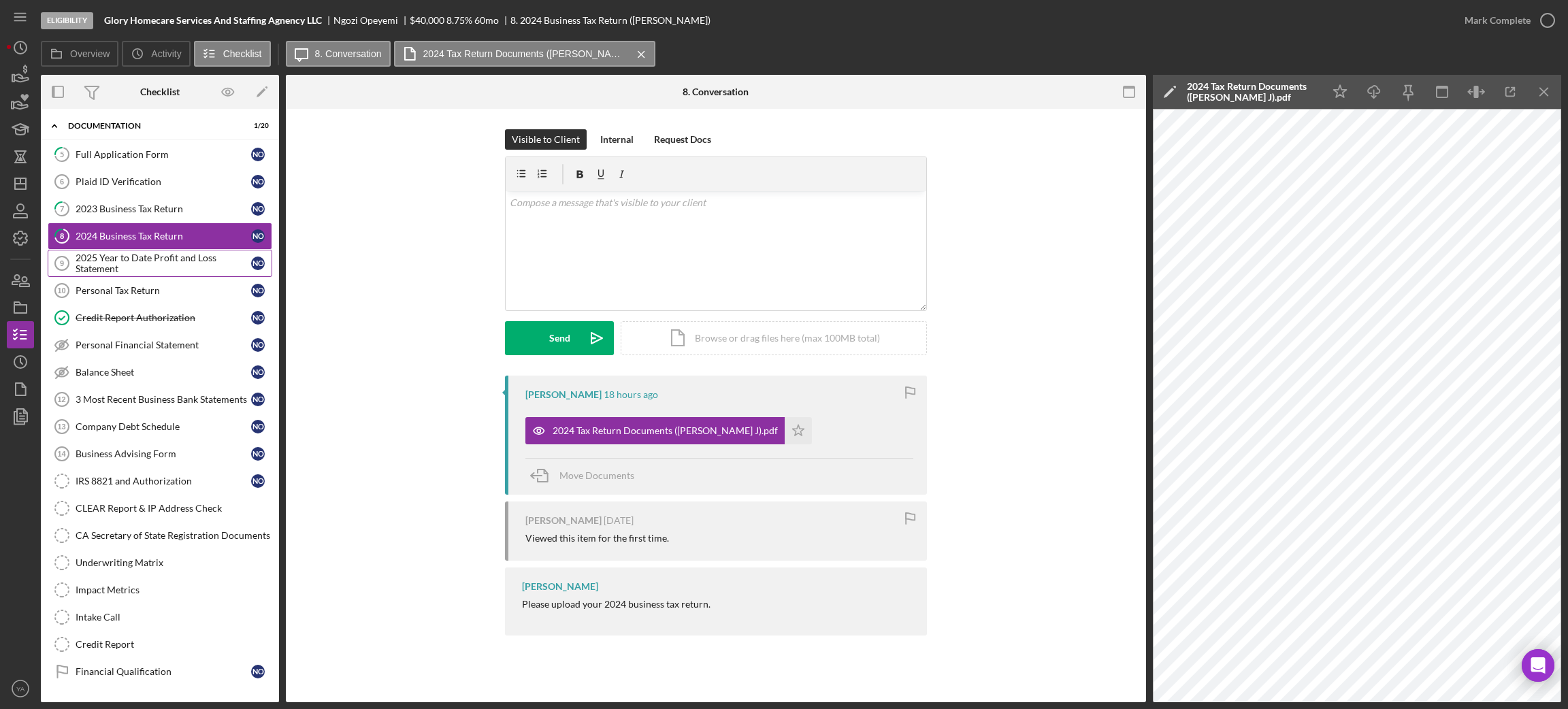
click at [157, 253] on link "2025 Year to Date Profit and Loss Statement 9 2025 Year to Date Profit and Loss…" at bounding box center [159, 263] width 224 height 27
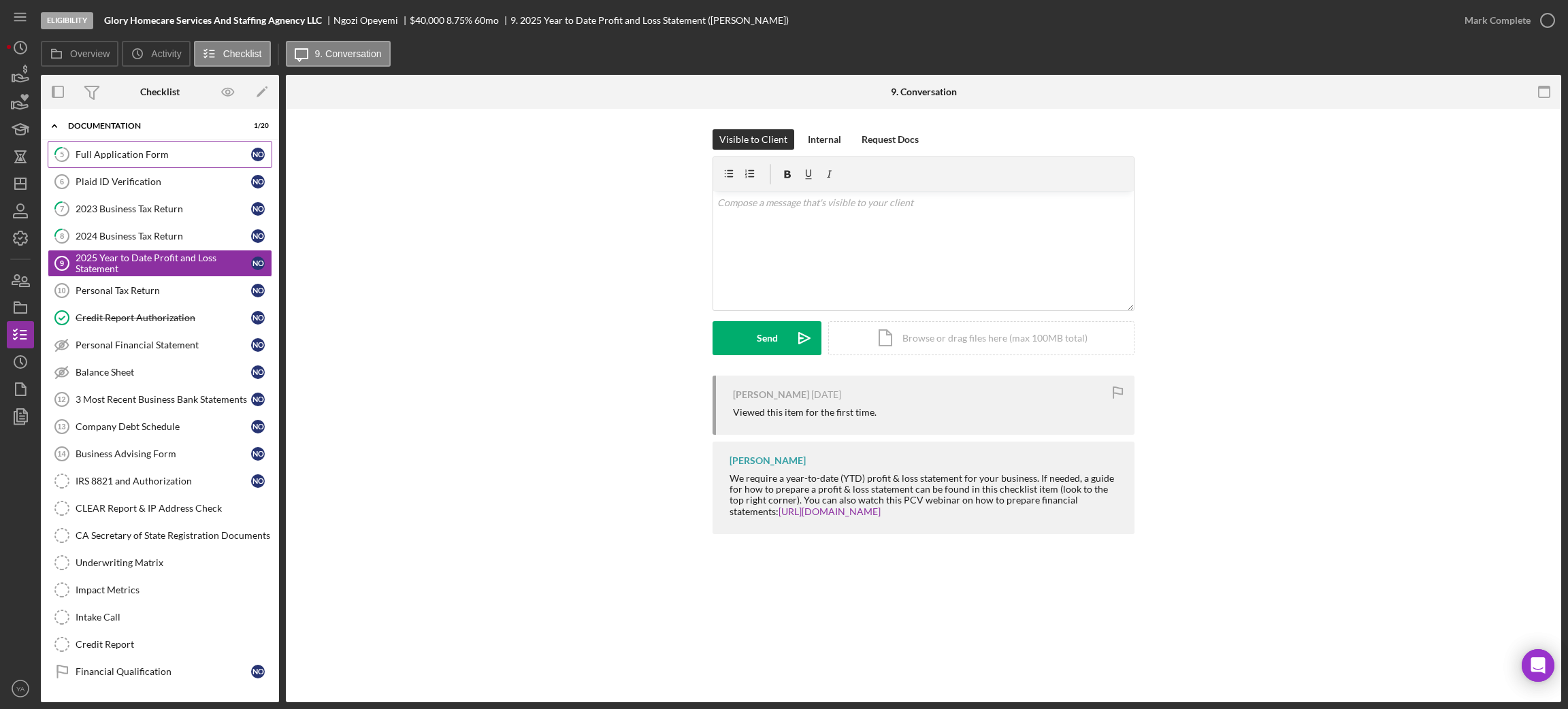
click at [163, 159] on div "Full Application Form" at bounding box center [163, 154] width 175 height 11
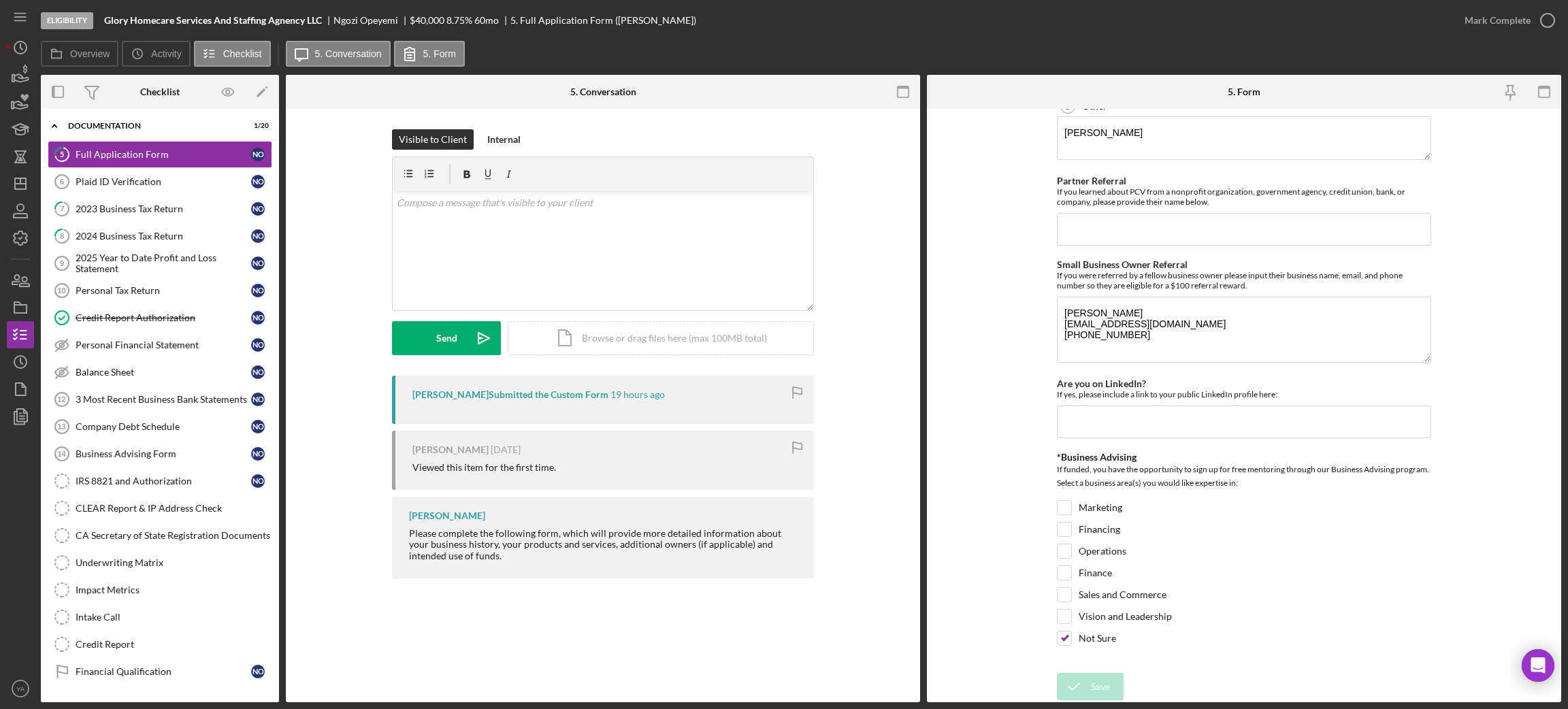
scroll to position [1736, 0]
click at [1493, 24] on div "Mark Complete" at bounding box center [1497, 20] width 66 height 27
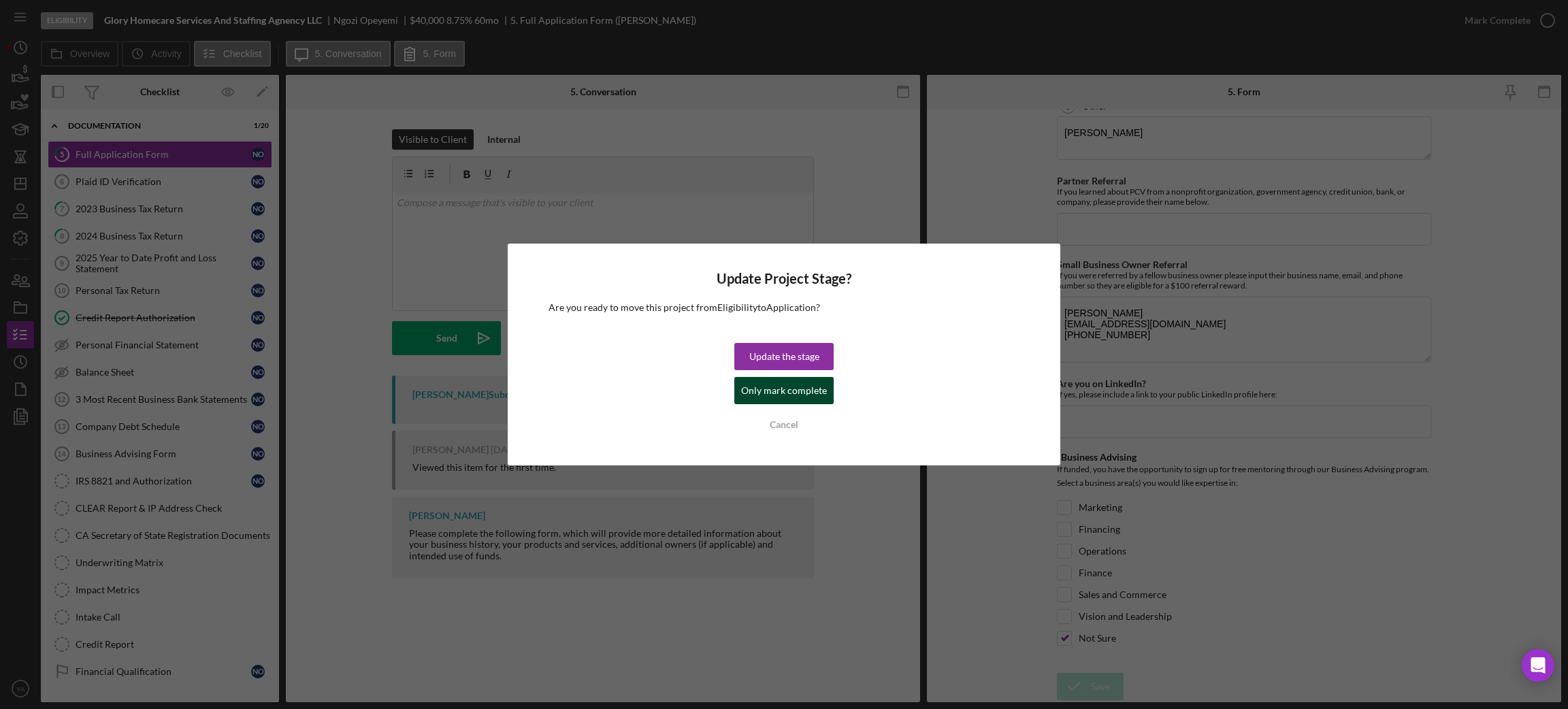
click at [774, 389] on div "Only mark complete" at bounding box center [784, 390] width 86 height 27
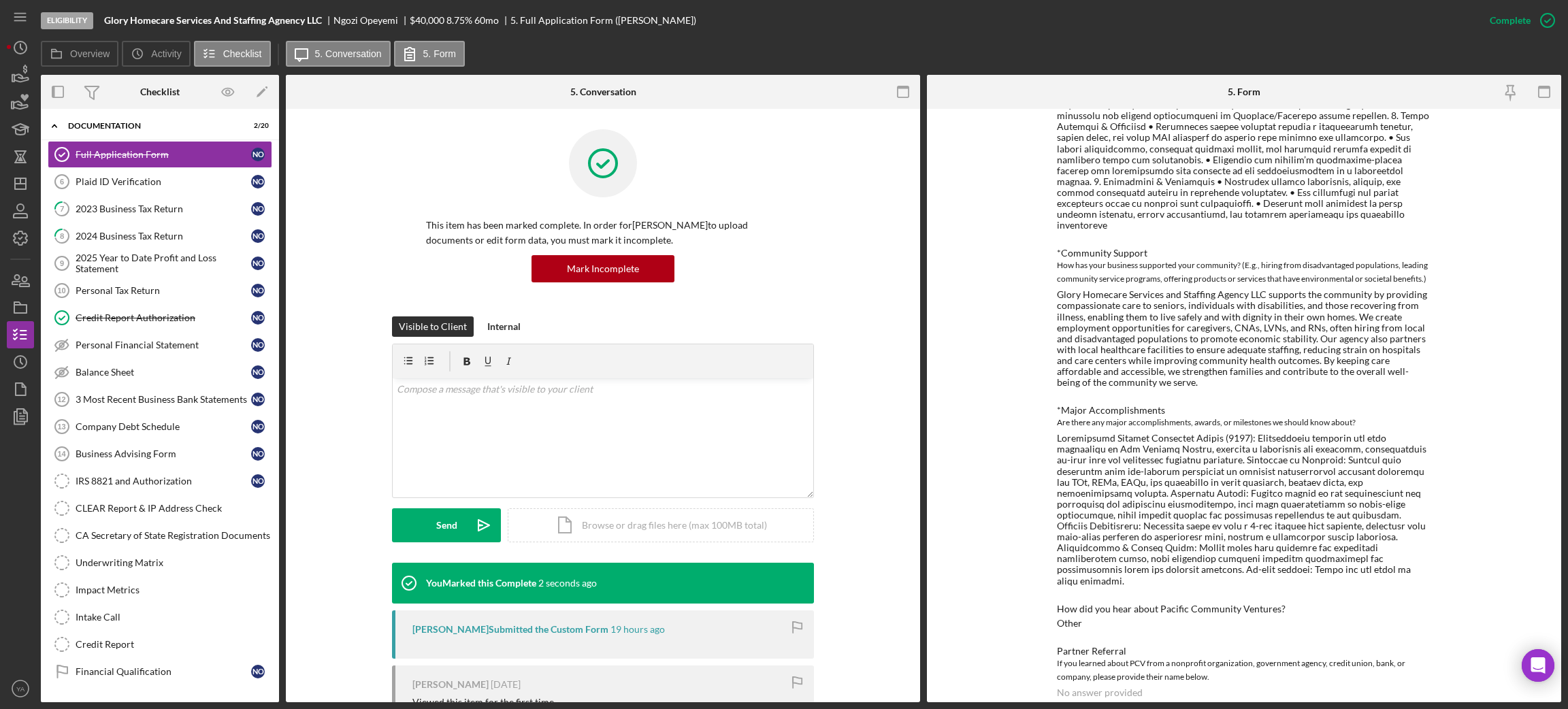
scroll to position [1432, 0]
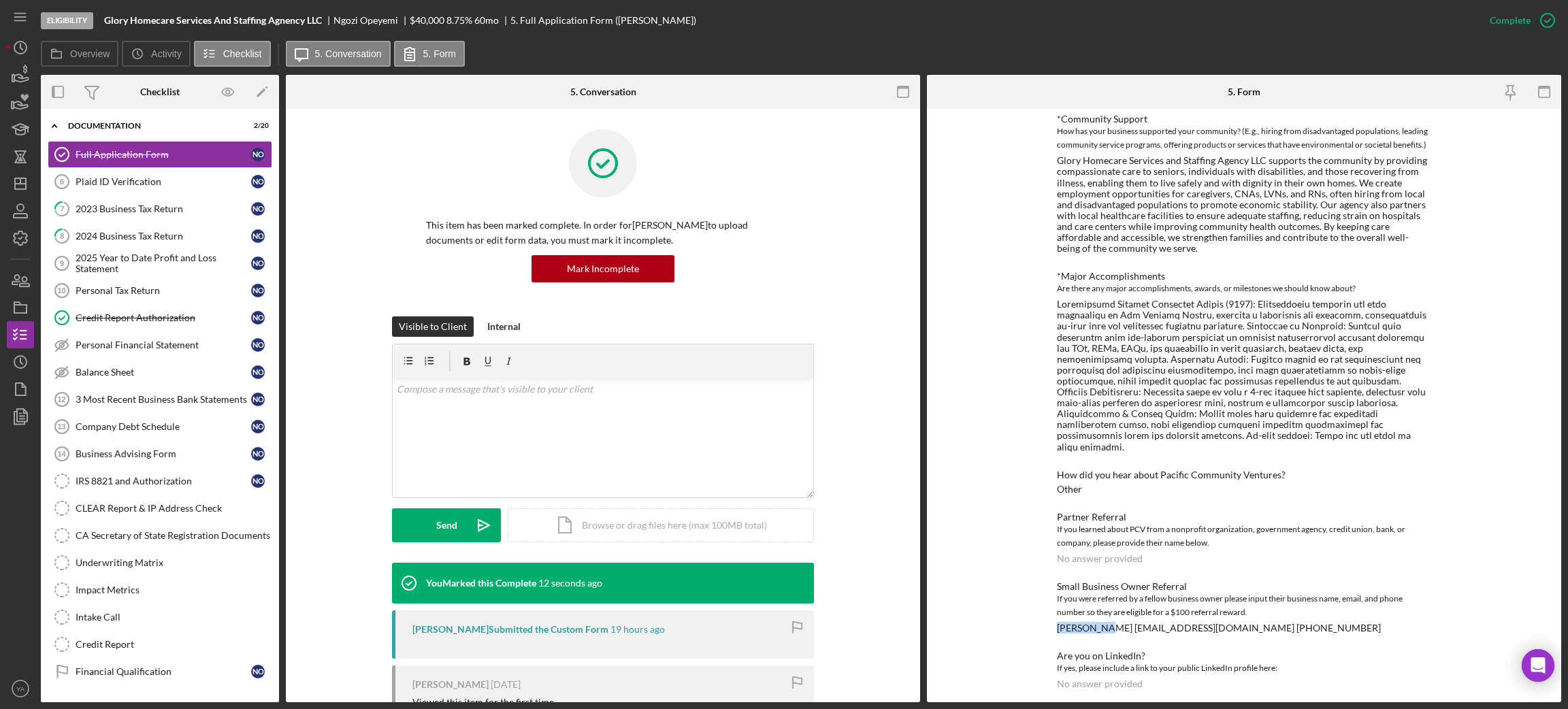
drag, startPoint x: 1052, startPoint y: 554, endPoint x: 1095, endPoint y: 549, distance: 43.3
click at [1095, 549] on div "To edit this form you must mark this item incomplete Loan Request *Requested Lo…" at bounding box center [1244, 405] width 634 height 593
copy div "Jay Diallo"
click at [137, 178] on div "Plaid ID Verification" at bounding box center [163, 181] width 175 height 11
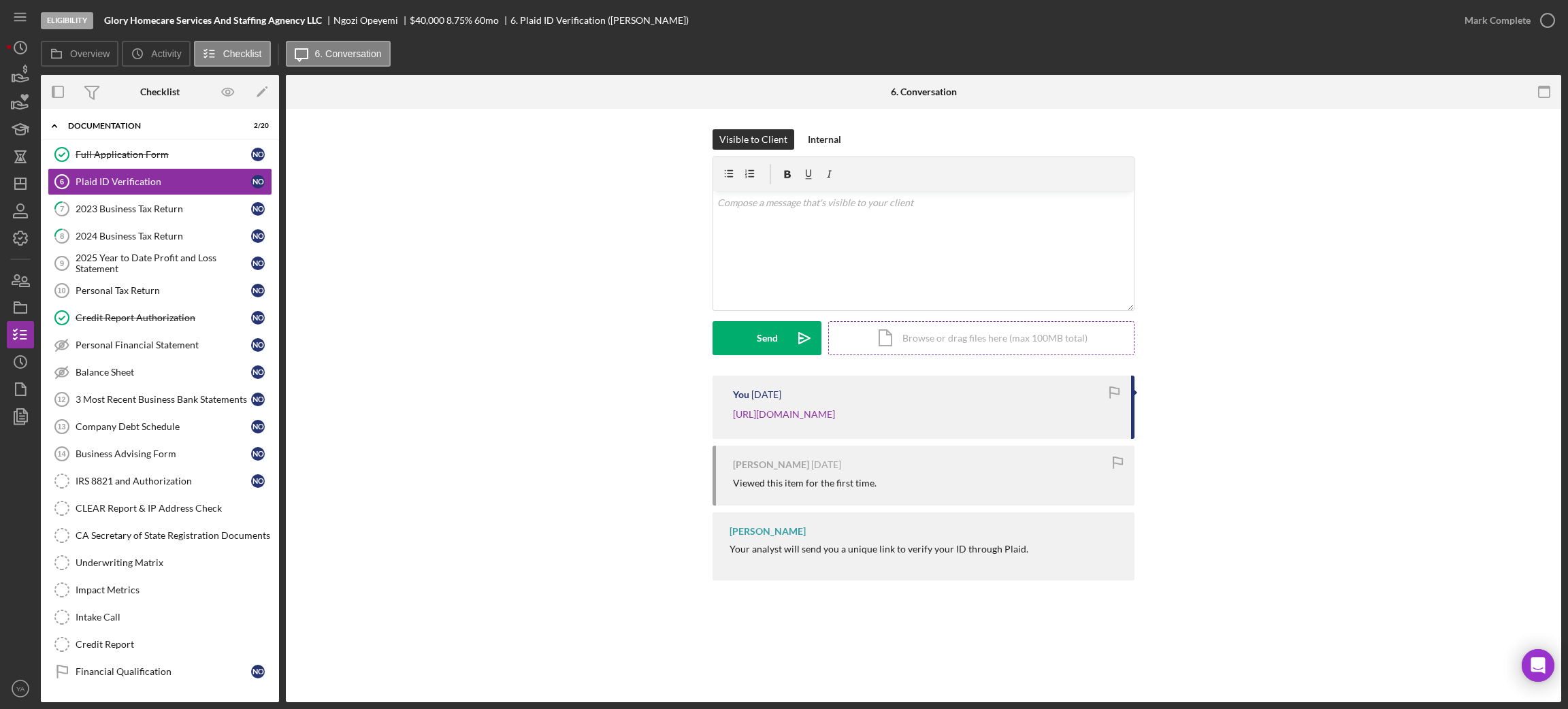
click at [933, 345] on div "Icon/Document Browse or drag files here (max 100MB total) Tap to choose files o…" at bounding box center [981, 338] width 306 height 34
click at [835, 147] on div "Internal" at bounding box center [823, 140] width 33 height 20
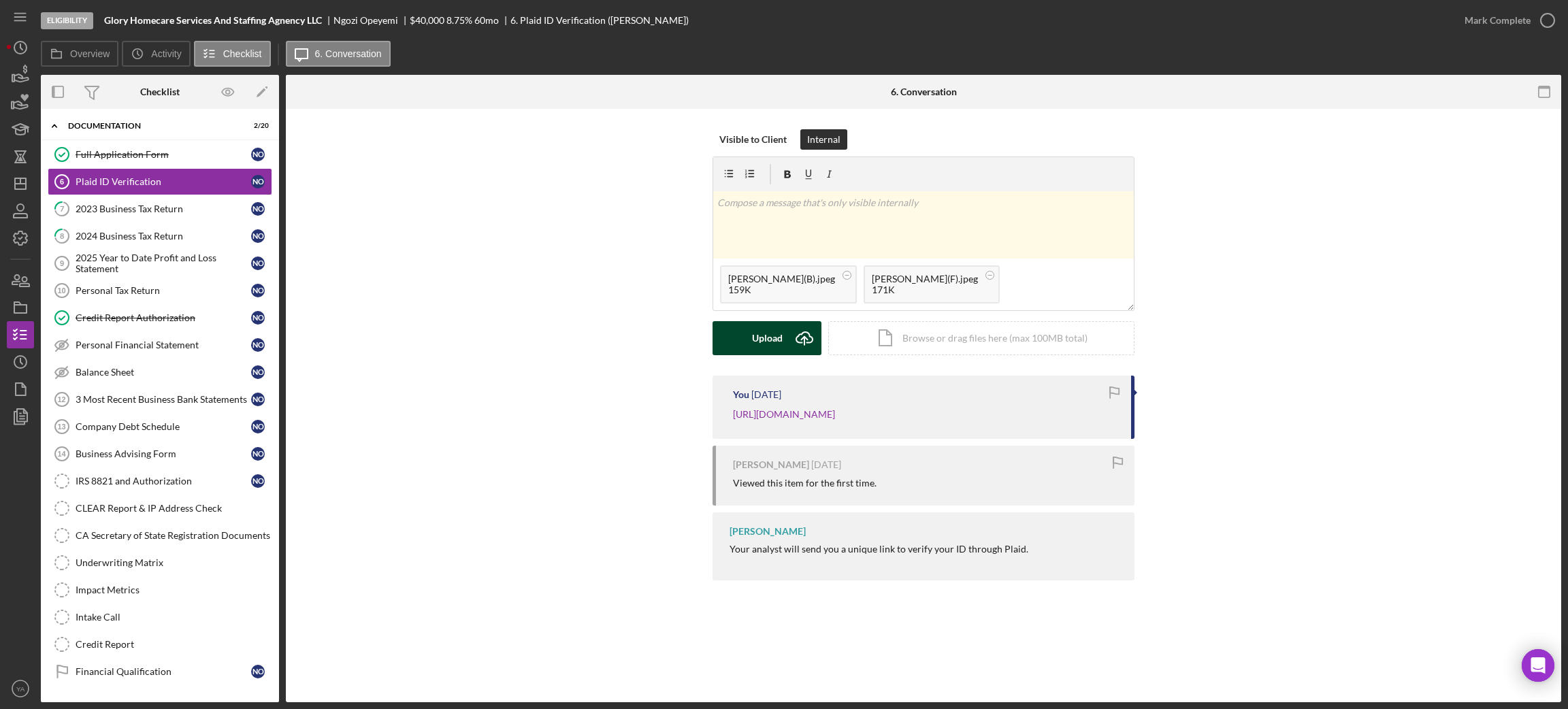
click at [782, 337] on button "Upload Icon/Upload" at bounding box center [767, 338] width 109 height 34
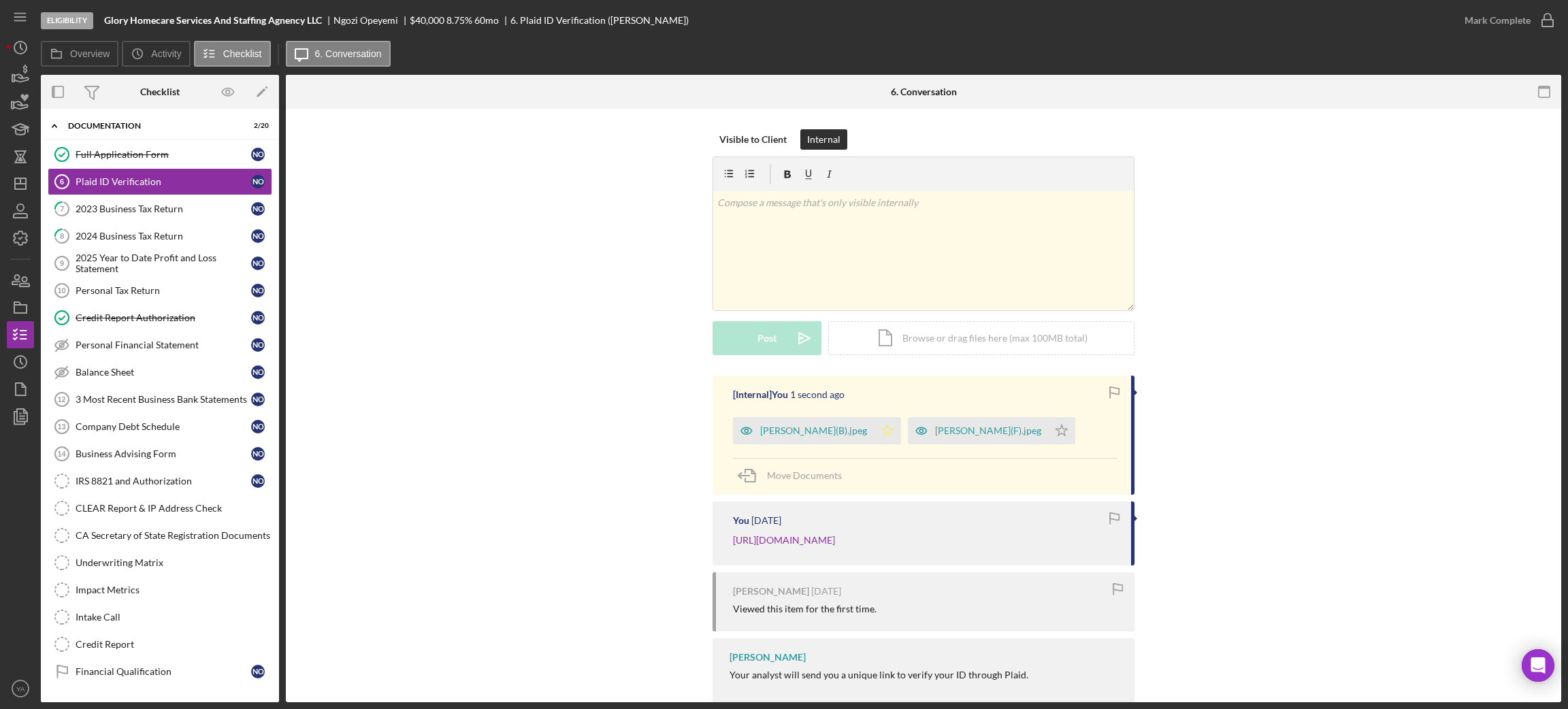
click at [883, 435] on icon "Icon/Star" at bounding box center [886, 430] width 27 height 27
click at [1052, 439] on icon "Icon/Star" at bounding box center [1061, 430] width 27 height 27
click at [1512, 25] on div "Mark Complete" at bounding box center [1497, 20] width 66 height 27
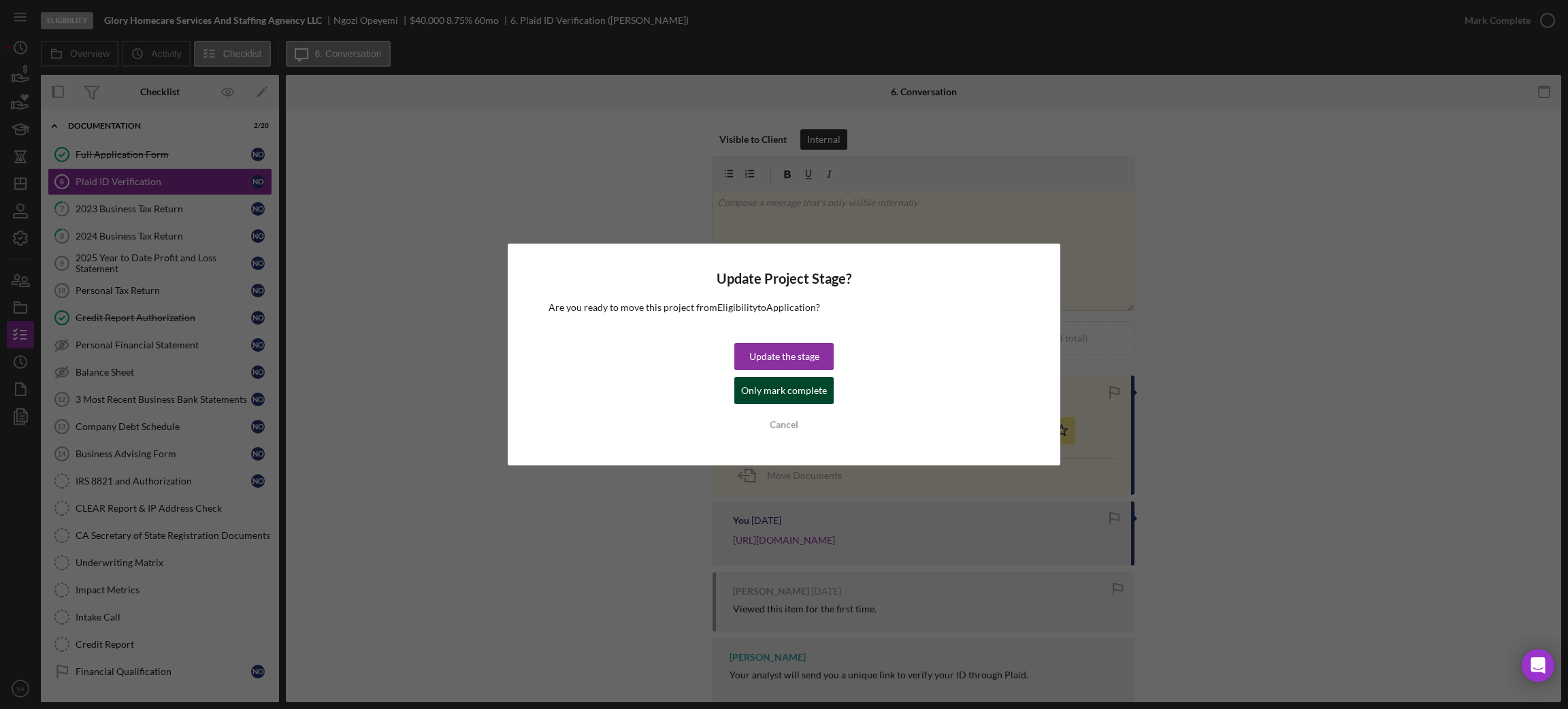
click at [787, 388] on div "Only mark complete" at bounding box center [784, 390] width 86 height 27
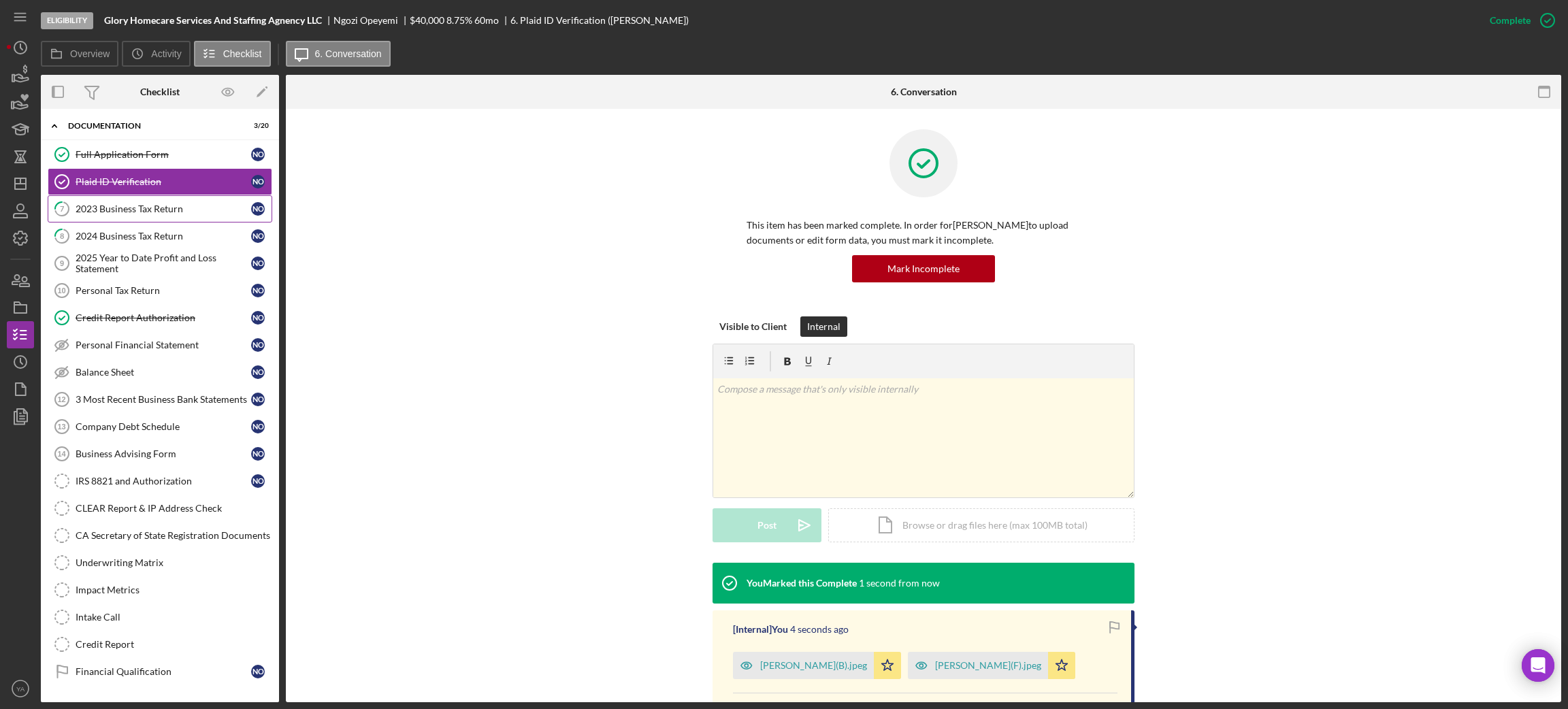
click at [168, 211] on div "2023 Business Tax Return" at bounding box center [163, 208] width 175 height 11
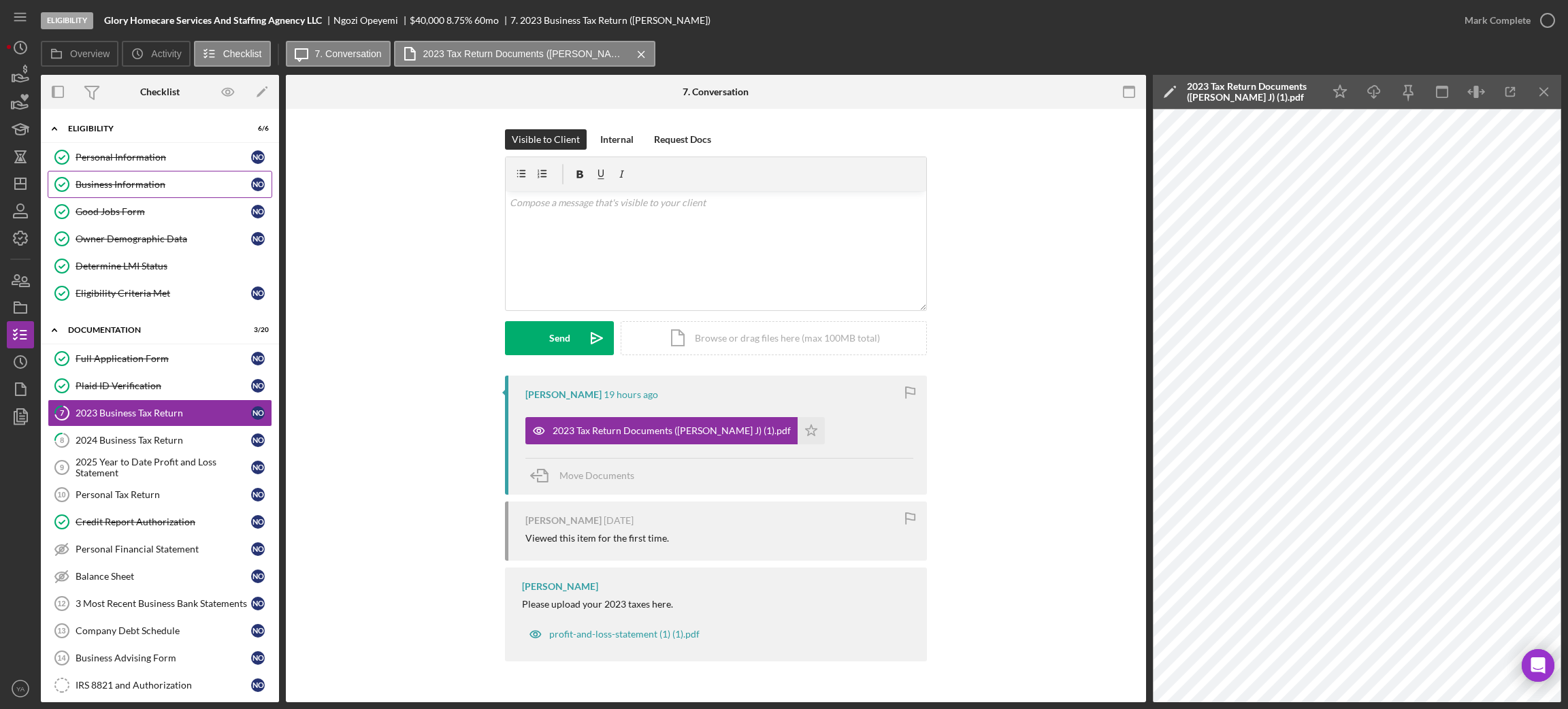
click at [145, 179] on div "Business Information" at bounding box center [163, 184] width 175 height 11
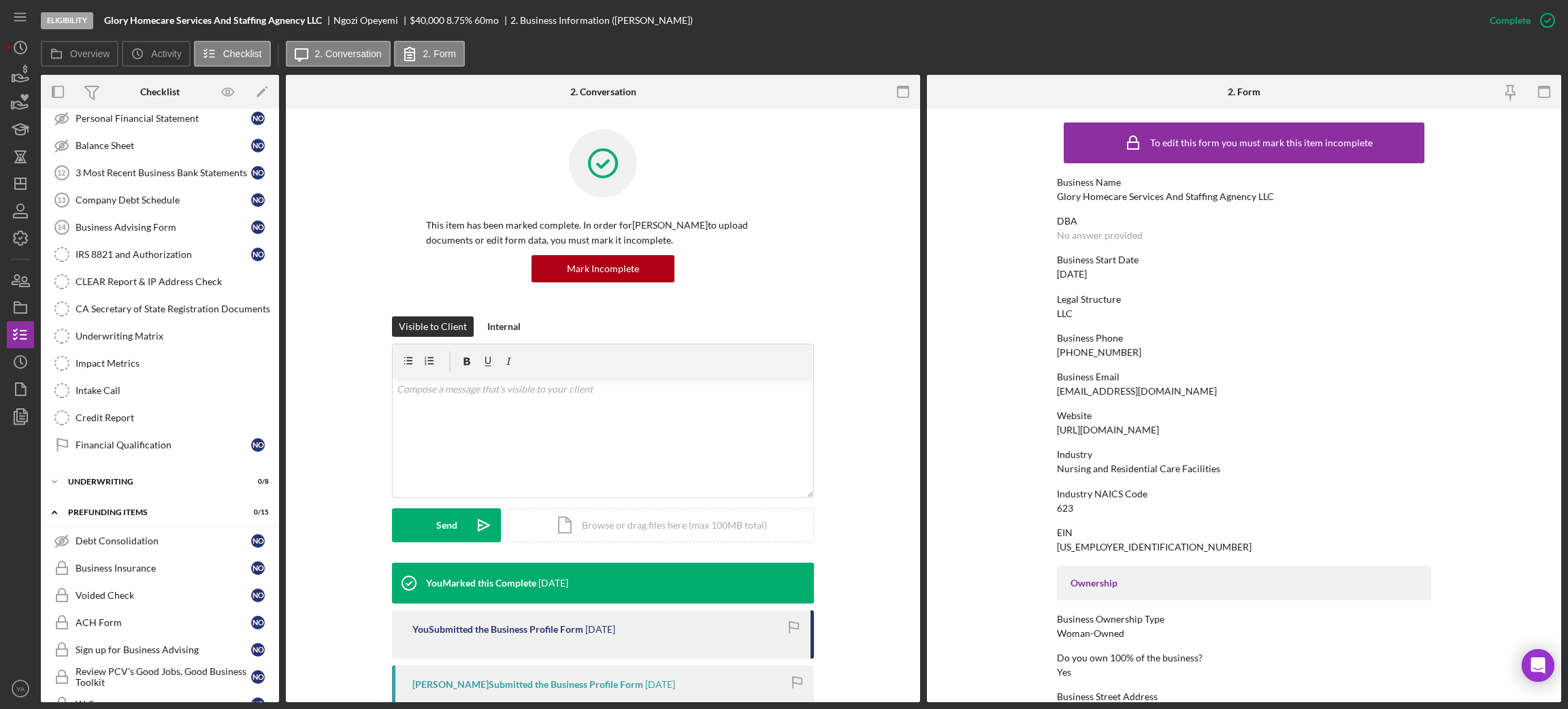
scroll to position [102, 0]
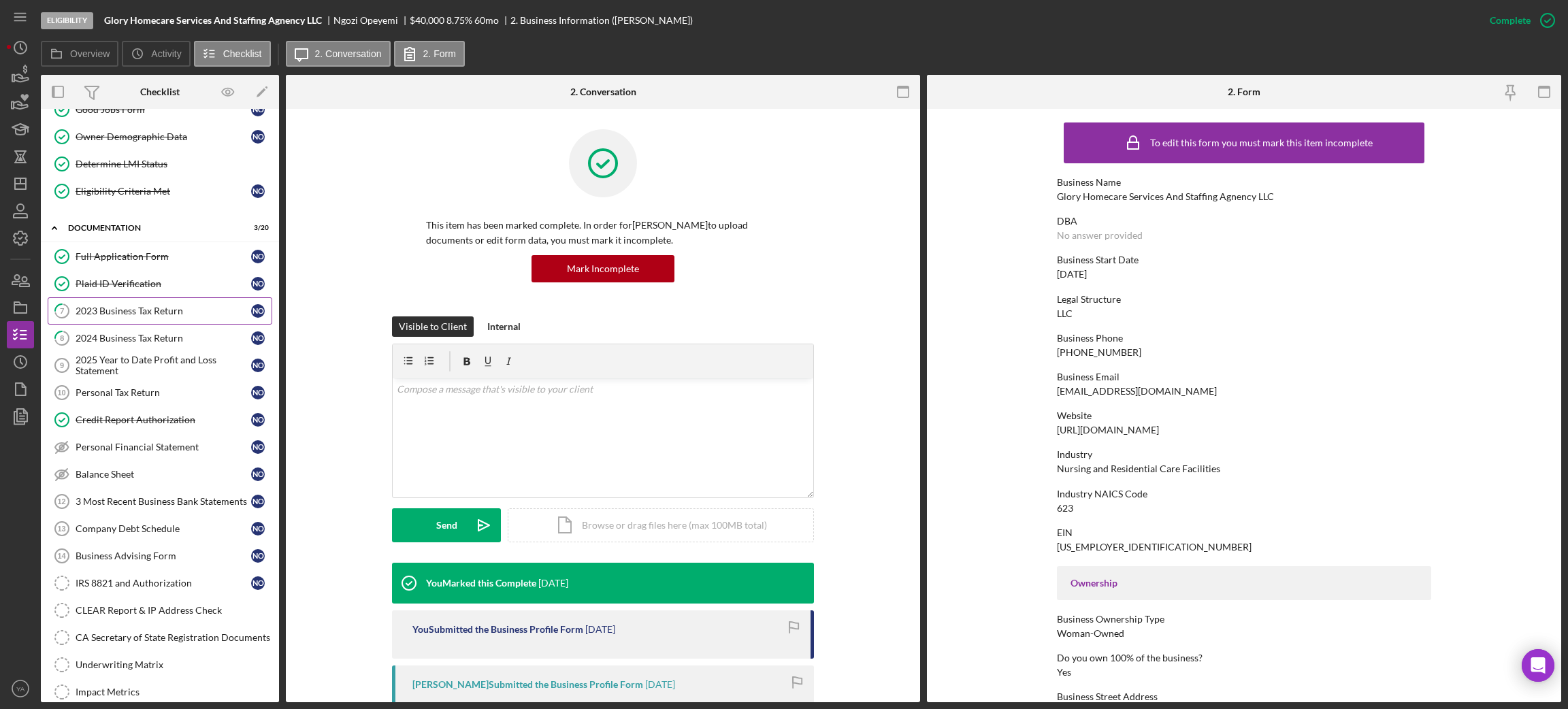
click at [155, 308] on div "2023 Business Tax Return" at bounding box center [163, 310] width 175 height 11
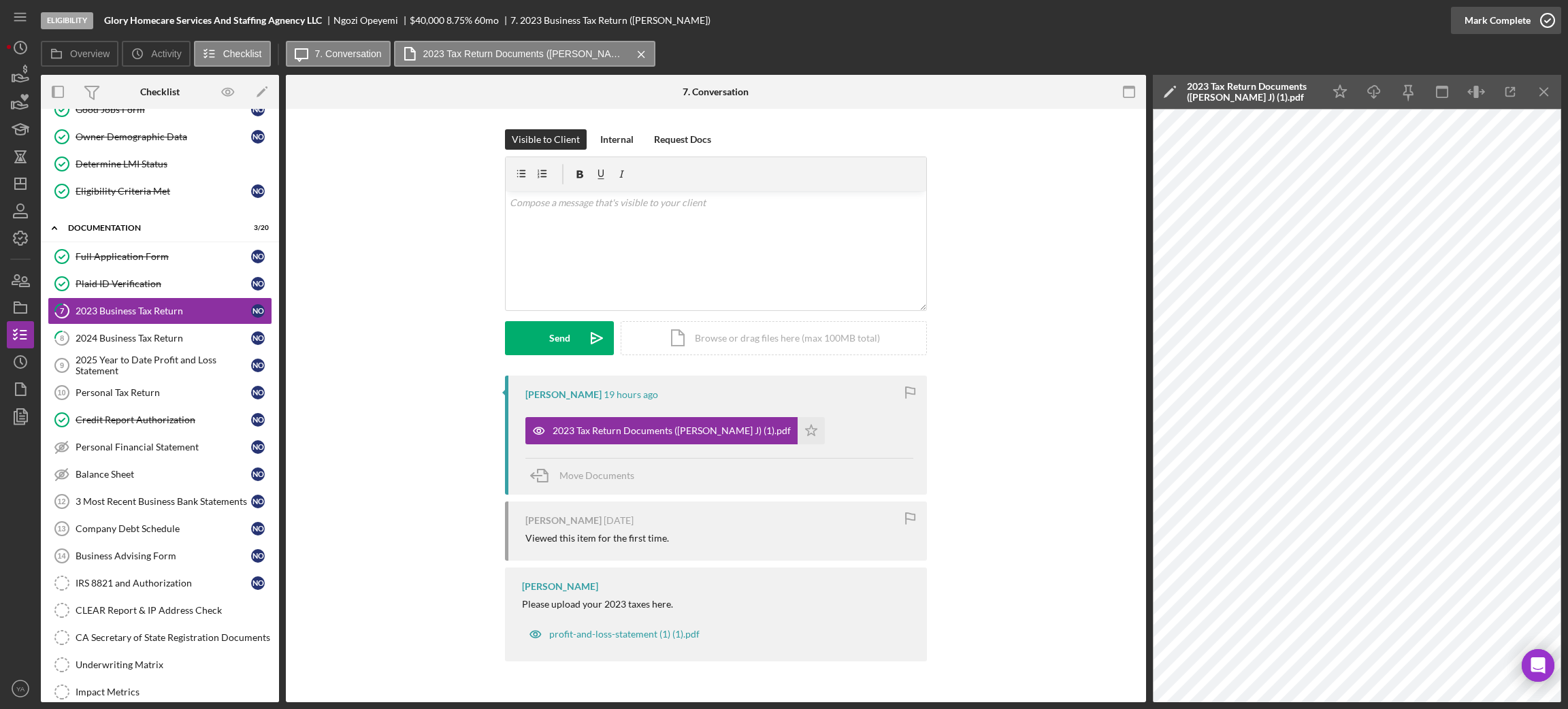
click at [1540, 27] on icon "button" at bounding box center [1547, 20] width 34 height 34
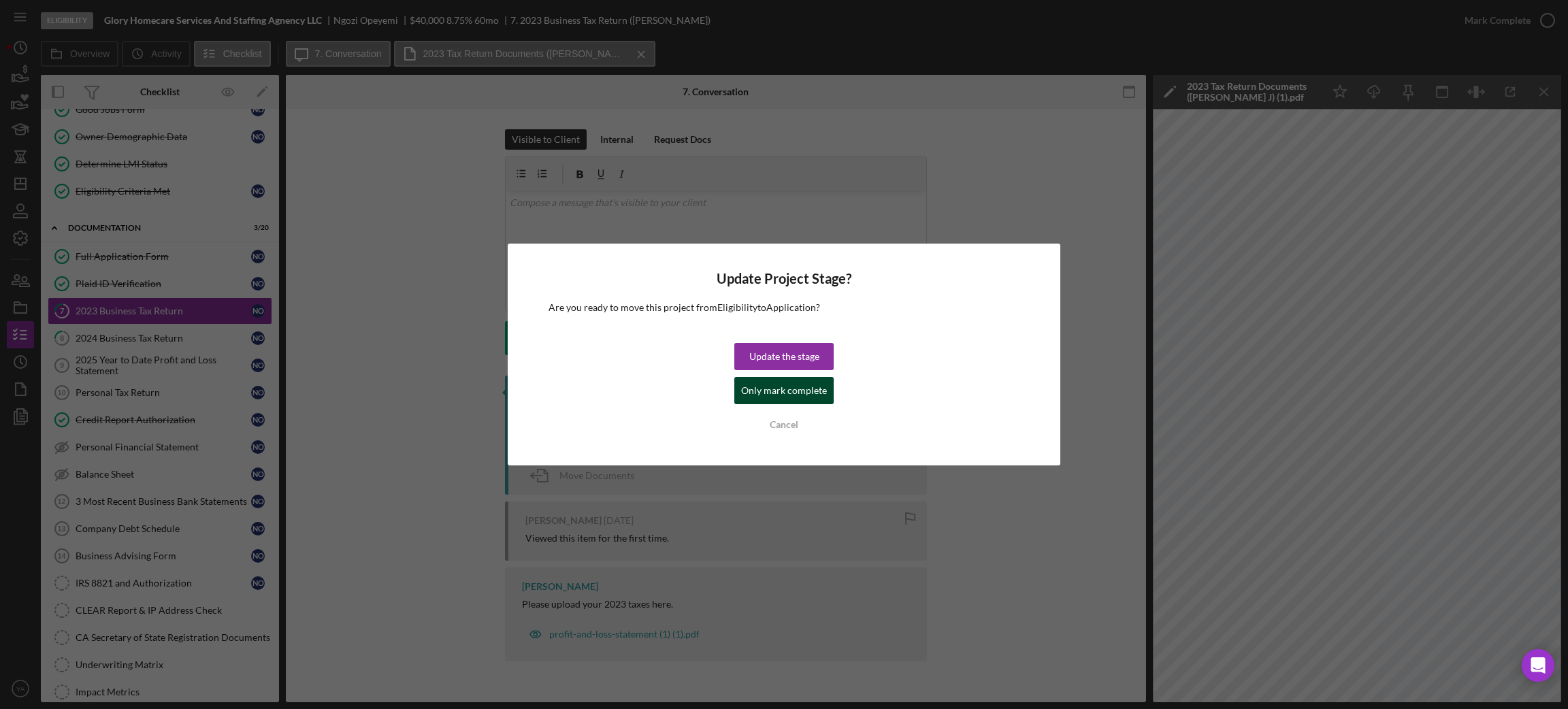
click at [810, 399] on div "Only mark complete" at bounding box center [784, 390] width 86 height 27
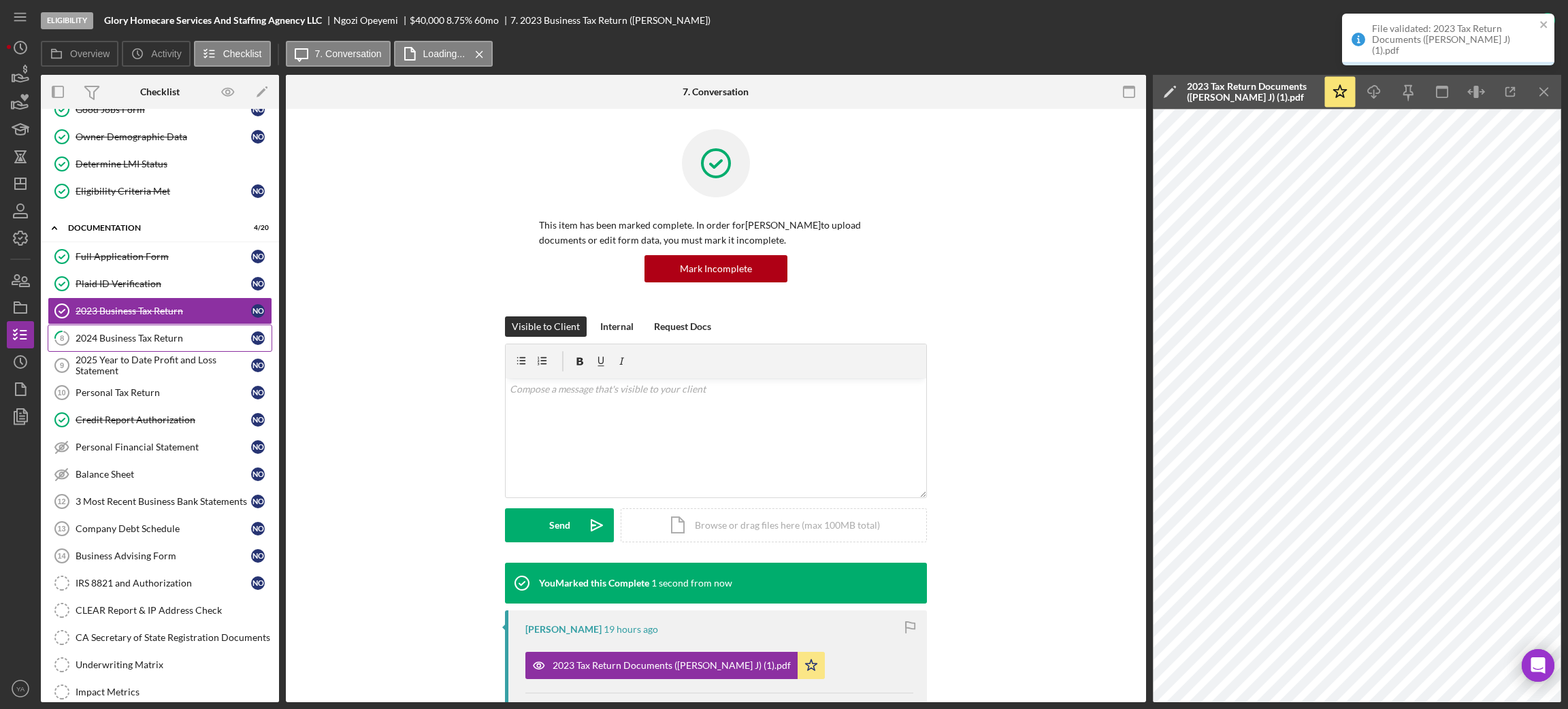
click at [178, 343] on div "2024 Business Tax Return" at bounding box center [163, 338] width 175 height 11
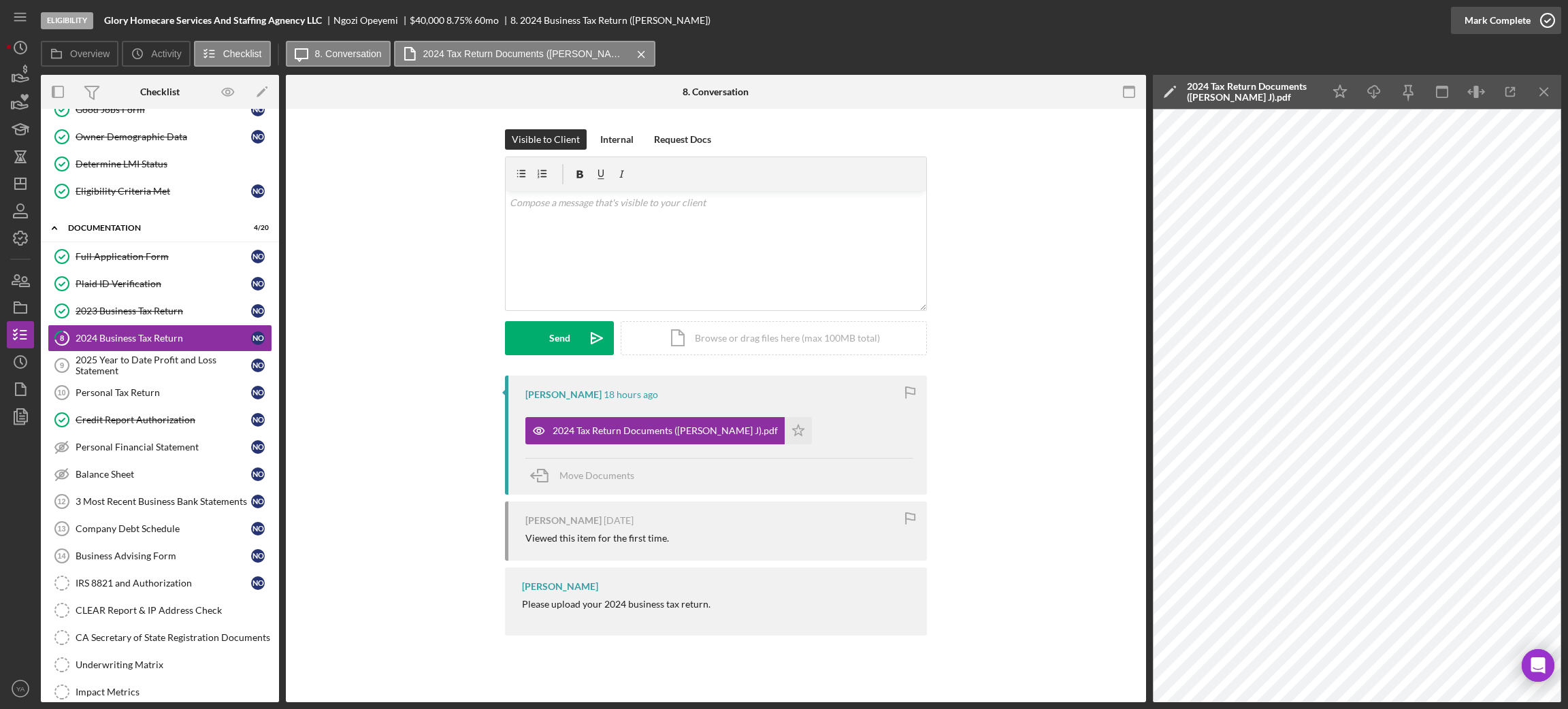
click at [1538, 24] on icon "button" at bounding box center [1547, 20] width 34 height 34
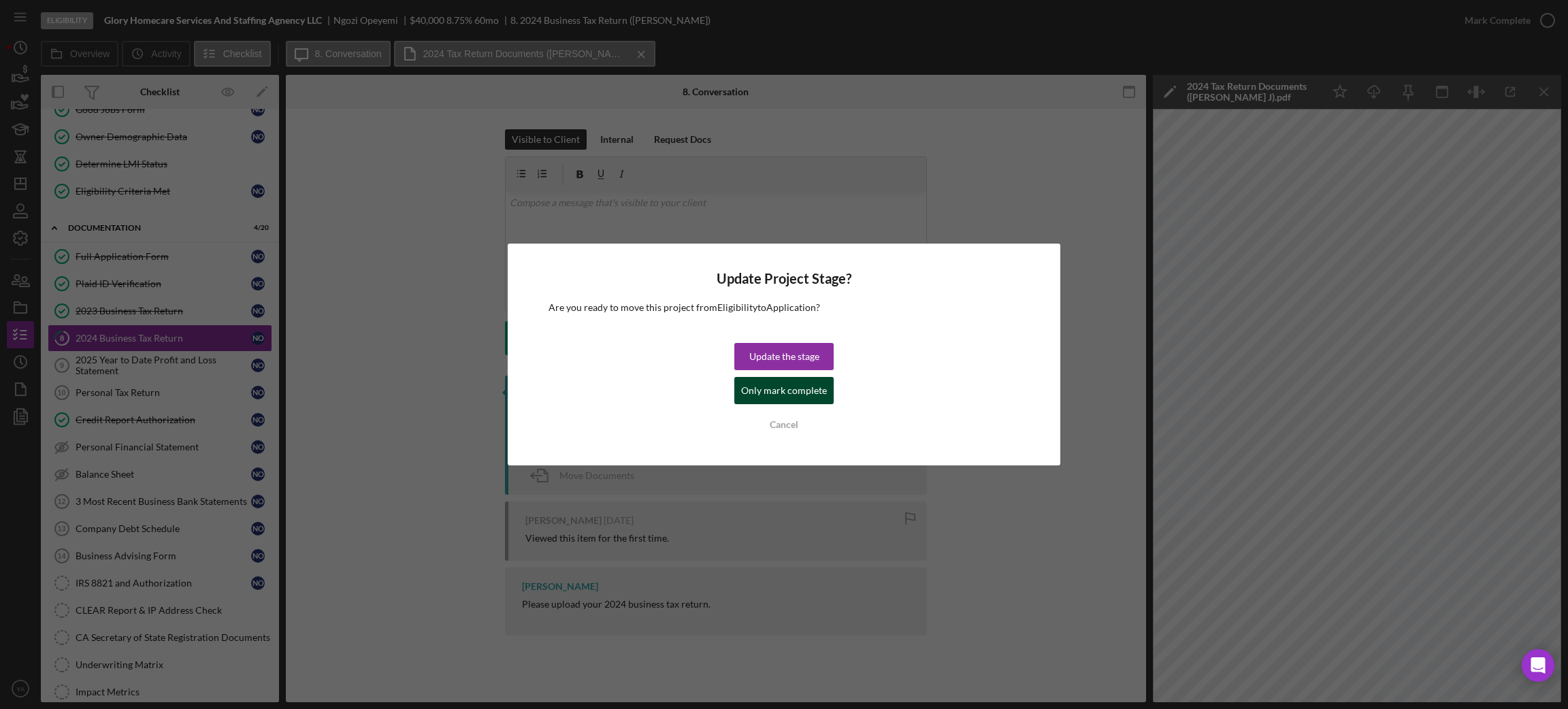
click at [802, 386] on div "Only mark complete" at bounding box center [784, 390] width 86 height 27
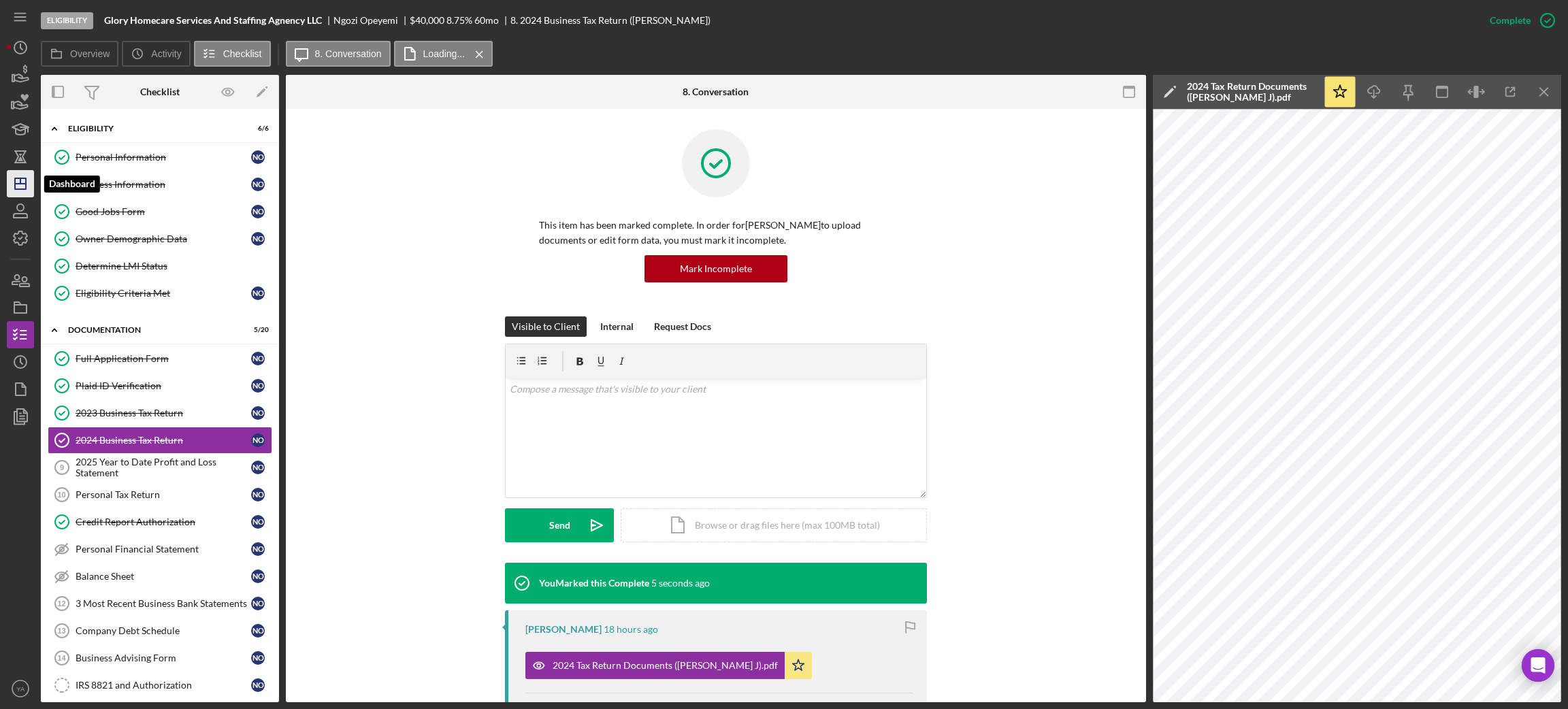
click at [9, 171] on icon "Icon/Dashboard" at bounding box center [20, 183] width 34 height 34
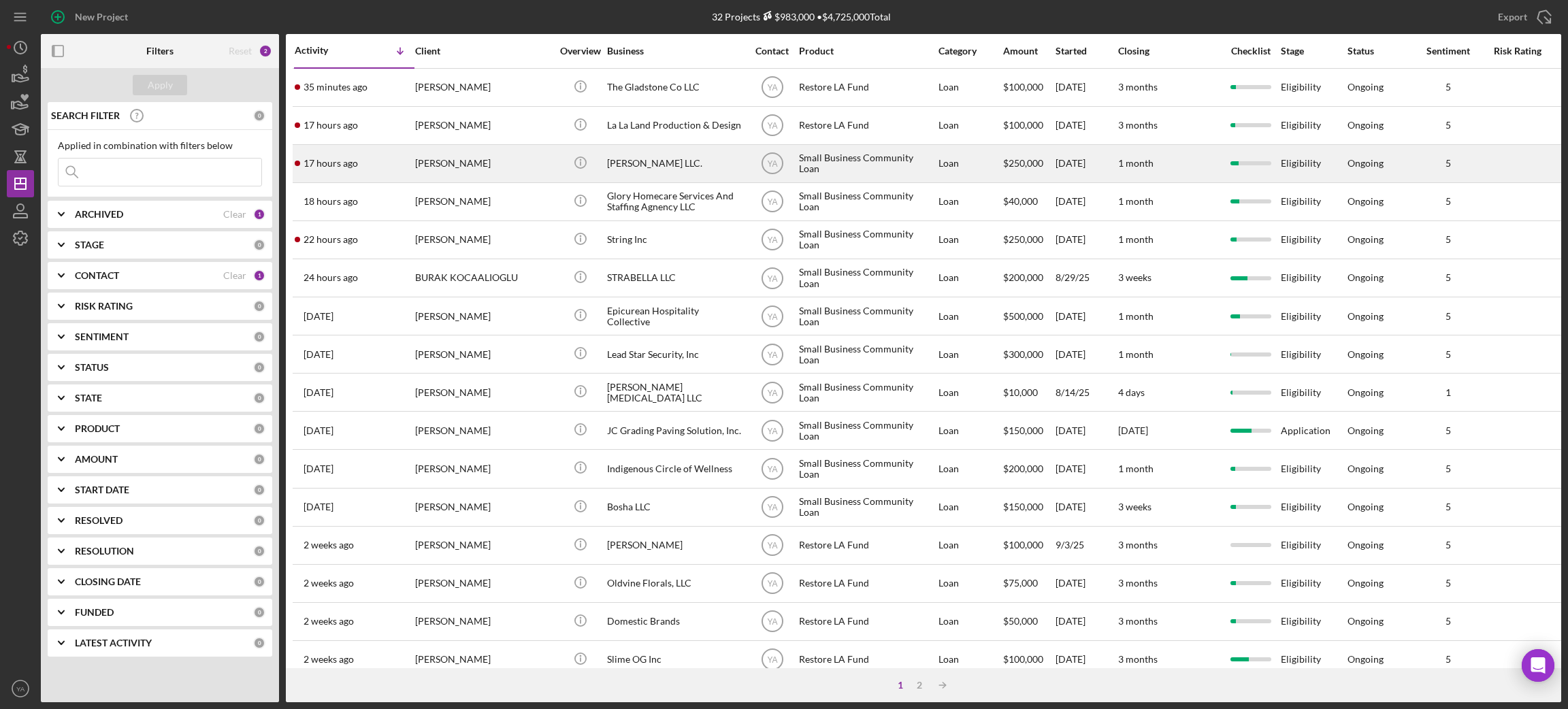
click at [624, 165] on div "Bruce Waynne LLC." at bounding box center [675, 164] width 137 height 36
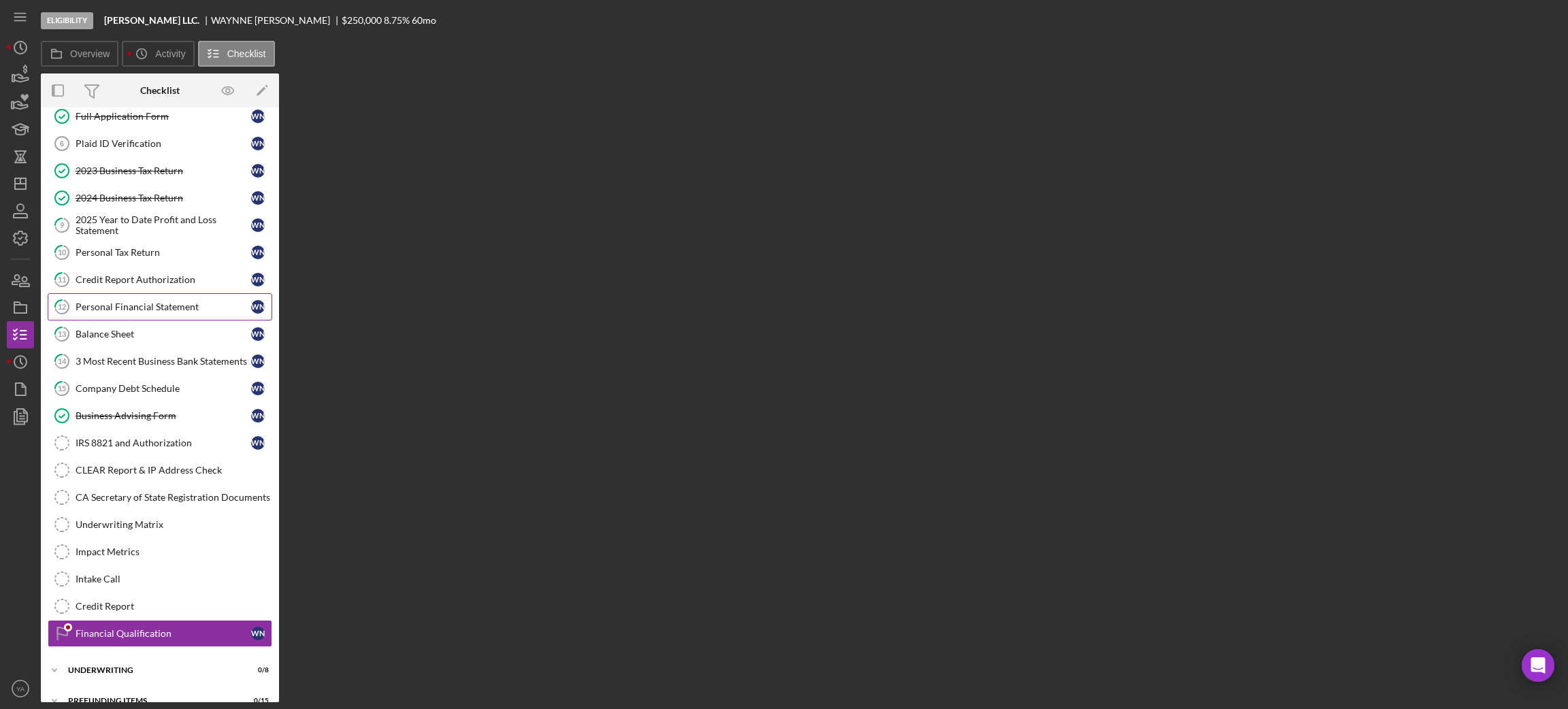
scroll to position [95, 0]
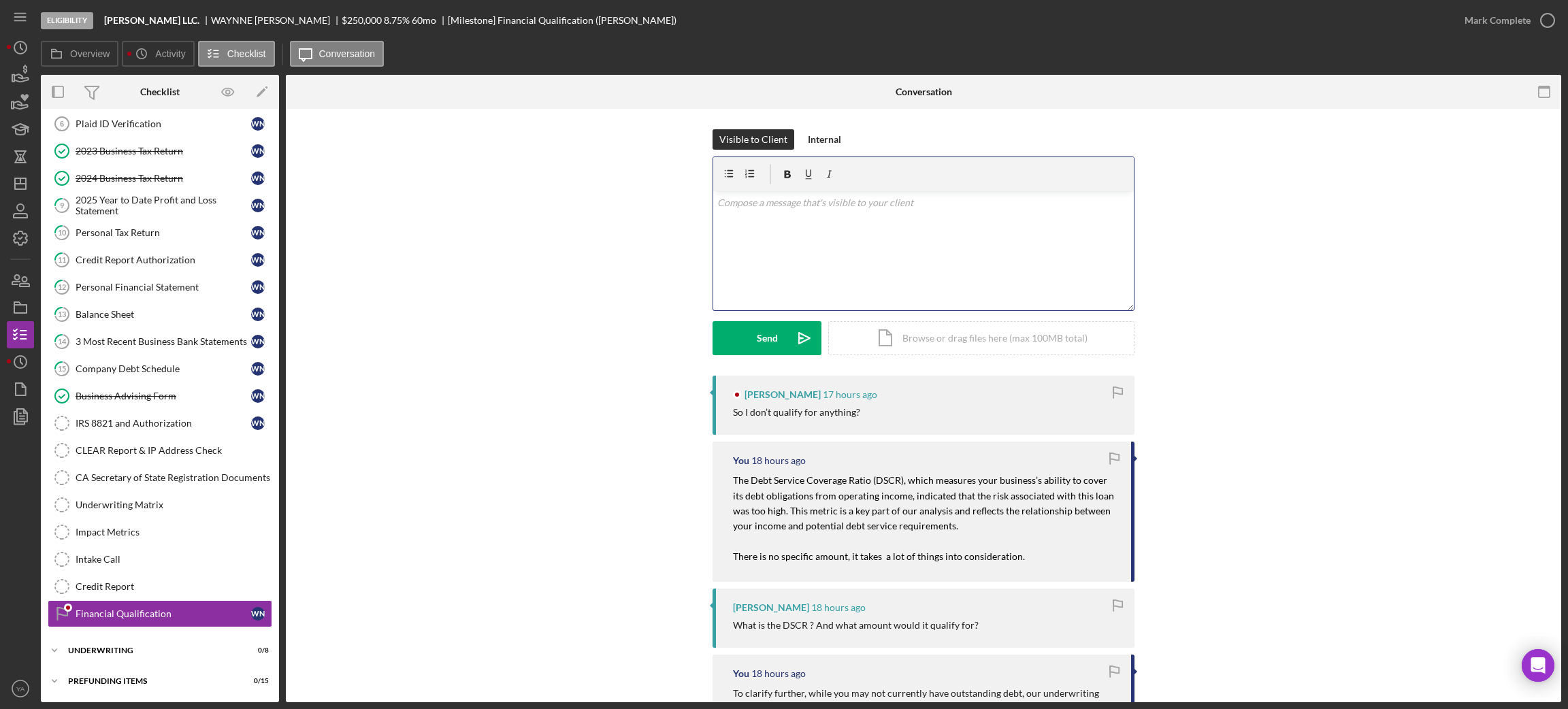
click at [941, 257] on div "v Color teal Color pink Remove color Add row above Add row below Add column bef…" at bounding box center [923, 250] width 421 height 119
click at [717, 203] on p "No I tried the minimum loan amount" at bounding box center [923, 202] width 413 height 15
click at [745, 202] on p "Sorry No I tried the minimum loan amount" at bounding box center [923, 202] width 413 height 15
click at [888, 199] on p "Sorry I tried the minimum loan amount" at bounding box center [923, 202] width 413 height 15
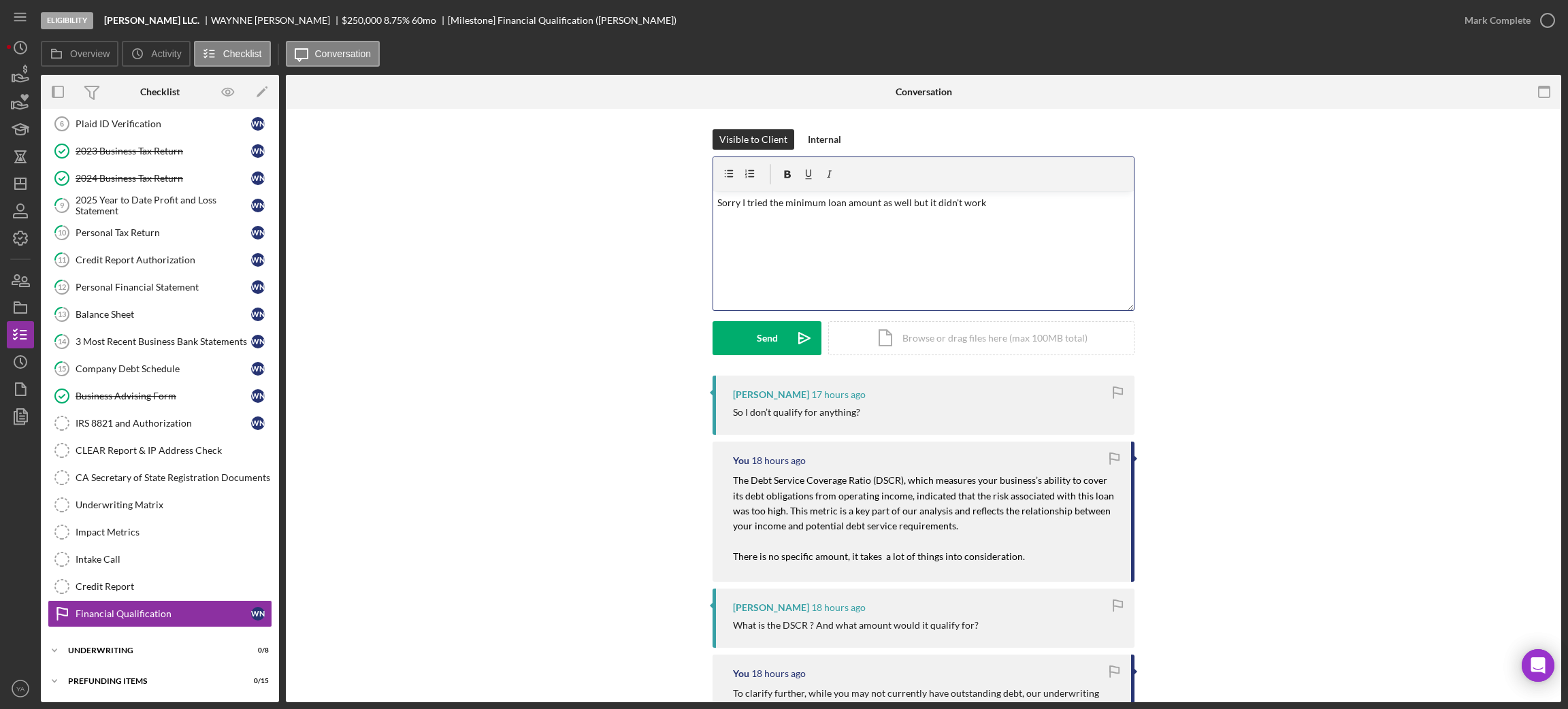
click at [732, 204] on p "Sorry I tried the minimum loan amount as well but it didn't work" at bounding box center [923, 202] width 413 height 15
click at [740, 203] on p "Sorry I tried the minimum loan amount as well but it didn't work" at bounding box center [923, 202] width 413 height 15
click at [737, 204] on p "Sorry I tried the minimum loan amount as well but it didn't work" at bounding box center [923, 202] width 413 height 15
click at [1008, 199] on p "Sorry, I tried the minimum loan amount as well but it didn't work" at bounding box center [923, 202] width 413 height 15
click at [876, 202] on p "Sorry, I tried the minimum loan amount as well but it didn't work" at bounding box center [923, 202] width 413 height 15
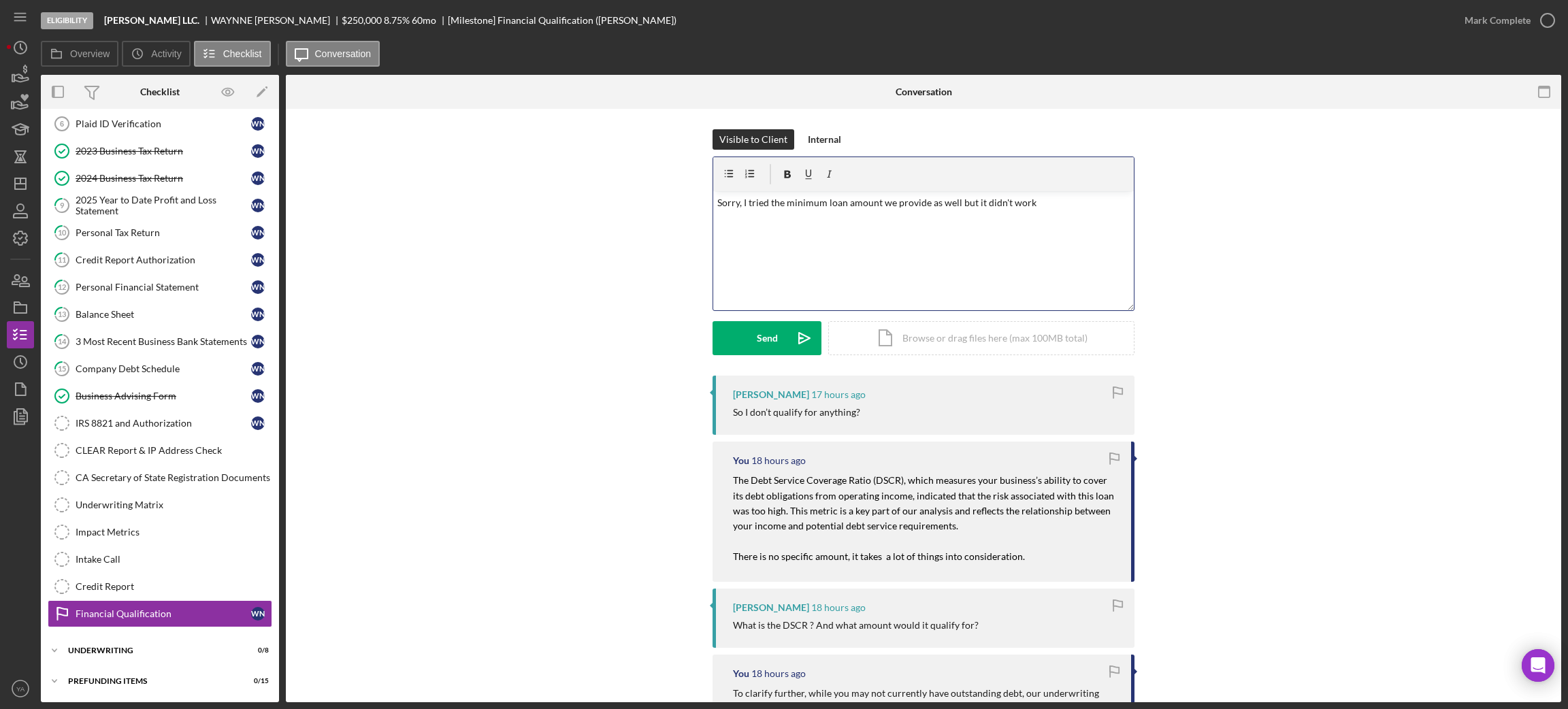
click at [1026, 219] on div "v Color teal Color pink Remove color Add row above Add row below Add column bef…" at bounding box center [923, 250] width 421 height 119
click at [779, 333] on button "Send Icon/icon-invite-send" at bounding box center [767, 338] width 109 height 34
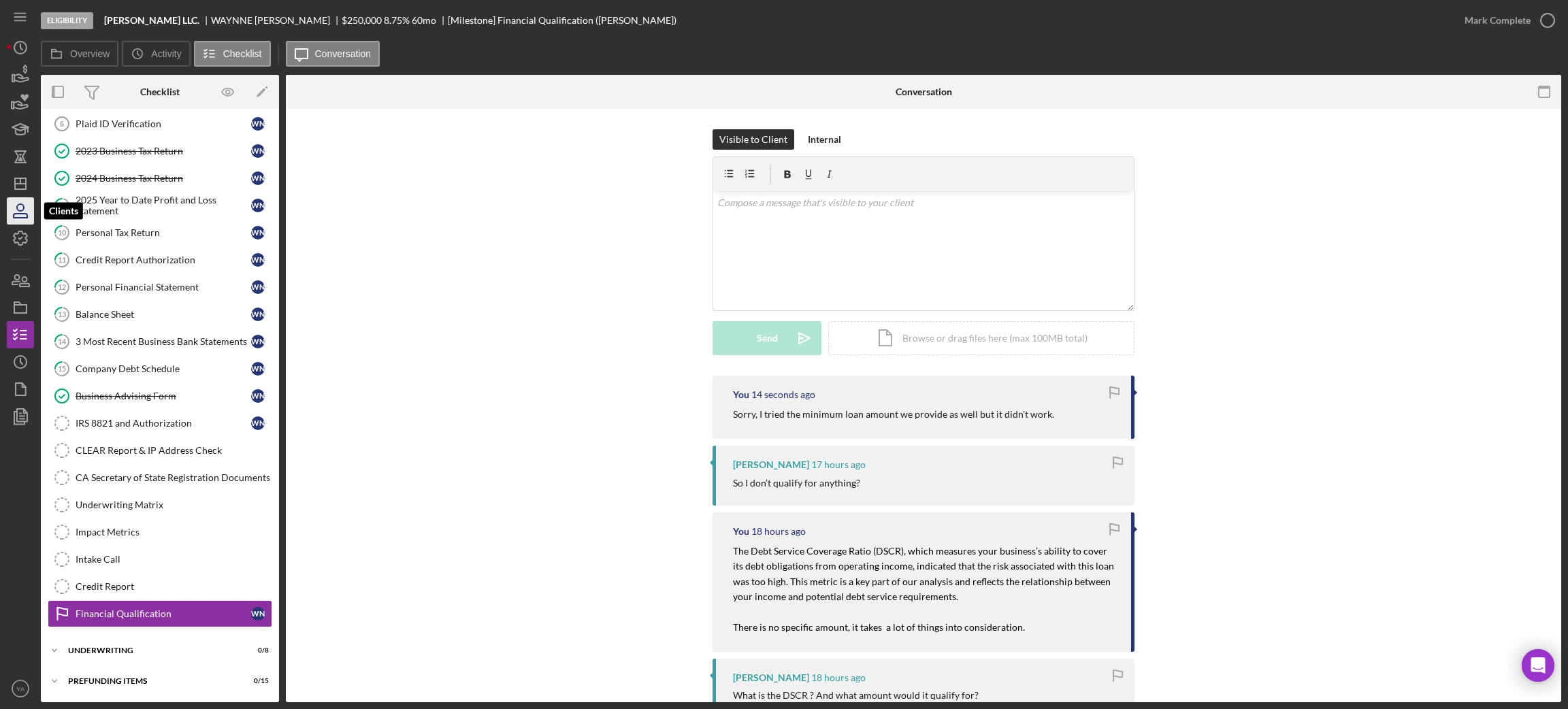
click at [18, 200] on icon "button" at bounding box center [20, 211] width 34 height 34
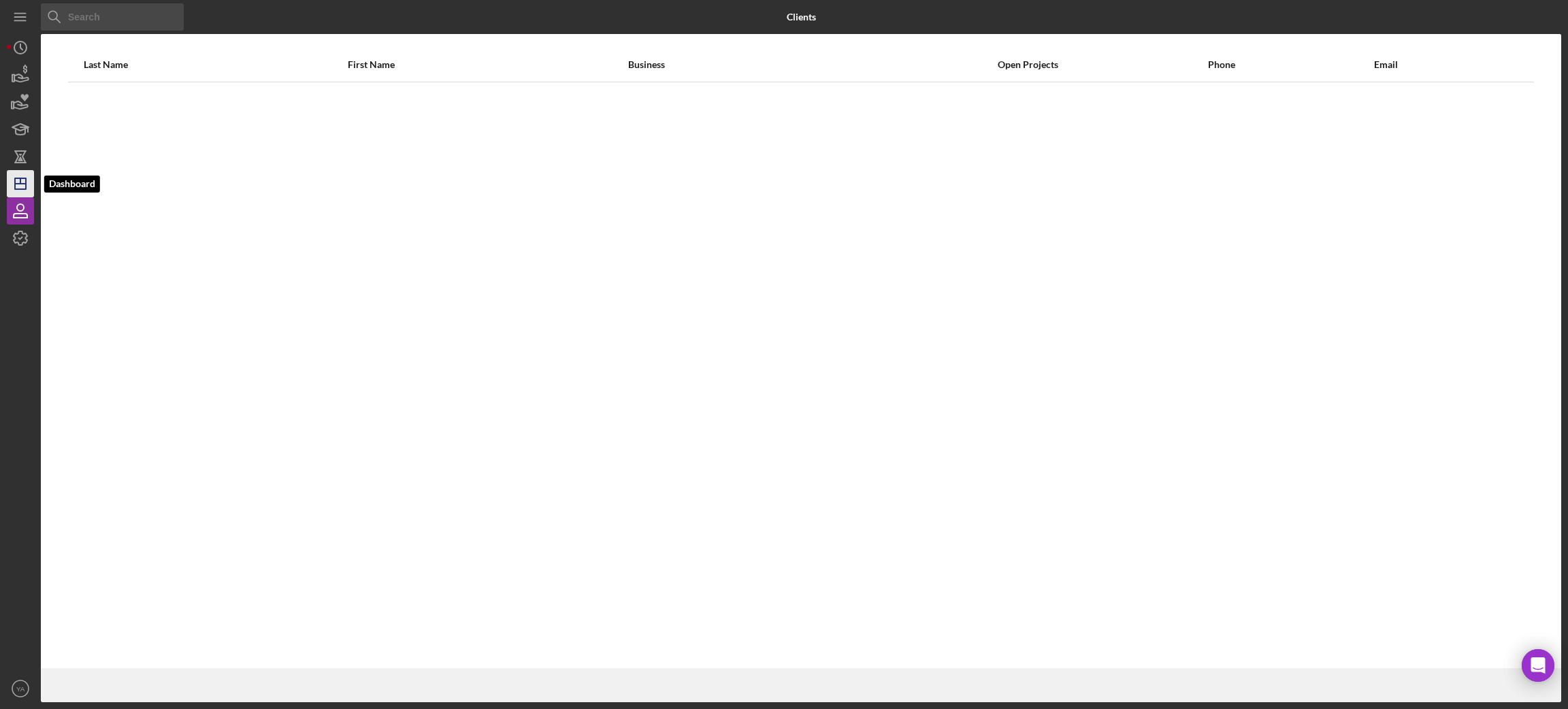
click at [21, 185] on icon "Icon/Dashboard" at bounding box center [20, 183] width 34 height 34
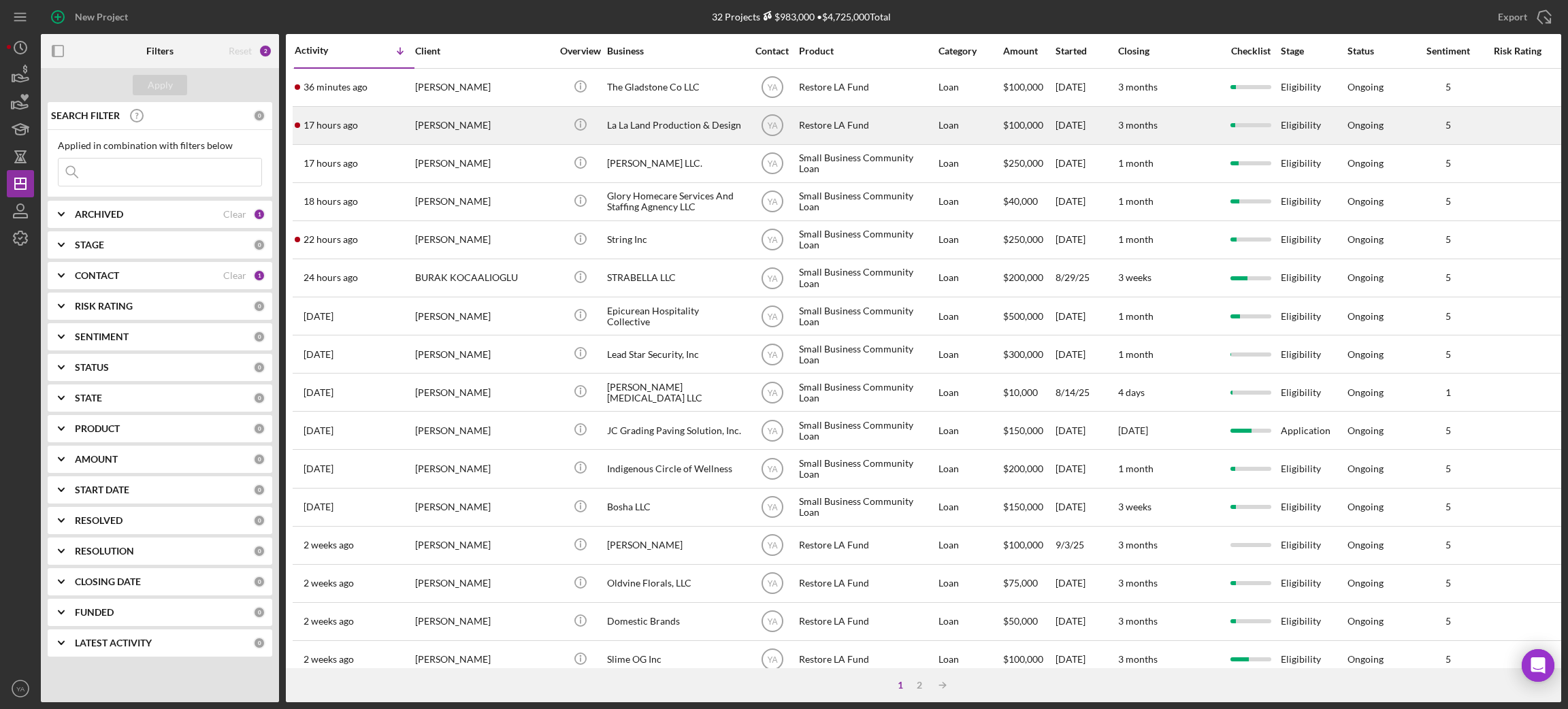
click at [674, 133] on div "La La Land Production & Design" at bounding box center [675, 126] width 137 height 36
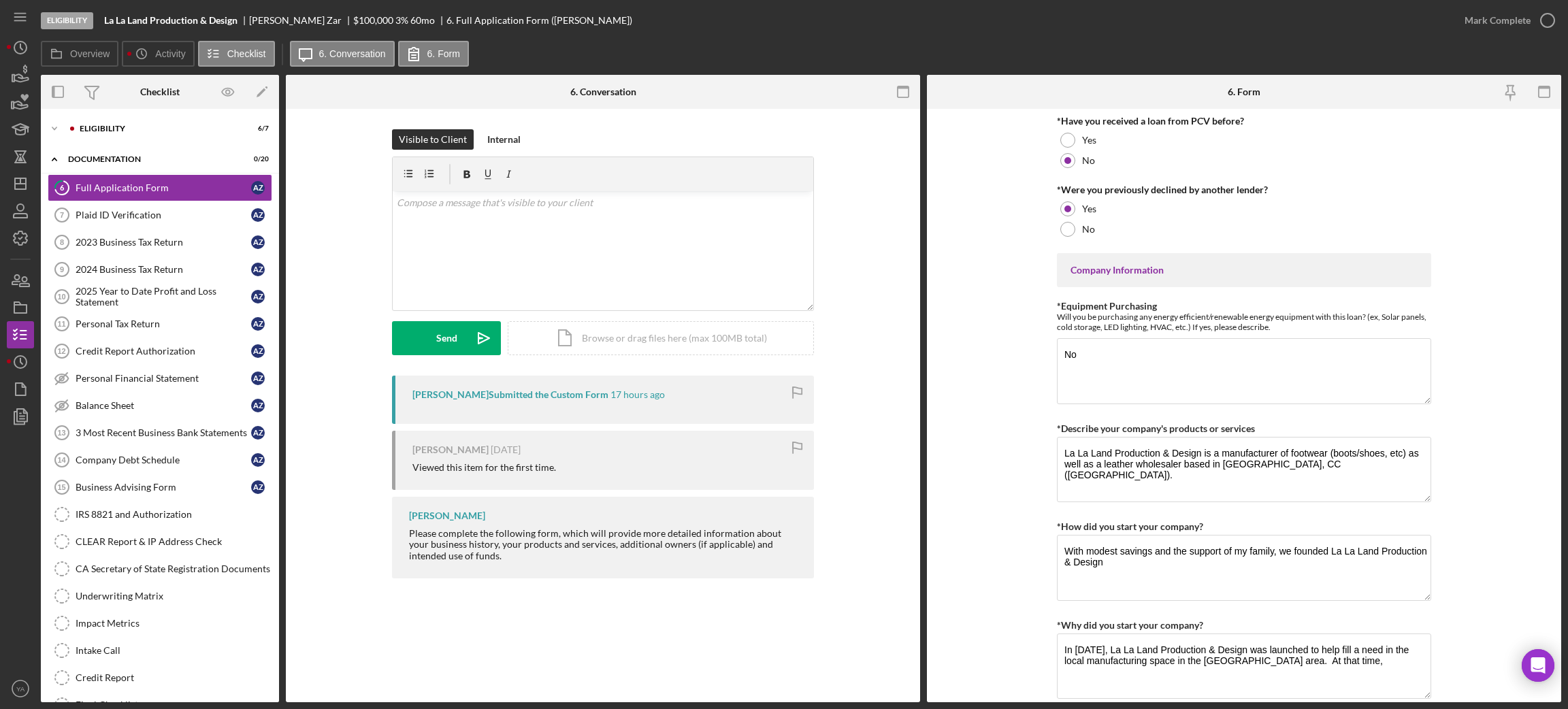
scroll to position [612, 0]
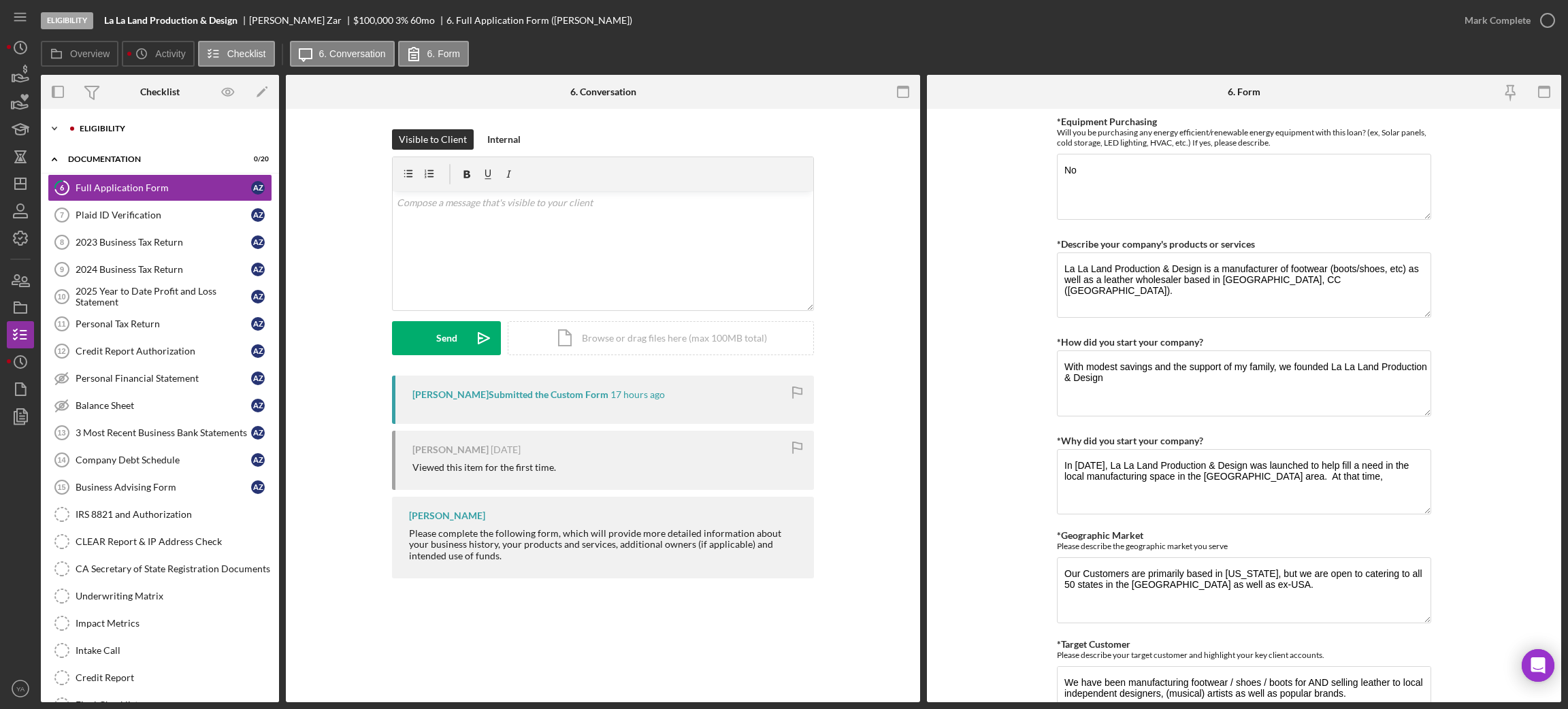
click at [130, 120] on div "Icon/Expander Eligibility 6 / 7" at bounding box center [159, 128] width 238 height 27
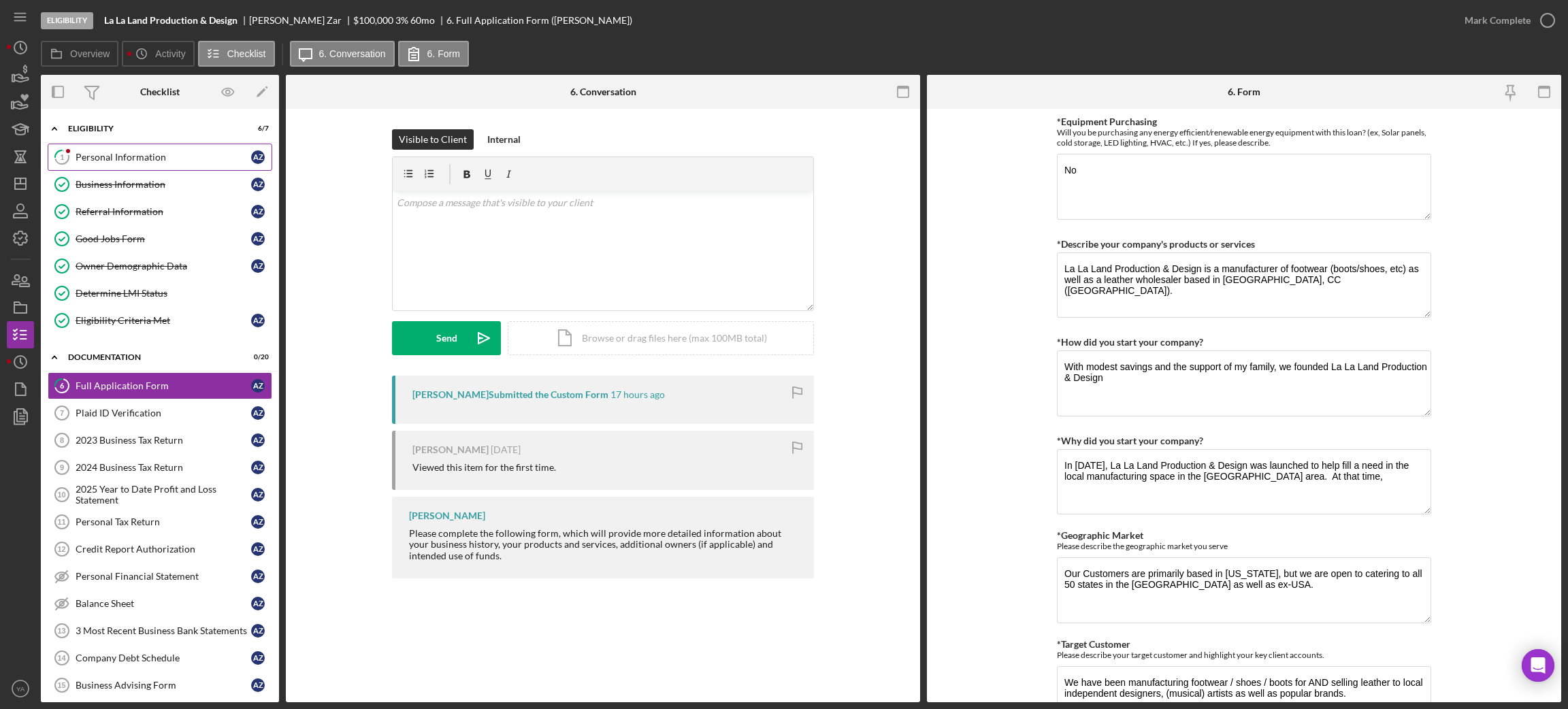
click at [138, 167] on link "1 Personal Information A Z" at bounding box center [159, 157] width 224 height 27
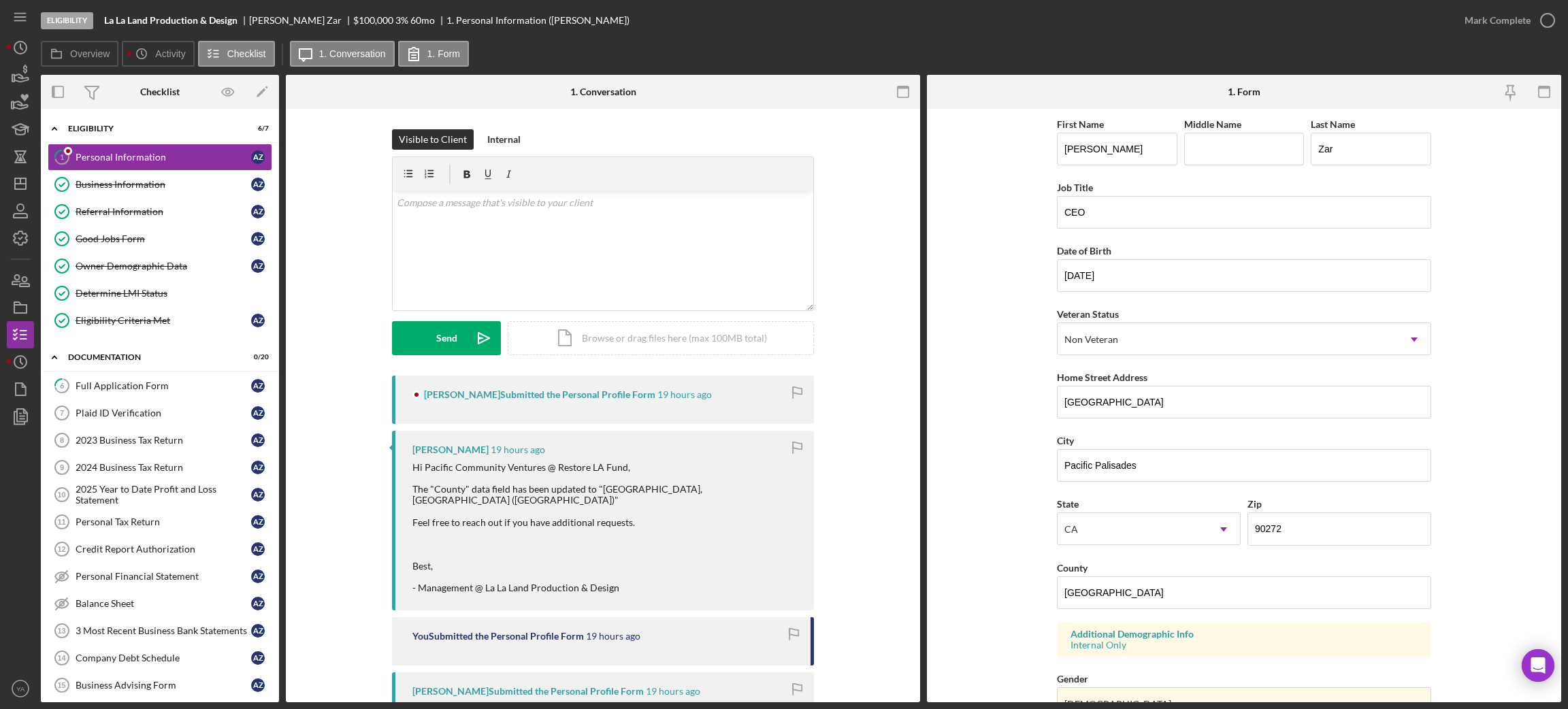
scroll to position [102, 0]
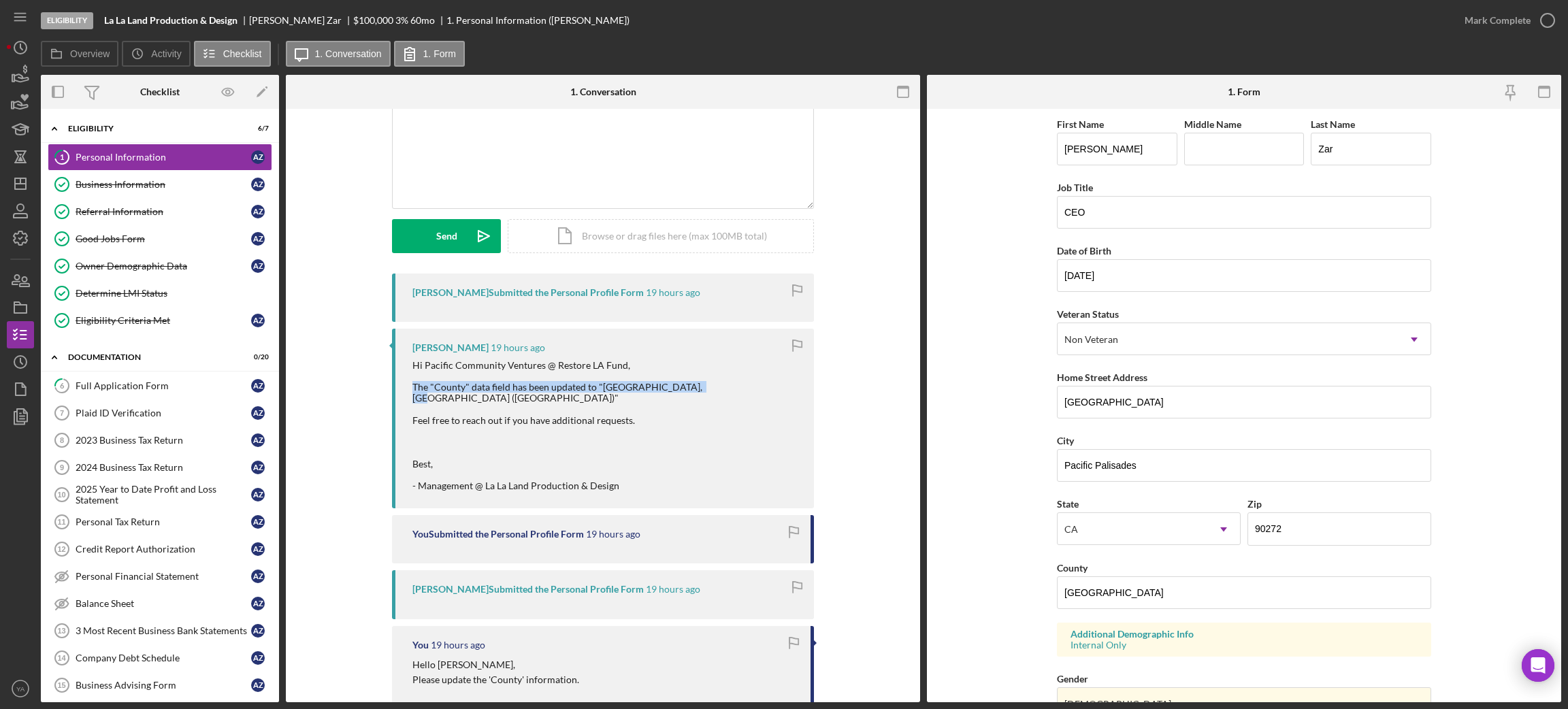
drag, startPoint x: 411, startPoint y: 385, endPoint x: 692, endPoint y: 394, distance: 281.1
click at [692, 394] on div "Hi Pacific Community Ventures @ Restore LA Fund, The "County" data field has be…" at bounding box center [606, 426] width 388 height 132
click at [590, 150] on div "v Color teal Color pink Remove color Add row above Add row below Add column bef…" at bounding box center [603, 148] width 421 height 119
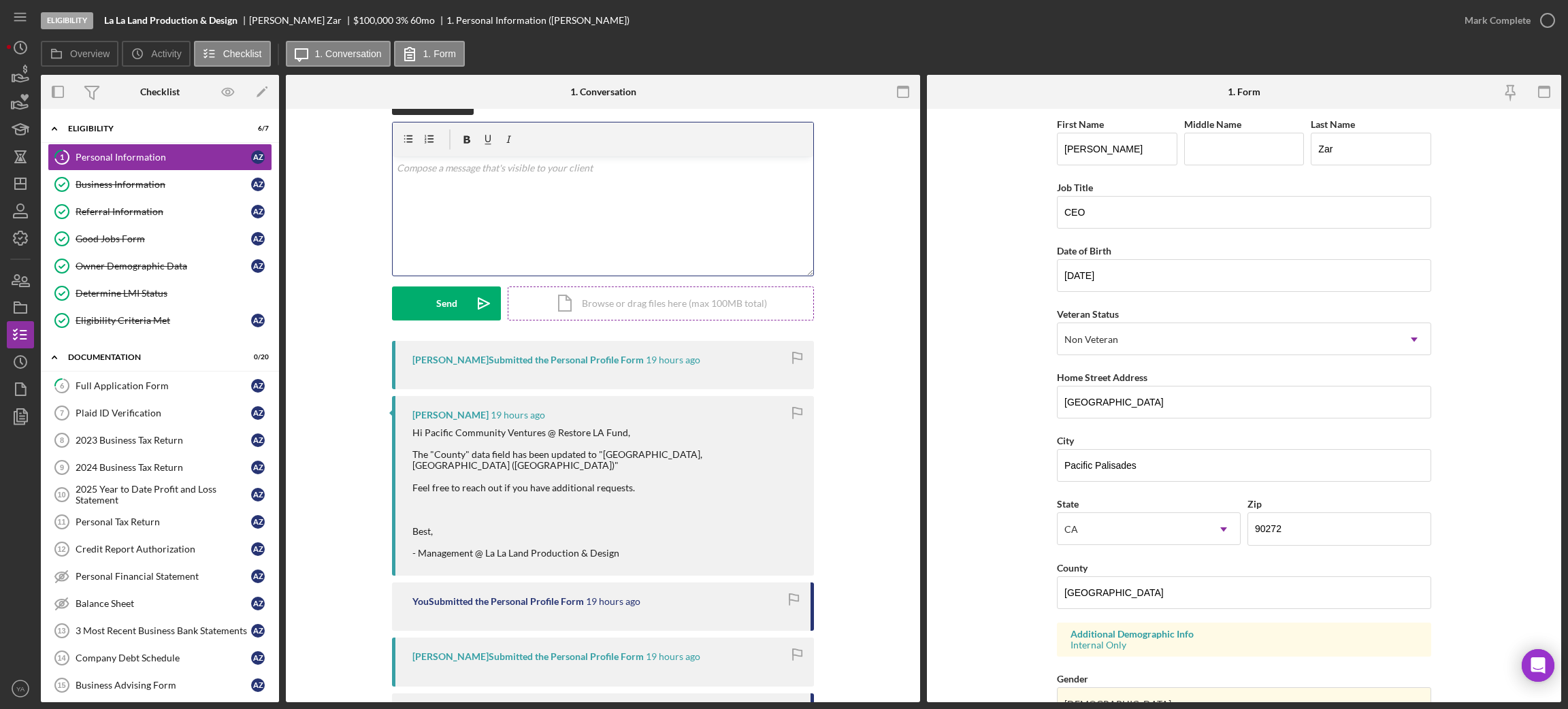
scroll to position [0, 0]
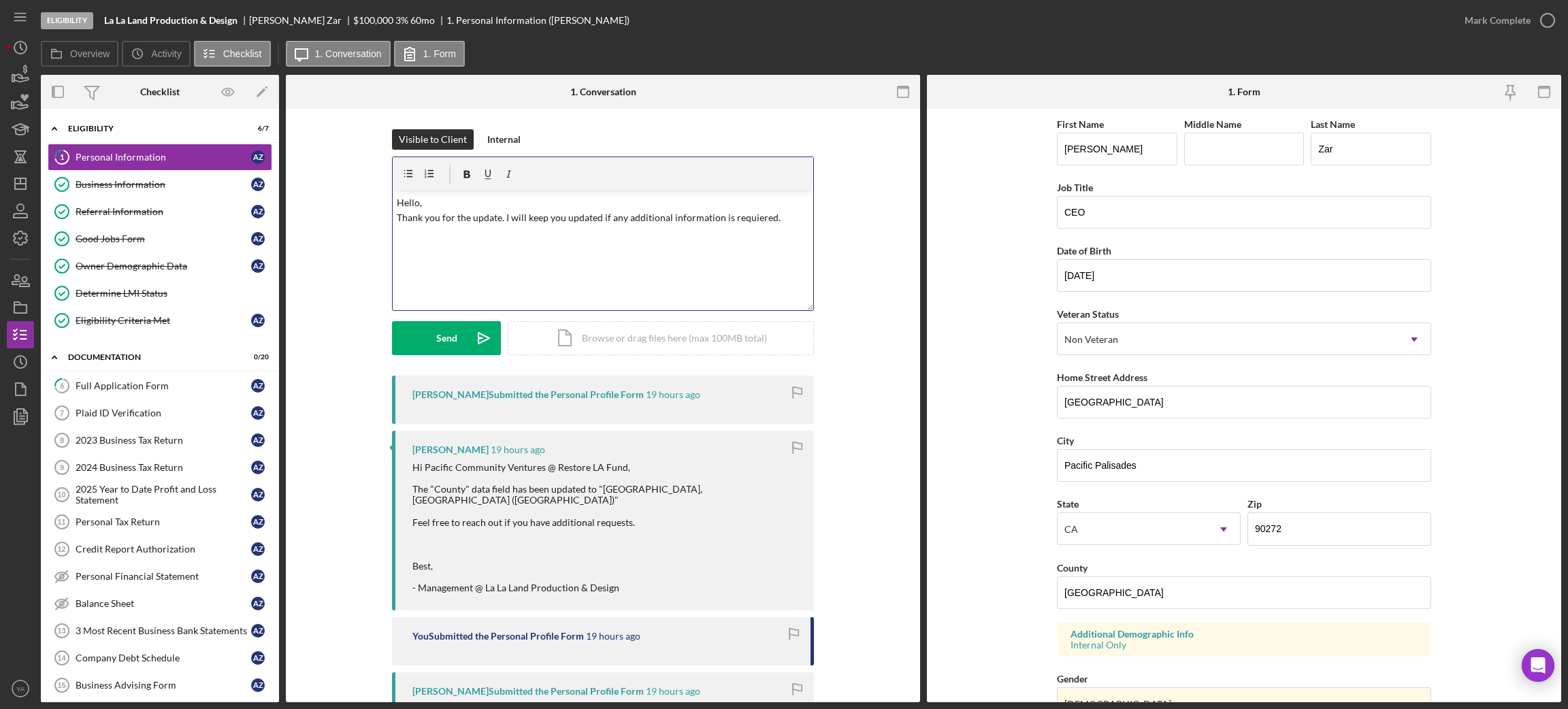
drag, startPoint x: 745, startPoint y: 217, endPoint x: 721, endPoint y: 234, distance: 29.4
click at [721, 234] on div "v Color teal Color pink Remove color Add row above Add row below Add column bef…" at bounding box center [603, 250] width 421 height 119
click at [691, 222] on p "Hello, Thank you for the update. I will keep you updated if any additional info…" at bounding box center [603, 210] width 413 height 31
click at [756, 220] on p "Hello, Thank you for the update. I will keep you updated if any additional info…" at bounding box center [603, 210] width 413 height 31
click at [693, 223] on p "Hello, Thank you for the update. I will keep you updated if any additional info…" at bounding box center [603, 210] width 413 height 31
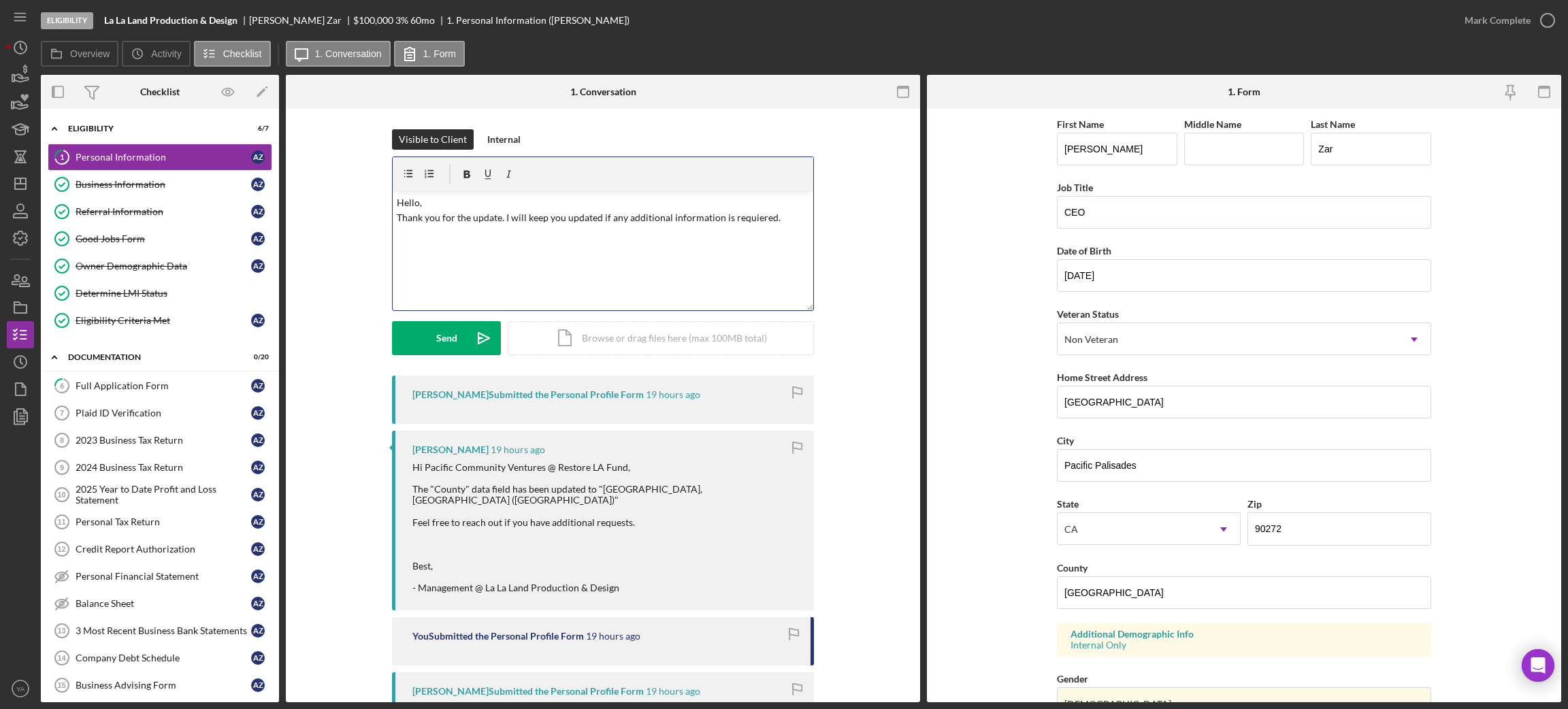
click at [582, 267] on div "v Color teal Color pink Remove color Add row above Add row below Add column bef…" at bounding box center [603, 250] width 421 height 119
click at [737, 227] on div "v Color teal Color pink Remove color Add row above Add row below Add column bef…" at bounding box center [603, 250] width 421 height 119
click at [646, 219] on p "Hello, Thank you for the update. I will keep you updated if any additional info…" at bounding box center [603, 210] width 413 height 31
click at [769, 218] on p "Hello, Thank you for the update. I will keep you updated if any additional info…" at bounding box center [603, 210] width 413 height 31
click at [491, 199] on p "Hello, Thank you for the update. I will keep you updated if any additional info…" at bounding box center [603, 218] width 413 height 46
